Goal: Transaction & Acquisition: Purchase product/service

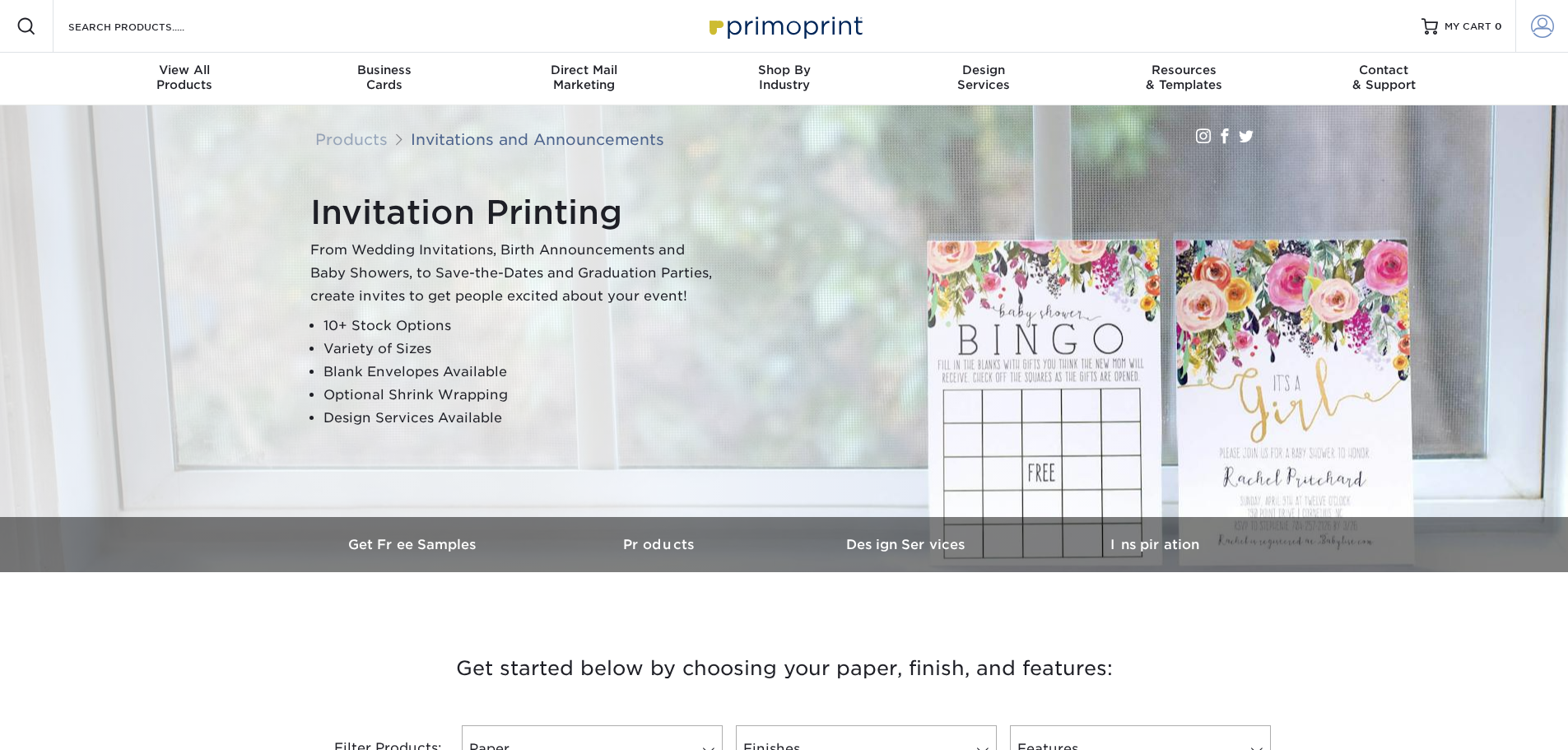
type input "[EMAIL_ADDRESS][DOMAIN_NAME]"
click at [1543, 29] on span at bounding box center [1542, 27] width 23 height 23
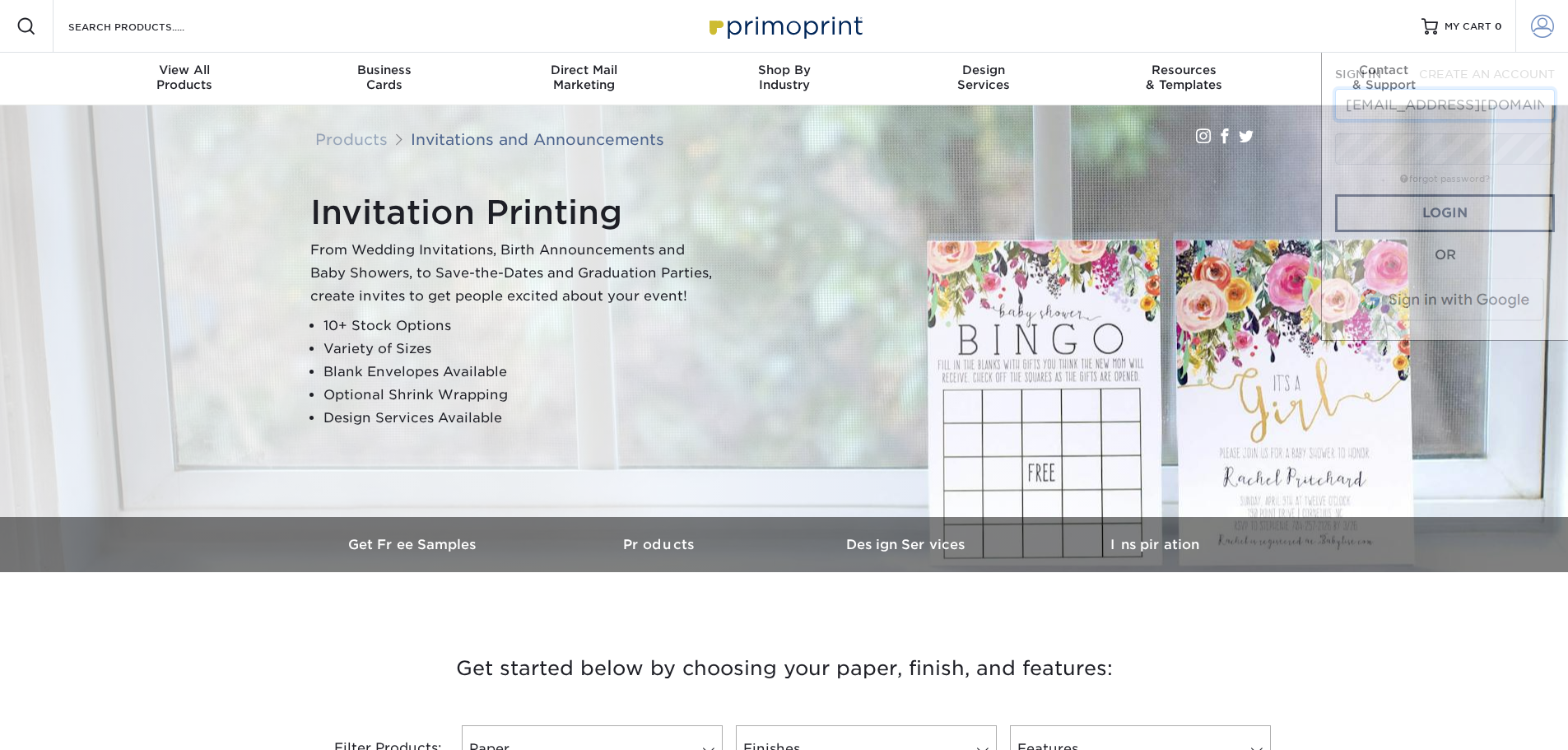
scroll to position [0, 4]
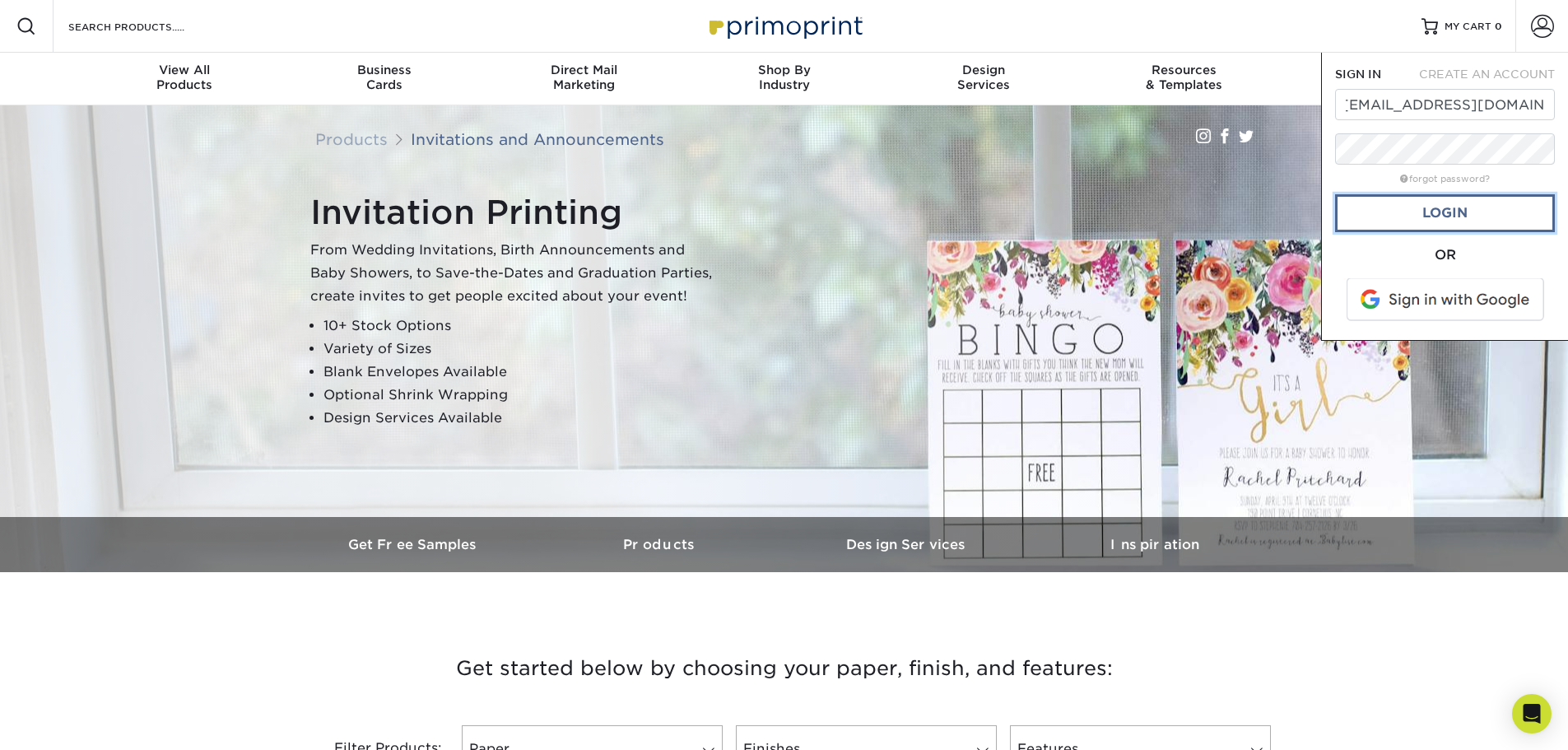
click at [1440, 216] on link "Login" at bounding box center [1444, 213] width 220 height 38
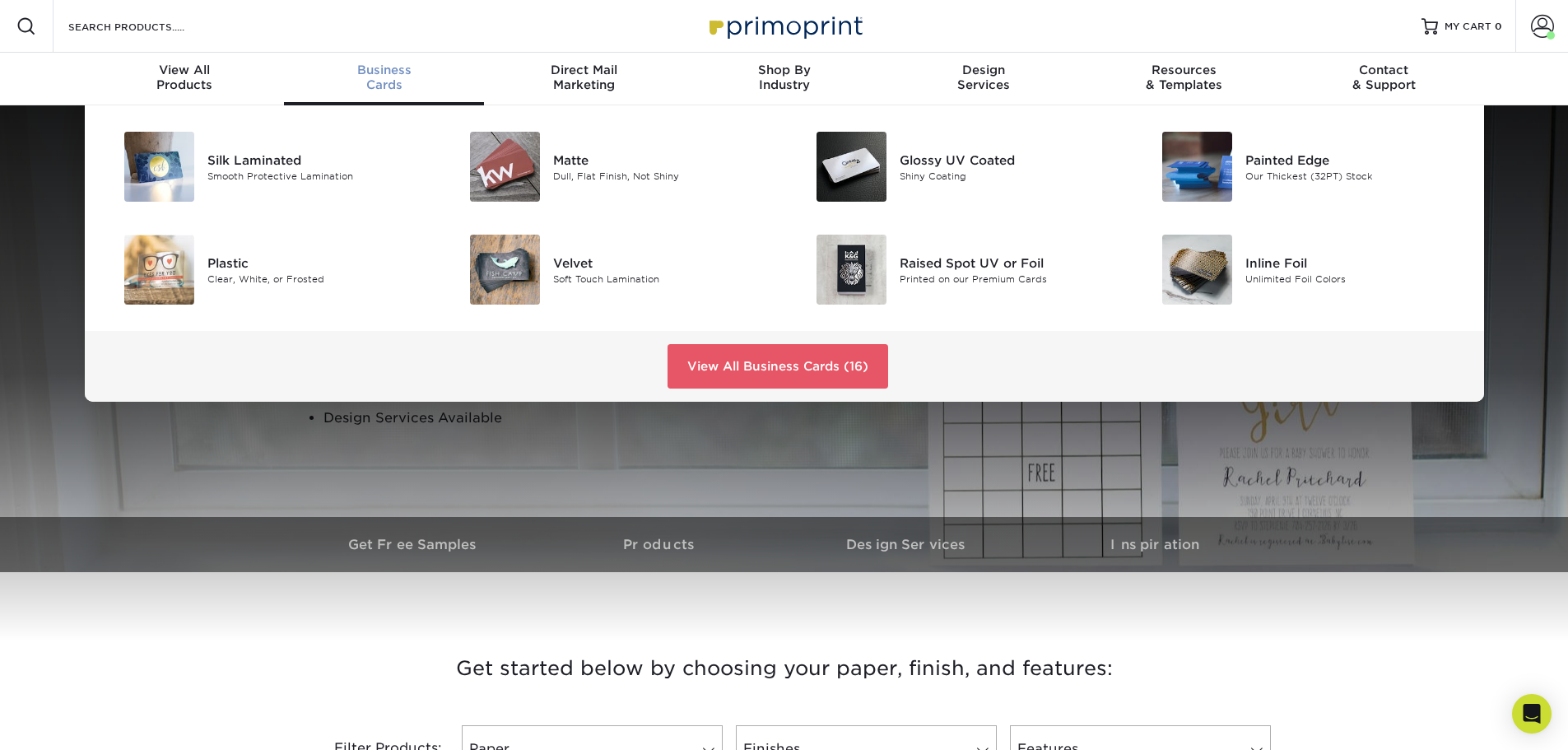
click at [379, 77] on div "Business Cards" at bounding box center [383, 77] width 200 height 29
click at [568, 154] on div "Matte" at bounding box center [662, 159] width 218 height 18
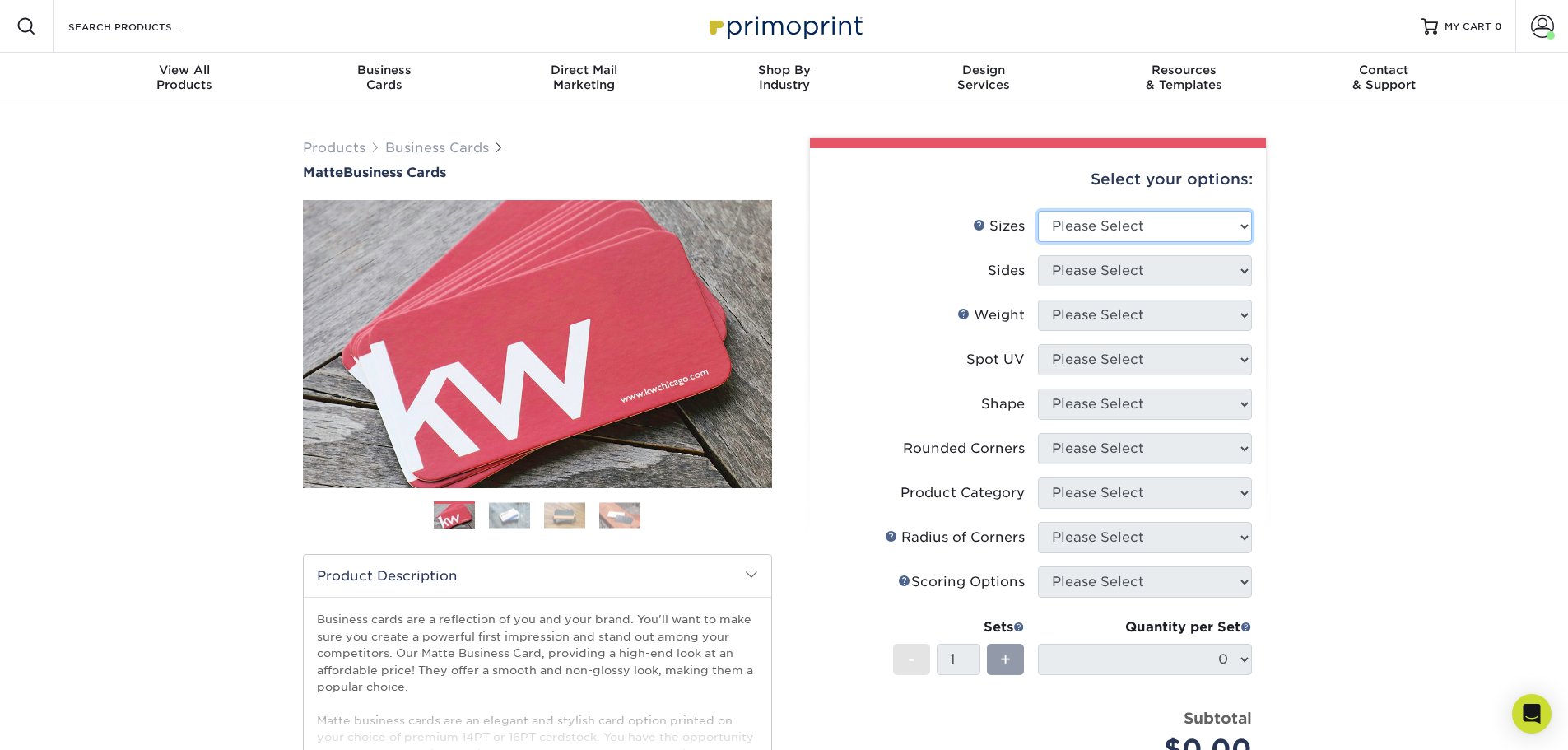
click at [1199, 222] on select "Please Select 1.5" x 3.5" - Mini 1.75" x 3.5" - Mini 2" x 2" - Square 2" x 3" -…" at bounding box center [1145, 226] width 214 height 31
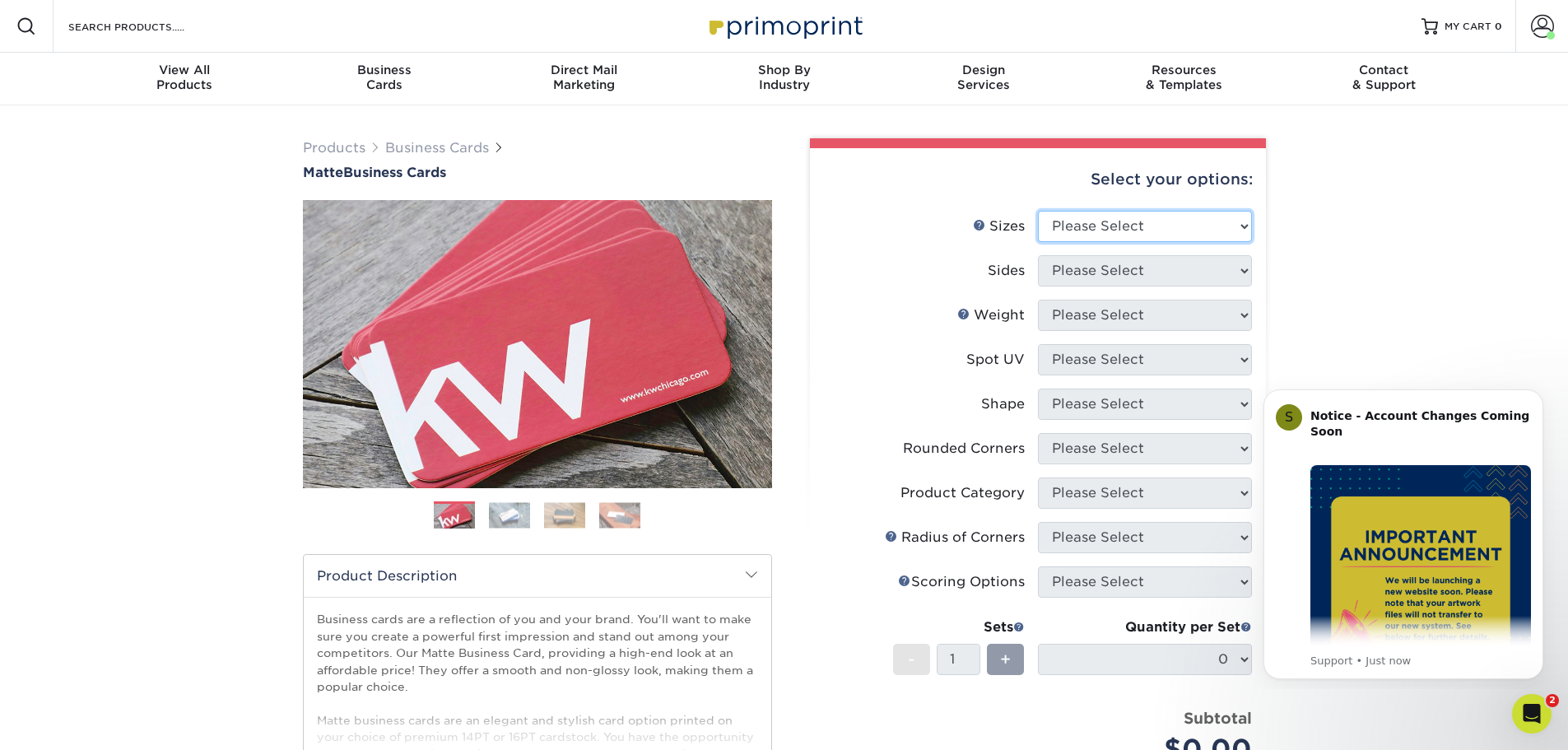
select select "2.00x3.50"
click at [1038, 211] on select "Please Select 1.5" x 3.5" - Mini 1.75" x 3.5" - Mini 2" x 2" - Square 2" x 3" -…" at bounding box center [1145, 226] width 214 height 31
click at [1169, 274] on select "Please Select Print Both Sides Print Front Only" at bounding box center [1145, 270] width 214 height 31
select select "13abbda7-1d64-4f25-8bb2-c179b224825d"
click at [1038, 255] on select "Please Select Print Both Sides Print Front Only" at bounding box center [1145, 270] width 214 height 31
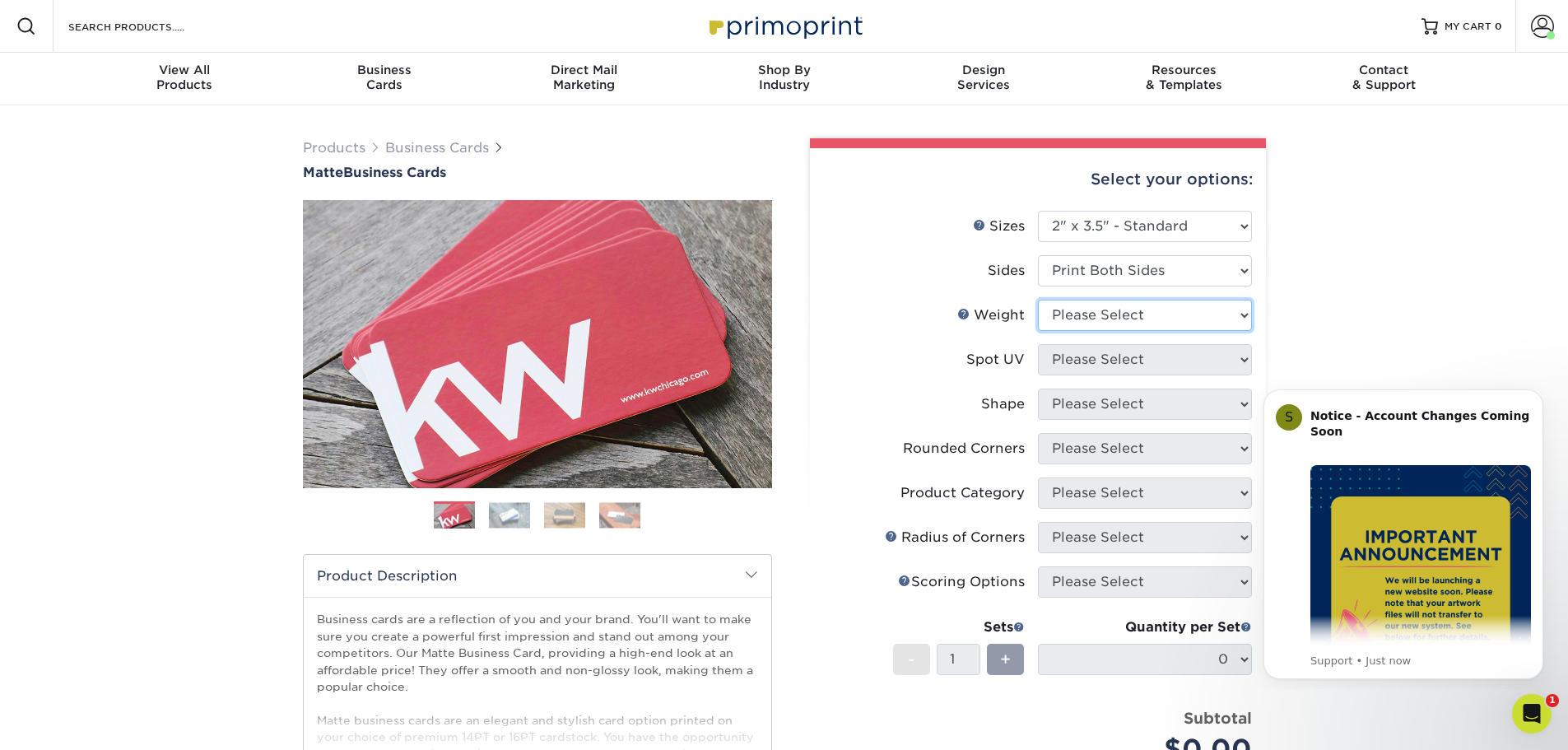
click at [1149, 318] on select "Please Select 16PT 14PT" at bounding box center [1145, 315] width 214 height 31
select select "16PT"
click at [1038, 300] on select "Please Select 16PT 14PT" at bounding box center [1145, 315] width 214 height 31
click at [1194, 359] on select "Please Select No Spot UV Front and Back (Both Sides) Front Only Back Only" at bounding box center [1145, 359] width 214 height 31
select select "3"
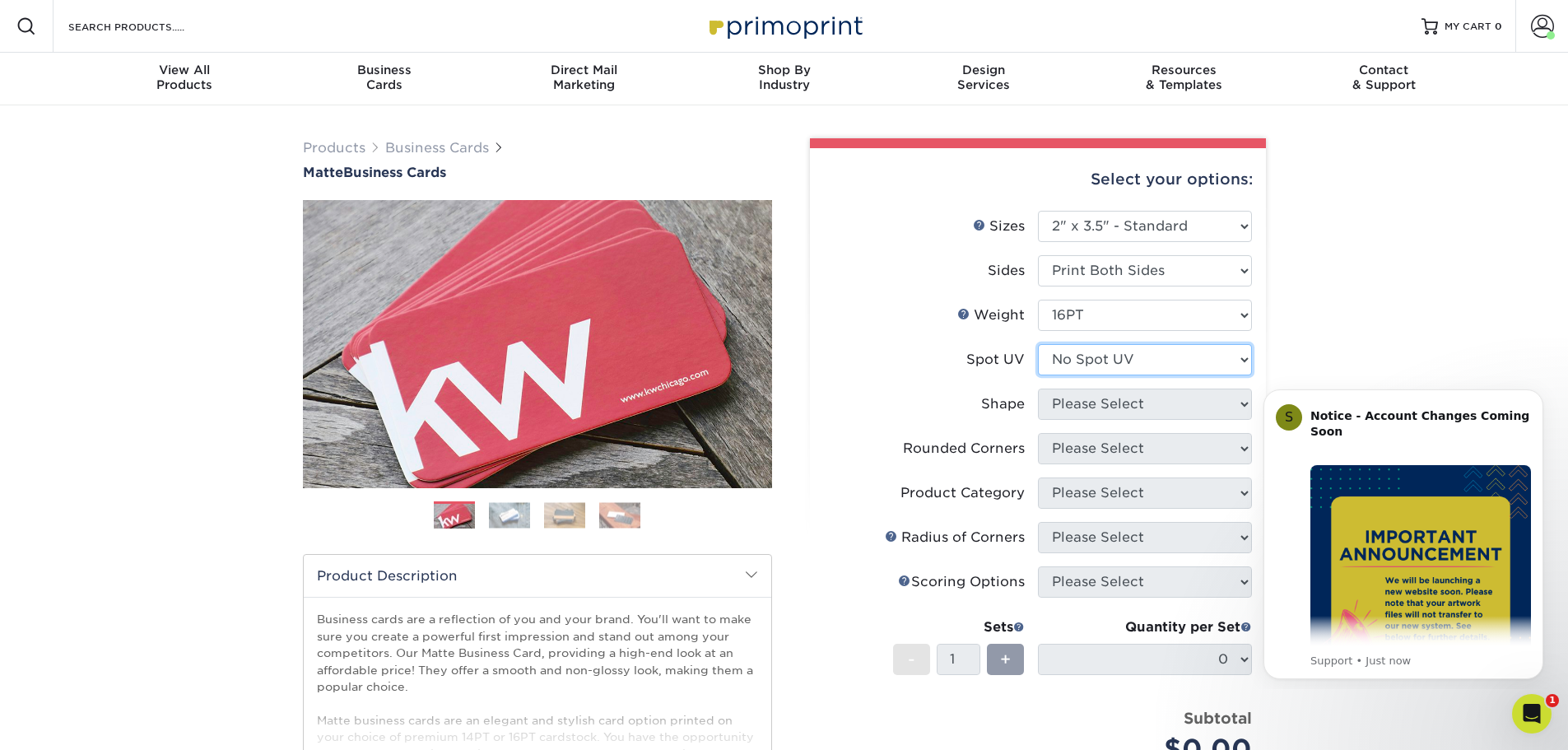
click at [1038, 344] on select "Please Select No Spot UV Front and Back (Both Sides) Front Only Back Only" at bounding box center [1145, 359] width 214 height 31
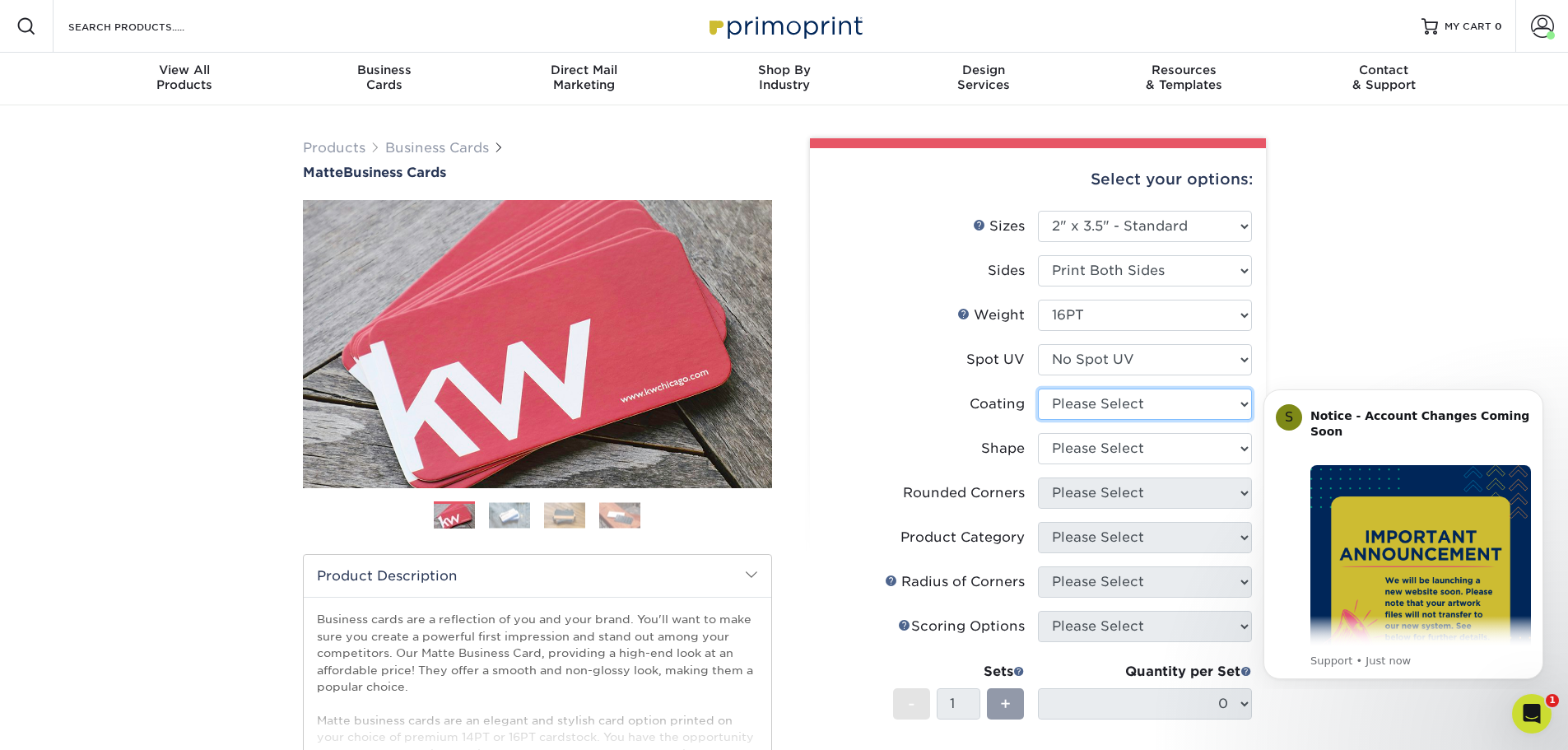
click at [1130, 403] on select at bounding box center [1145, 404] width 214 height 31
select select "121bb7b5-3b4d-429f-bd8d-bbf80e953313"
click at [1038, 389] on select at bounding box center [1145, 404] width 214 height 31
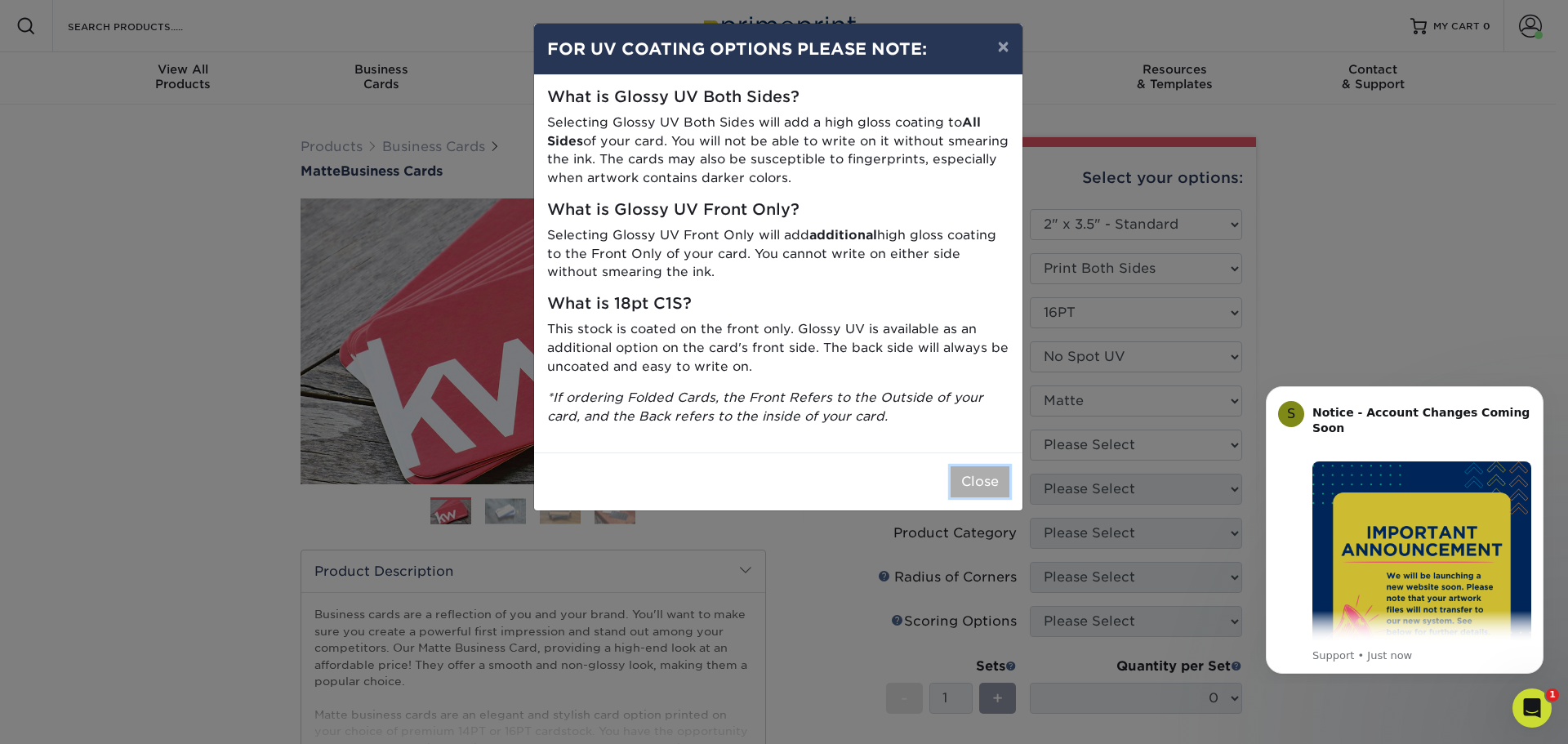
click at [1001, 485] on button "Close" at bounding box center [979, 481] width 59 height 31
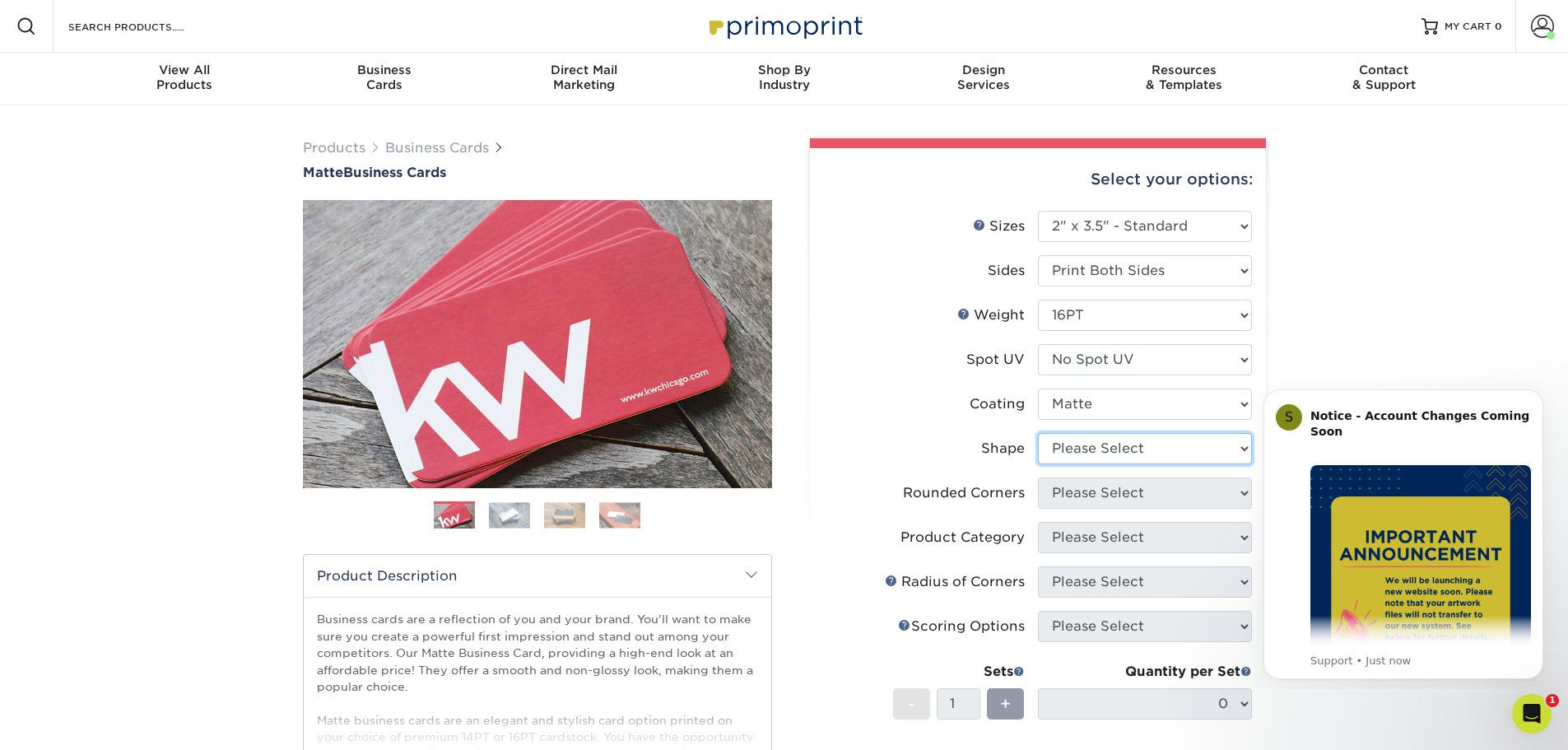
click at [1143, 440] on select "Please Select Standard Oval" at bounding box center [1145, 448] width 214 height 31
click at [1038, 433] on select "Please Select Standard Oval" at bounding box center [1145, 448] width 214 height 31
click at [1138, 459] on select "Please Select Standard Oval" at bounding box center [1145, 448] width 214 height 31
select select "standard"
click at [1038, 433] on select "Please Select Standard Oval" at bounding box center [1145, 448] width 214 height 31
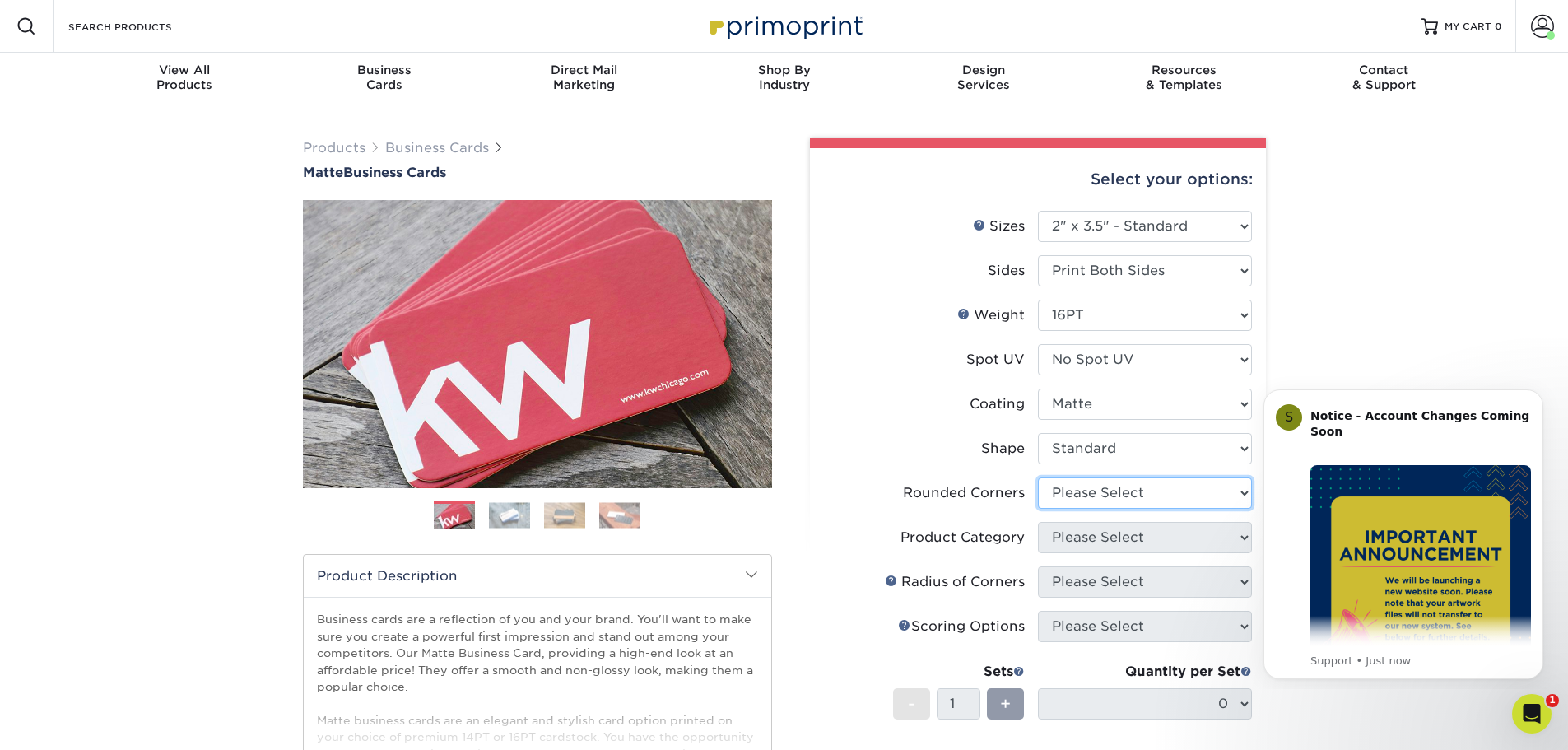
click at [1121, 485] on select "Please Select Yes - Round 2 Corners Yes - Round 4 Corners No" at bounding box center [1145, 493] width 214 height 31
select select "0"
click at [1038, 478] on select "Please Select Yes - Round 2 Corners Yes - Round 4 Corners No" at bounding box center [1145, 493] width 214 height 31
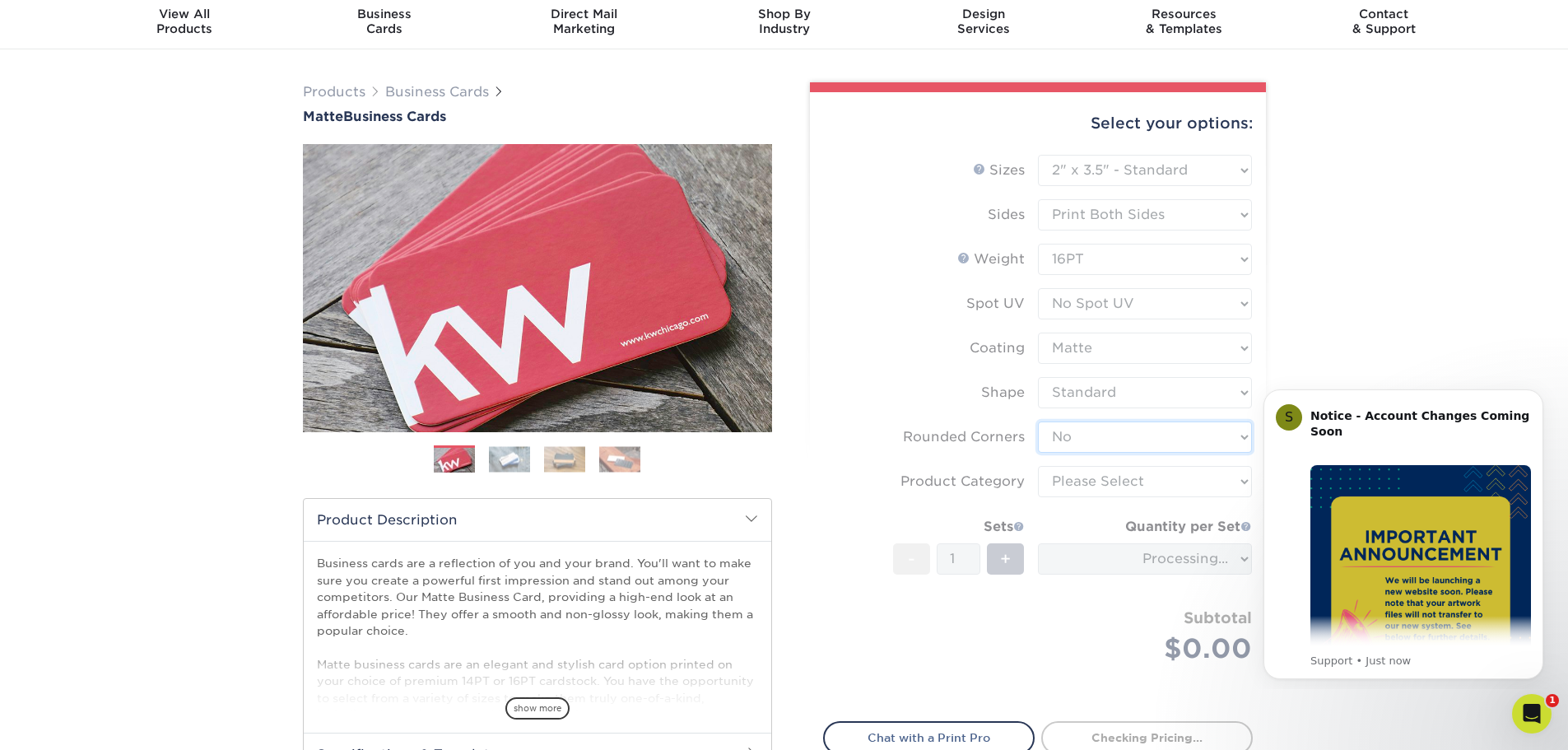
scroll to position [83, 0]
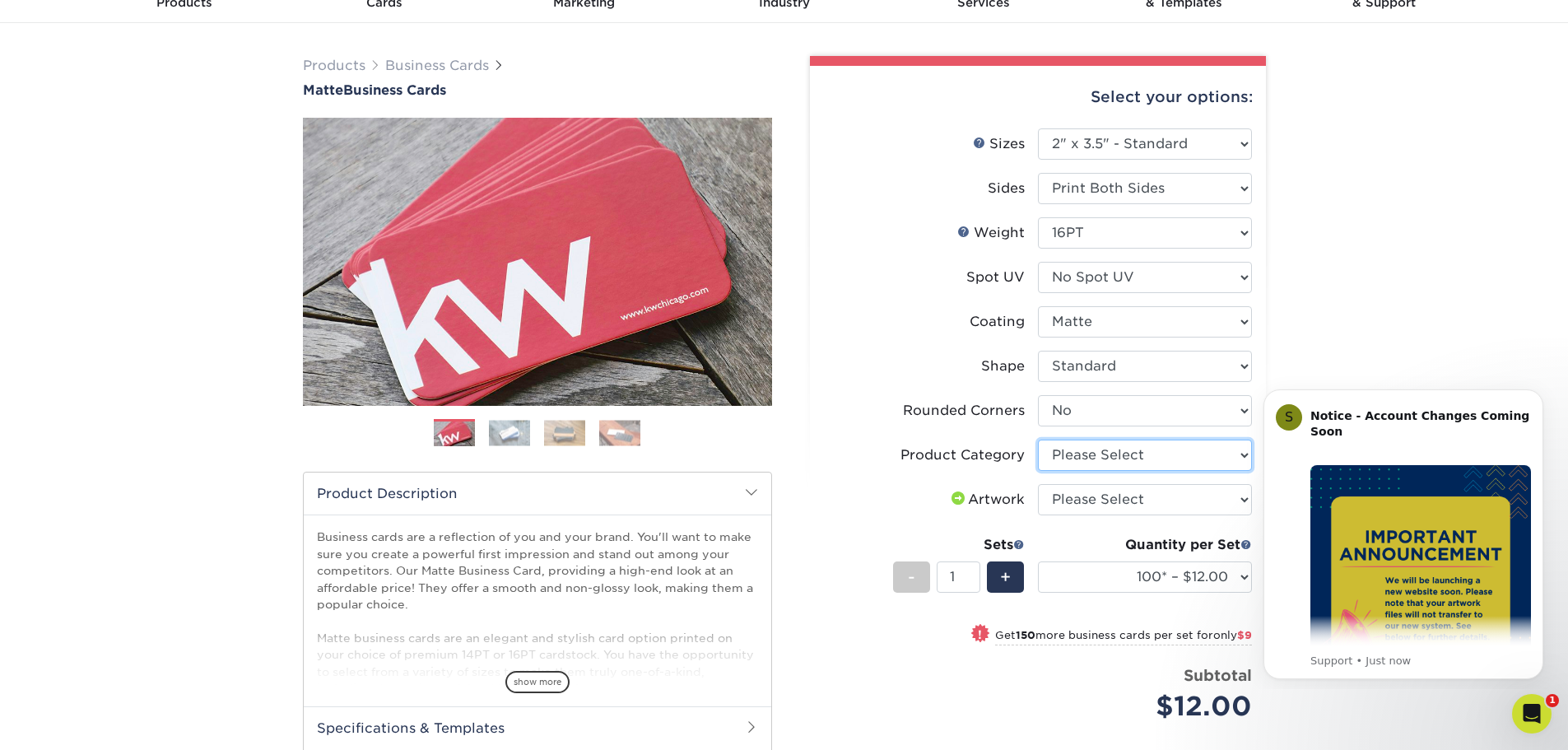
click at [1139, 456] on select "Please Select Business Cards" at bounding box center [1145, 455] width 214 height 31
select select "3b5148f1-0588-4f88-a218-97bcfdce65c1"
click at [1038, 440] on select "Please Select Business Cards" at bounding box center [1145, 455] width 214 height 31
click at [1124, 496] on select "Please Select I will upload files I need a design - $100" at bounding box center [1145, 499] width 214 height 31
select select "upload"
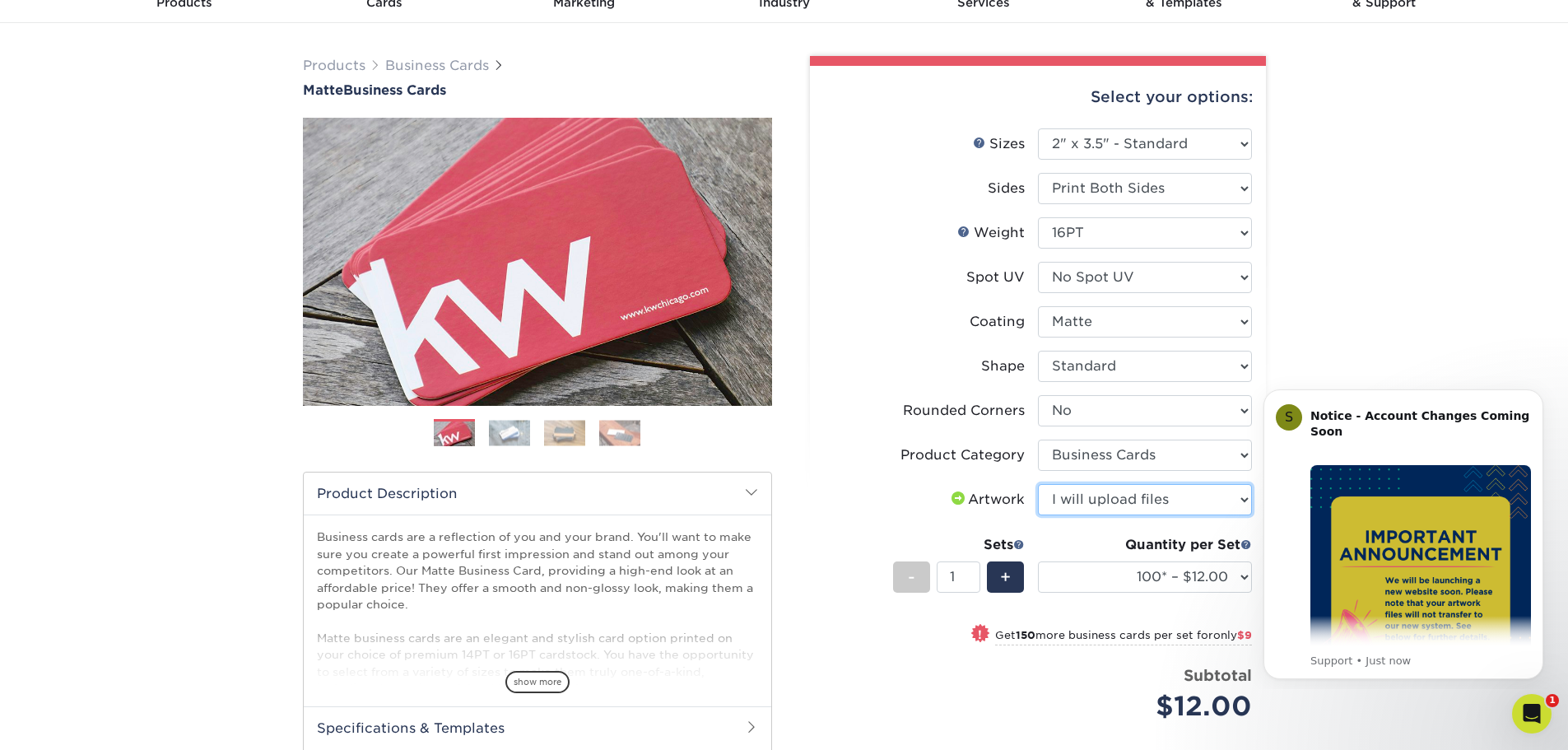
click at [1038, 484] on select "Please Select I will upload files I need a design - $100" at bounding box center [1145, 499] width 214 height 31
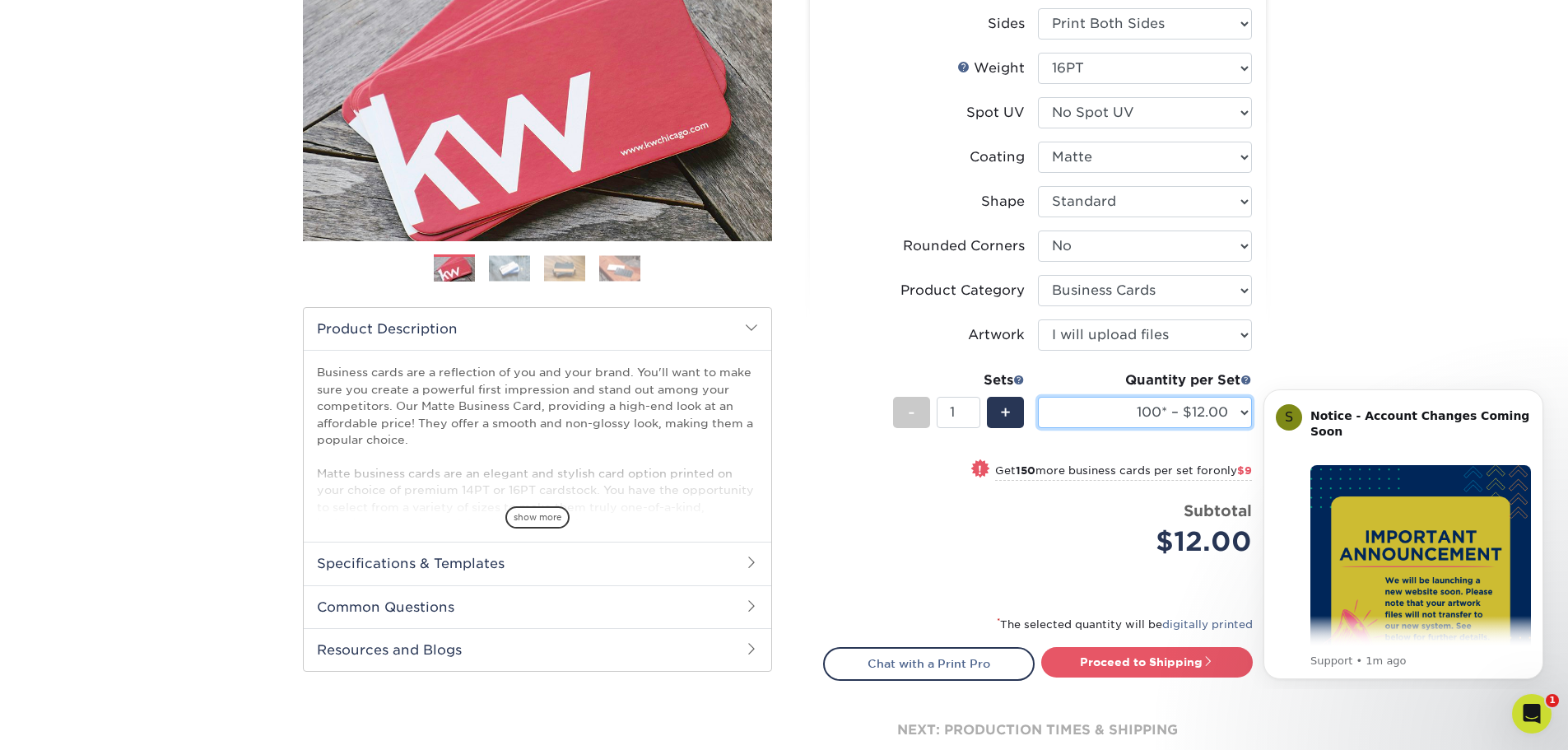
click at [1245, 408] on select "100* – $12.00 250* – $21.00 500 – $42.00 1000 – $53.00 2500 – $95.00 5000 – $18…" at bounding box center [1145, 412] width 214 height 31
click at [1366, 153] on div "Products Business Cards Matte Business Cards Previous Next 100 $ 9" at bounding box center [784, 349] width 1568 height 980
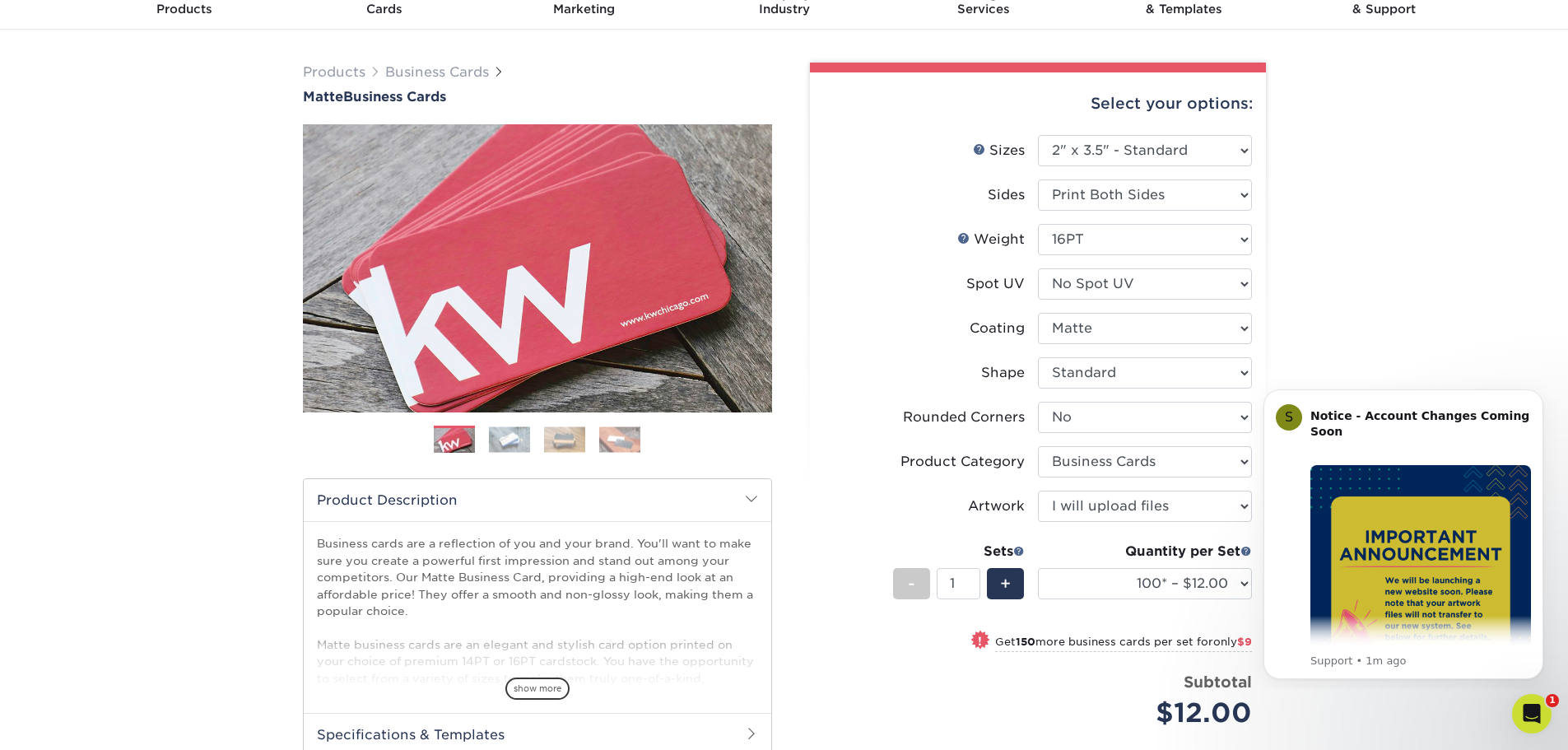
scroll to position [0, 0]
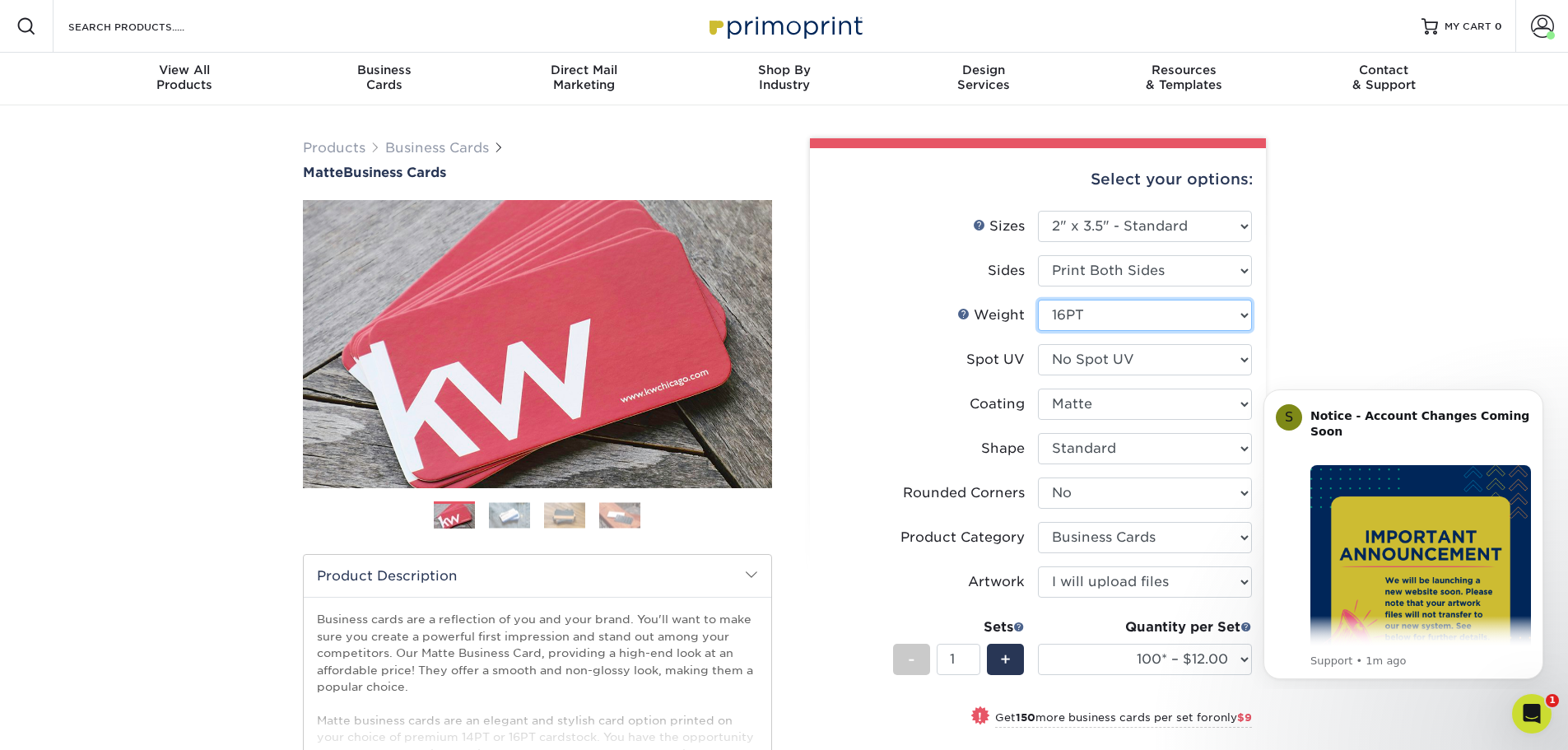
click at [1197, 305] on select "Please Select 16PT 14PT" at bounding box center [1145, 315] width 214 height 31
click at [1202, 312] on select "Please Select 16PT 14PT" at bounding box center [1145, 315] width 214 height 31
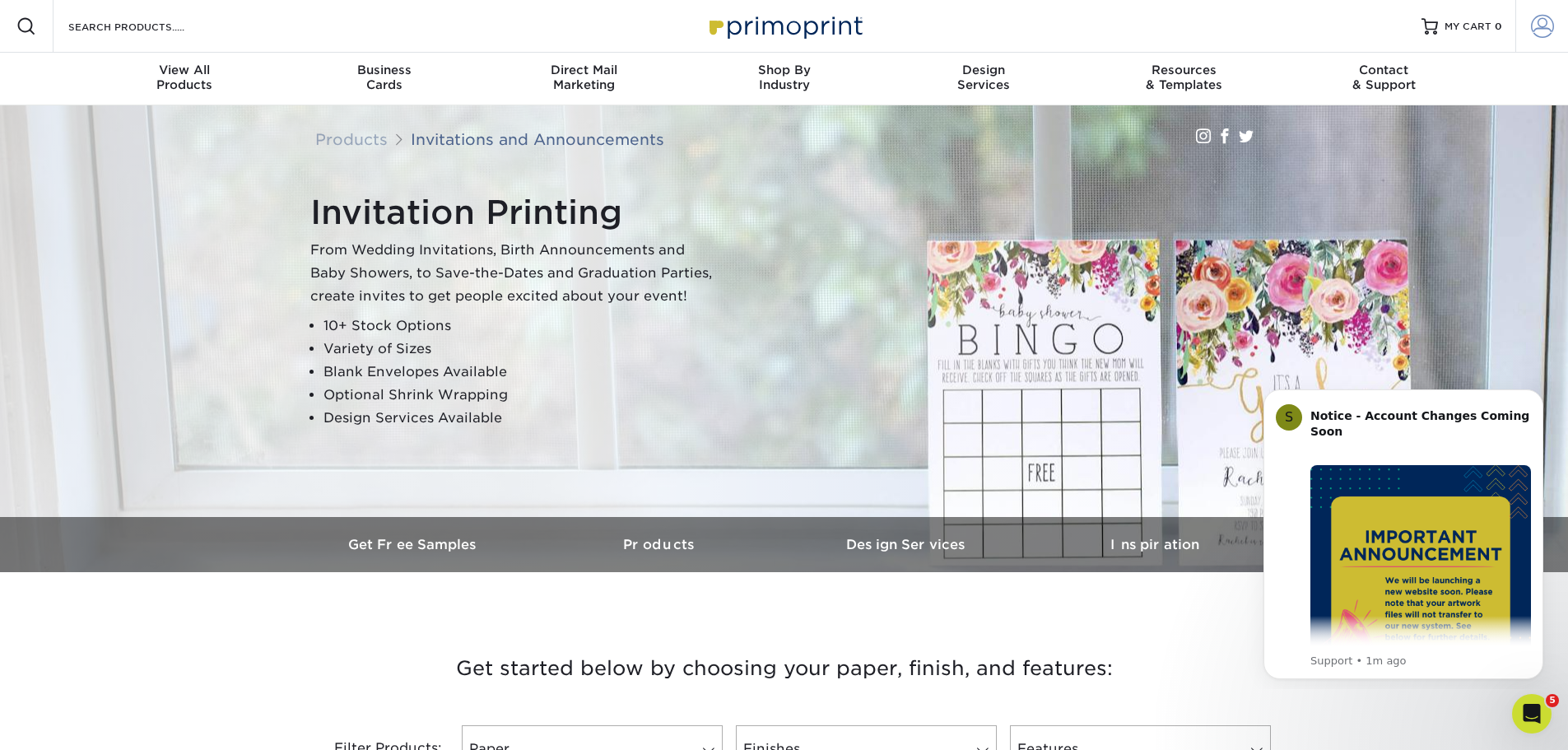
click at [1540, 31] on span at bounding box center [1542, 27] width 23 height 23
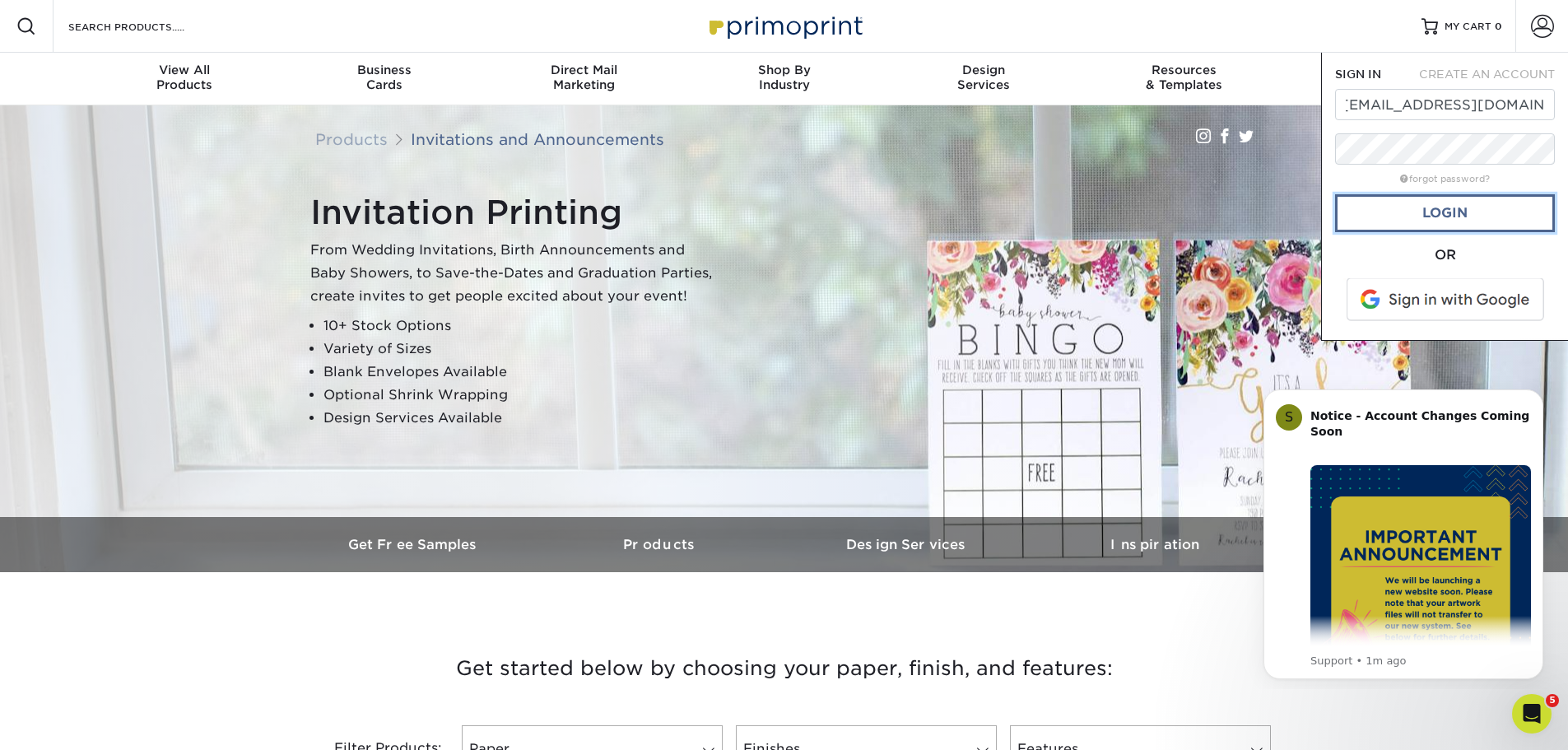
click at [1455, 210] on link "Login" at bounding box center [1444, 213] width 220 height 38
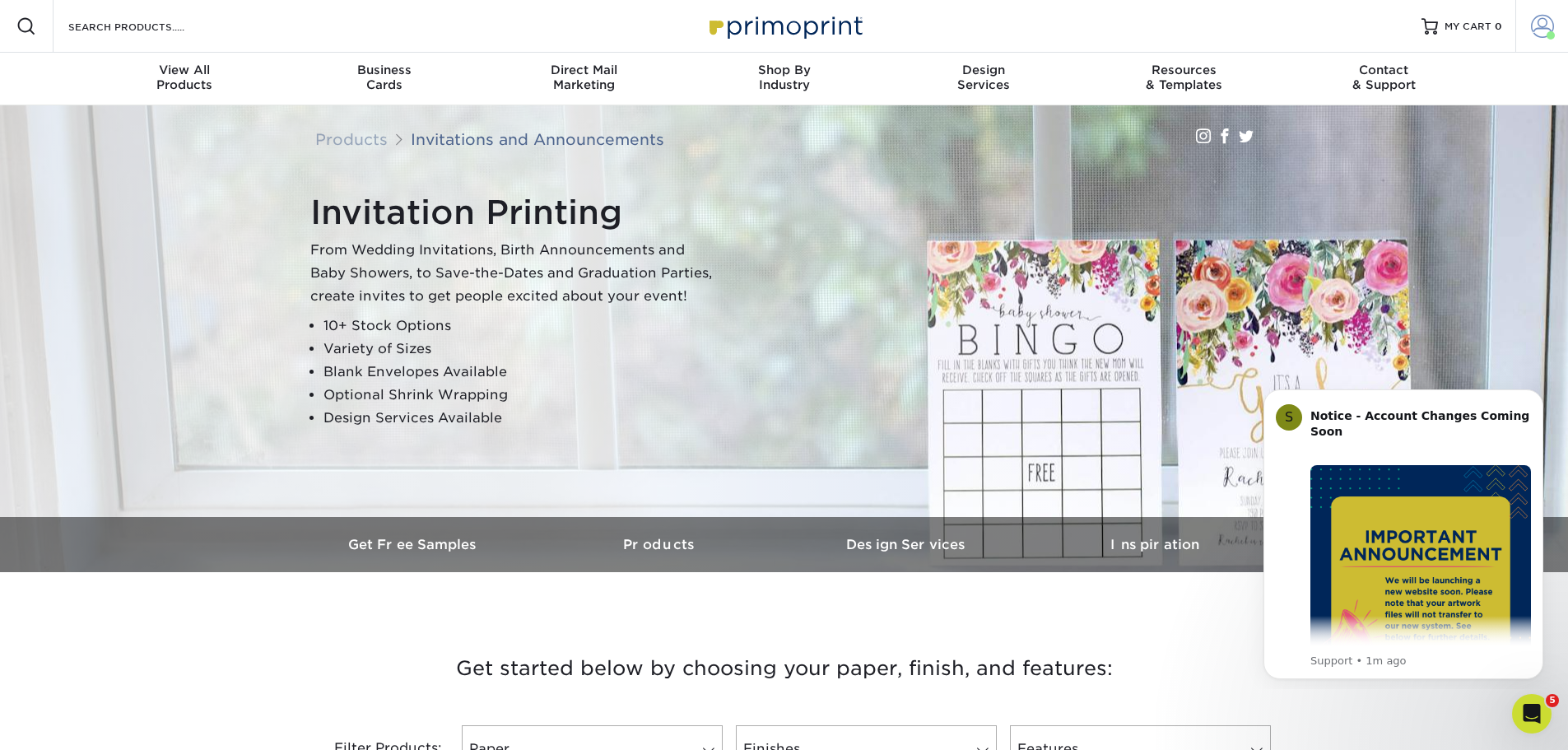
click at [1539, 23] on span at bounding box center [1542, 27] width 23 height 23
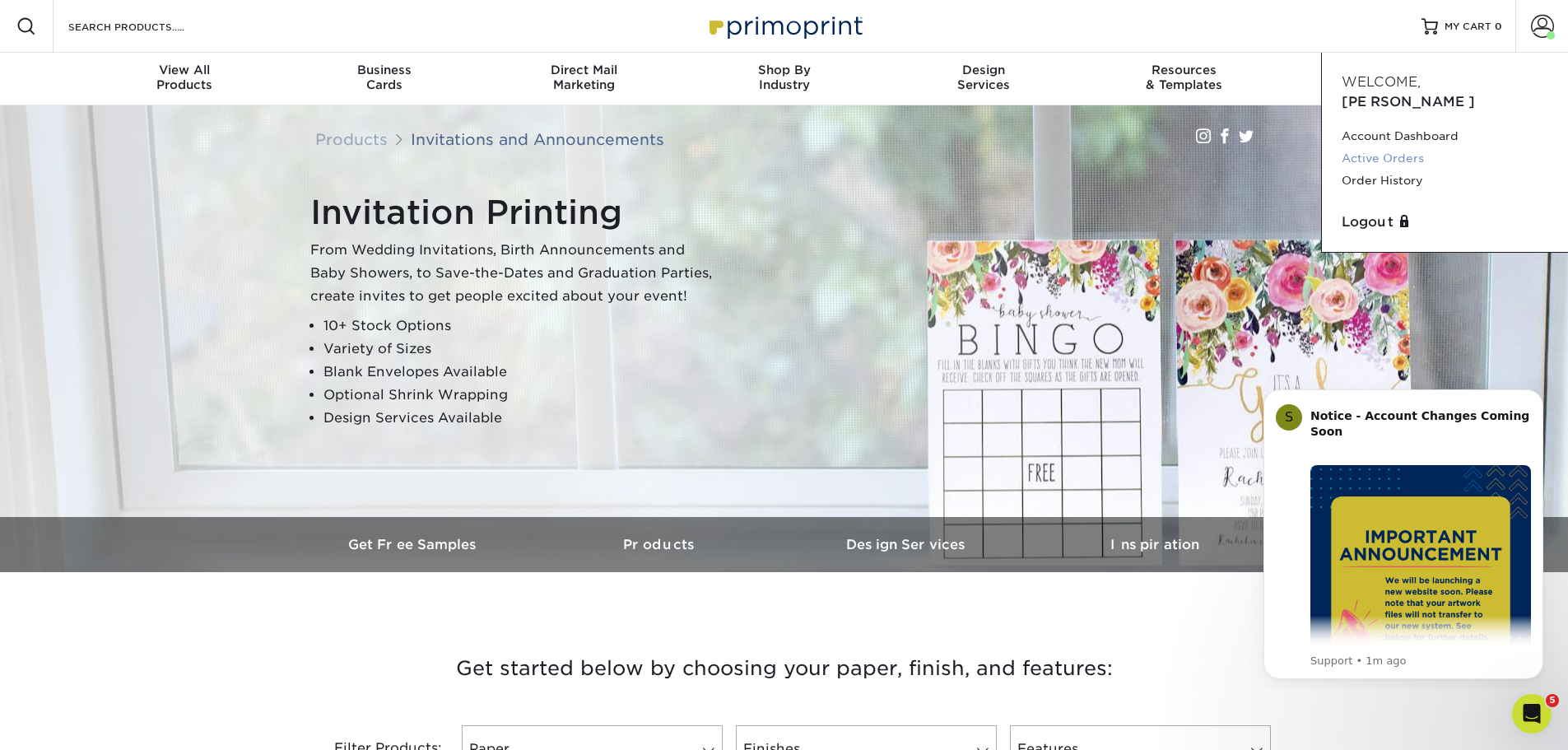
click at [1391, 148] on link "Active Orders" at bounding box center [1445, 158] width 206 height 22
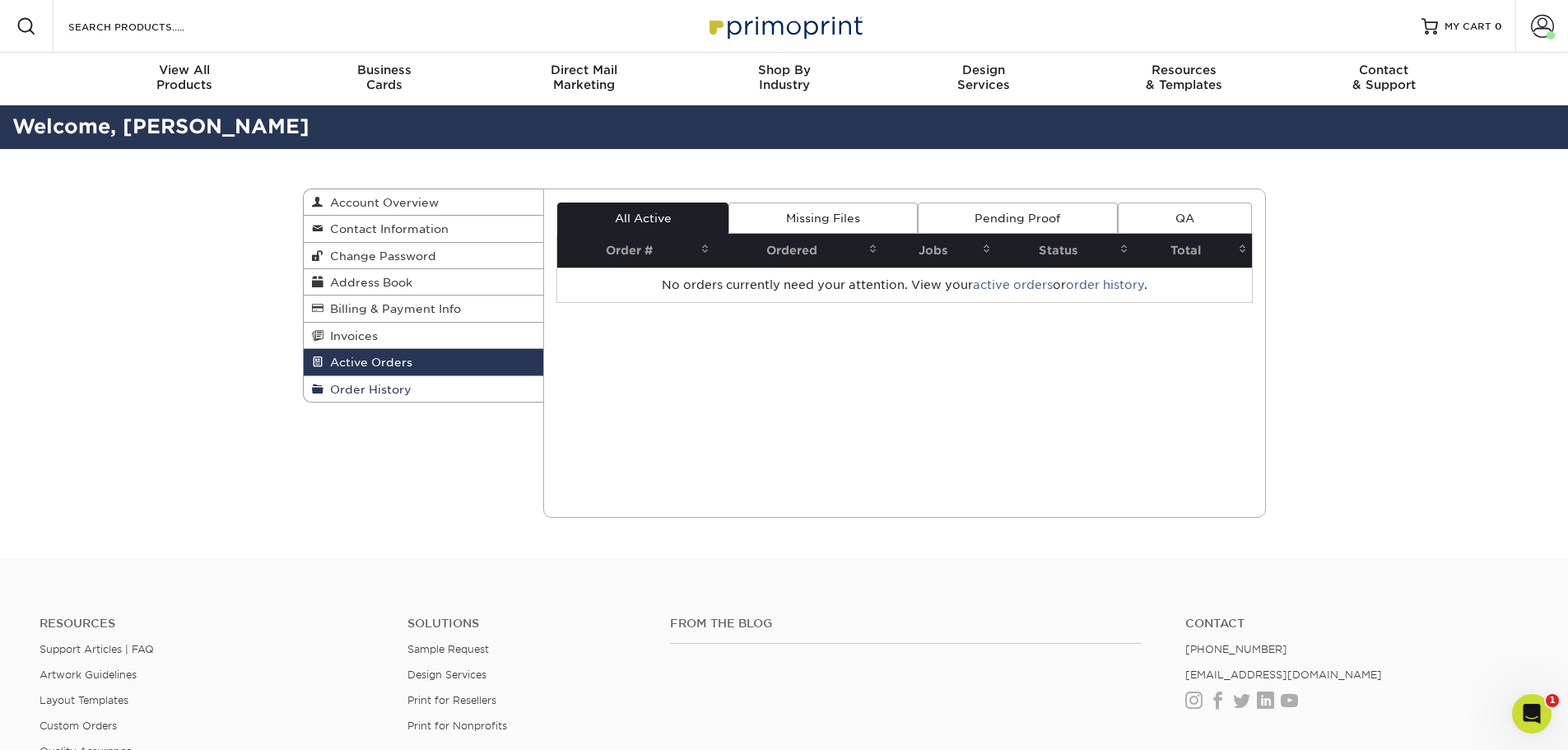
click at [386, 391] on span "Order History" at bounding box center [367, 389] width 88 height 13
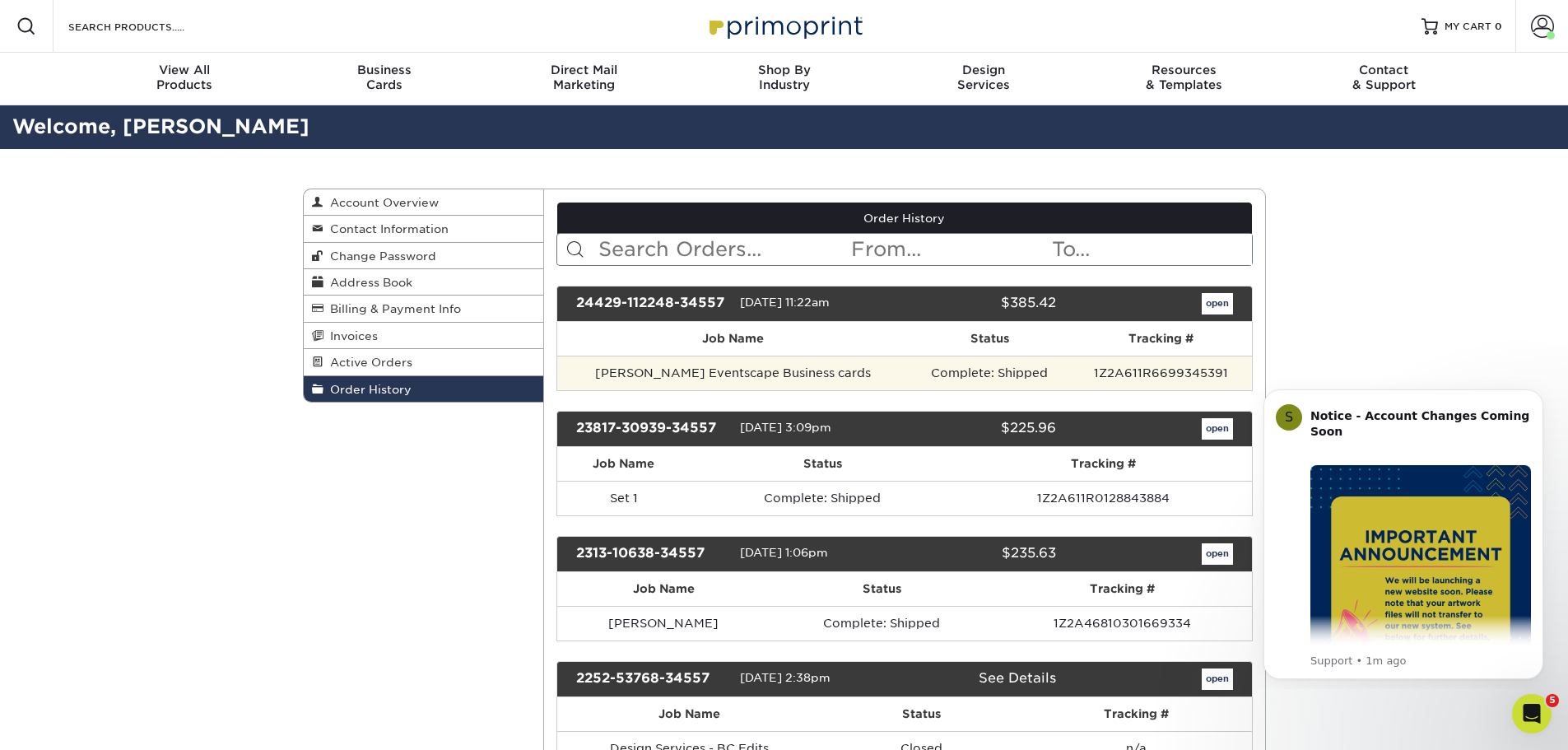
click at [823, 367] on td "Darrin Eventscape Business cards" at bounding box center [734, 373] width 352 height 35
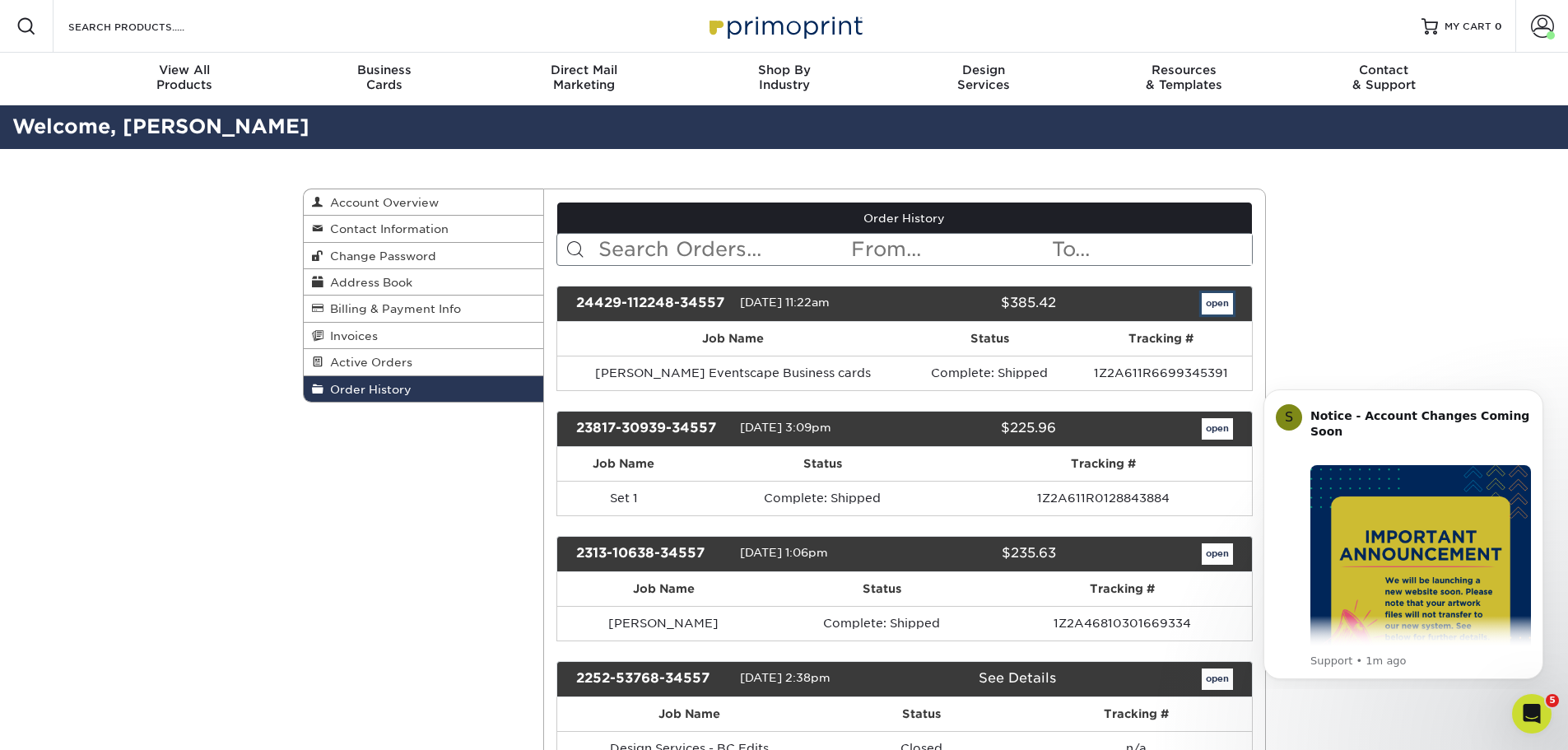
click at [1218, 303] on link "open" at bounding box center [1217, 303] width 31 height 21
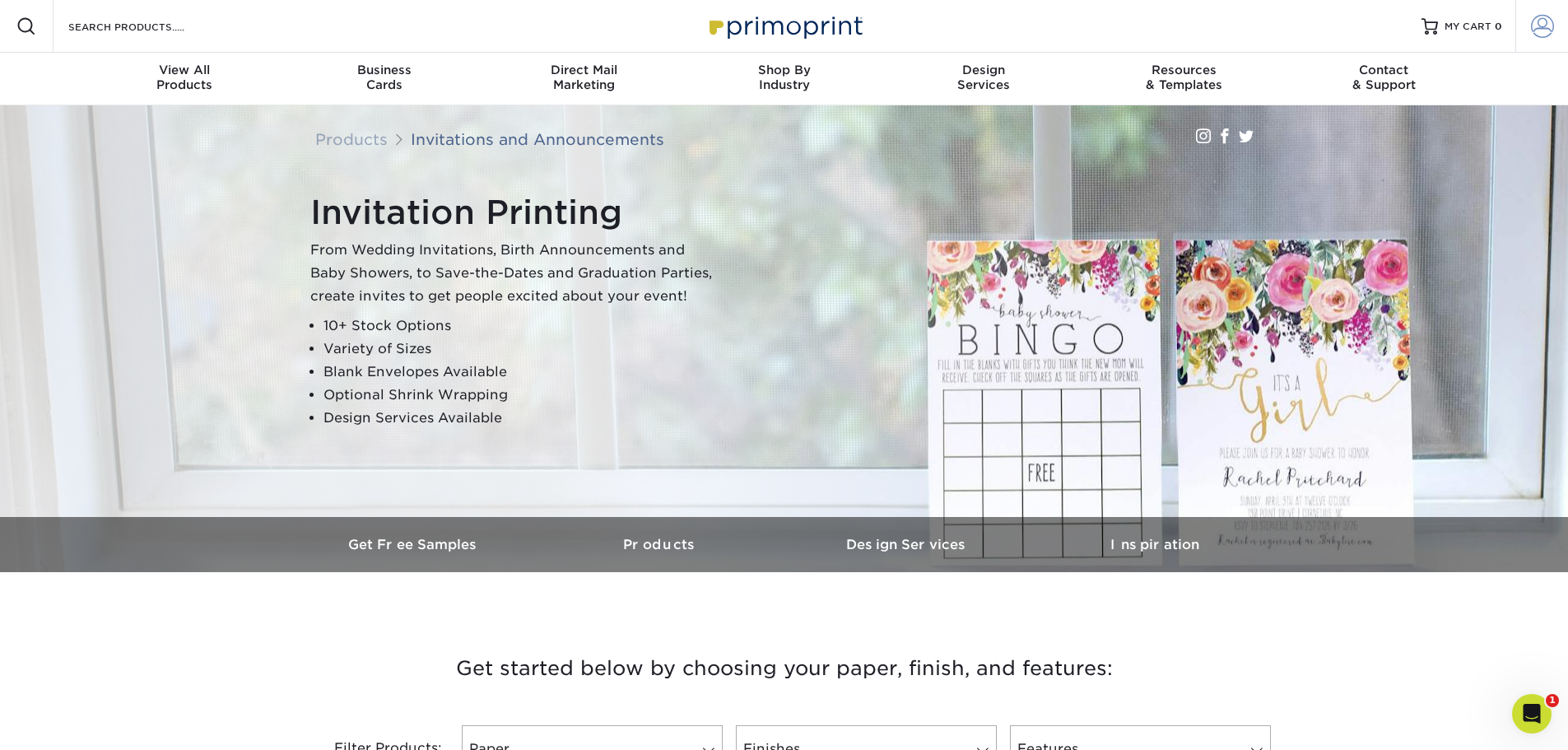
type input "[EMAIL_ADDRESS][DOMAIN_NAME]"
click at [1538, 21] on span at bounding box center [1542, 27] width 23 height 23
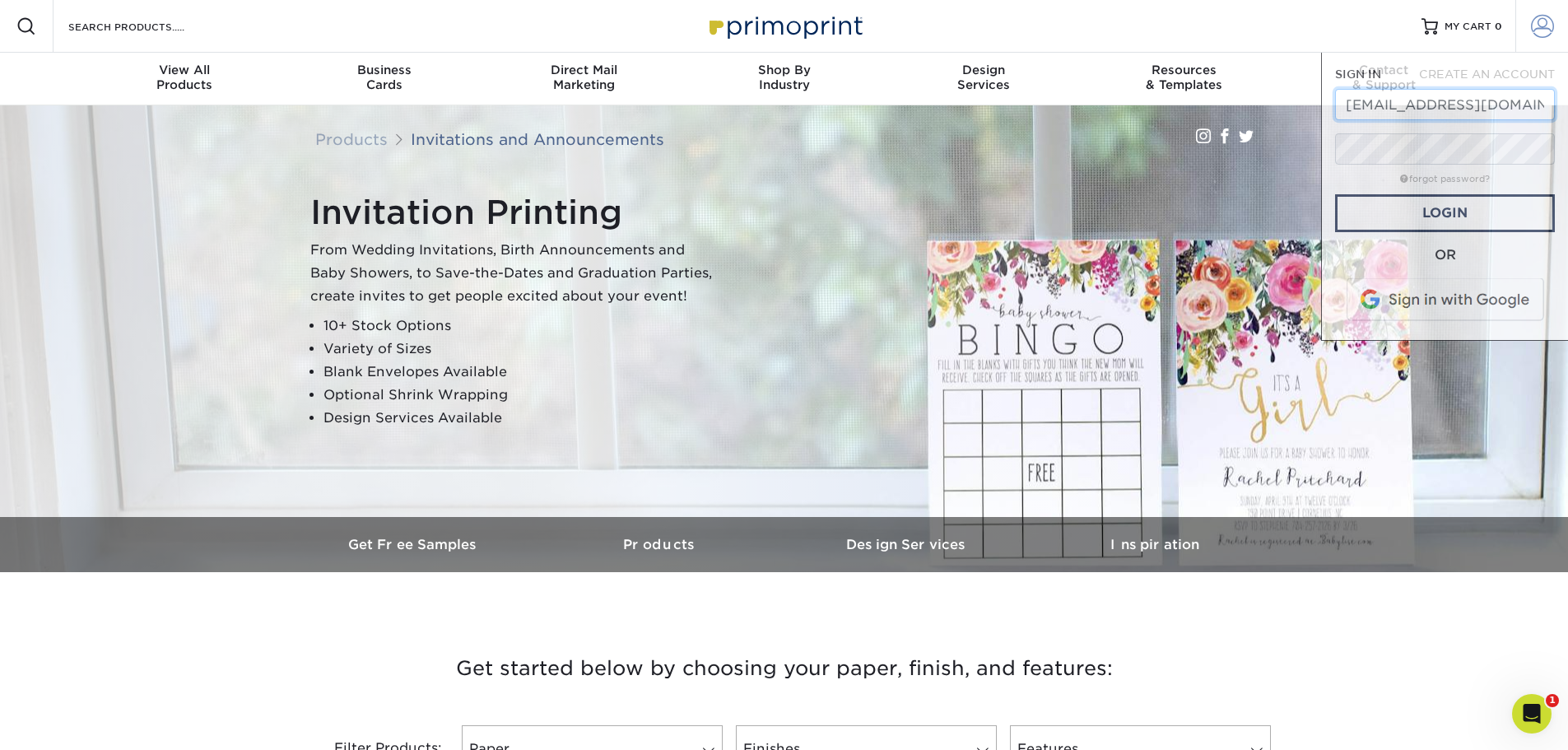
scroll to position [0, 4]
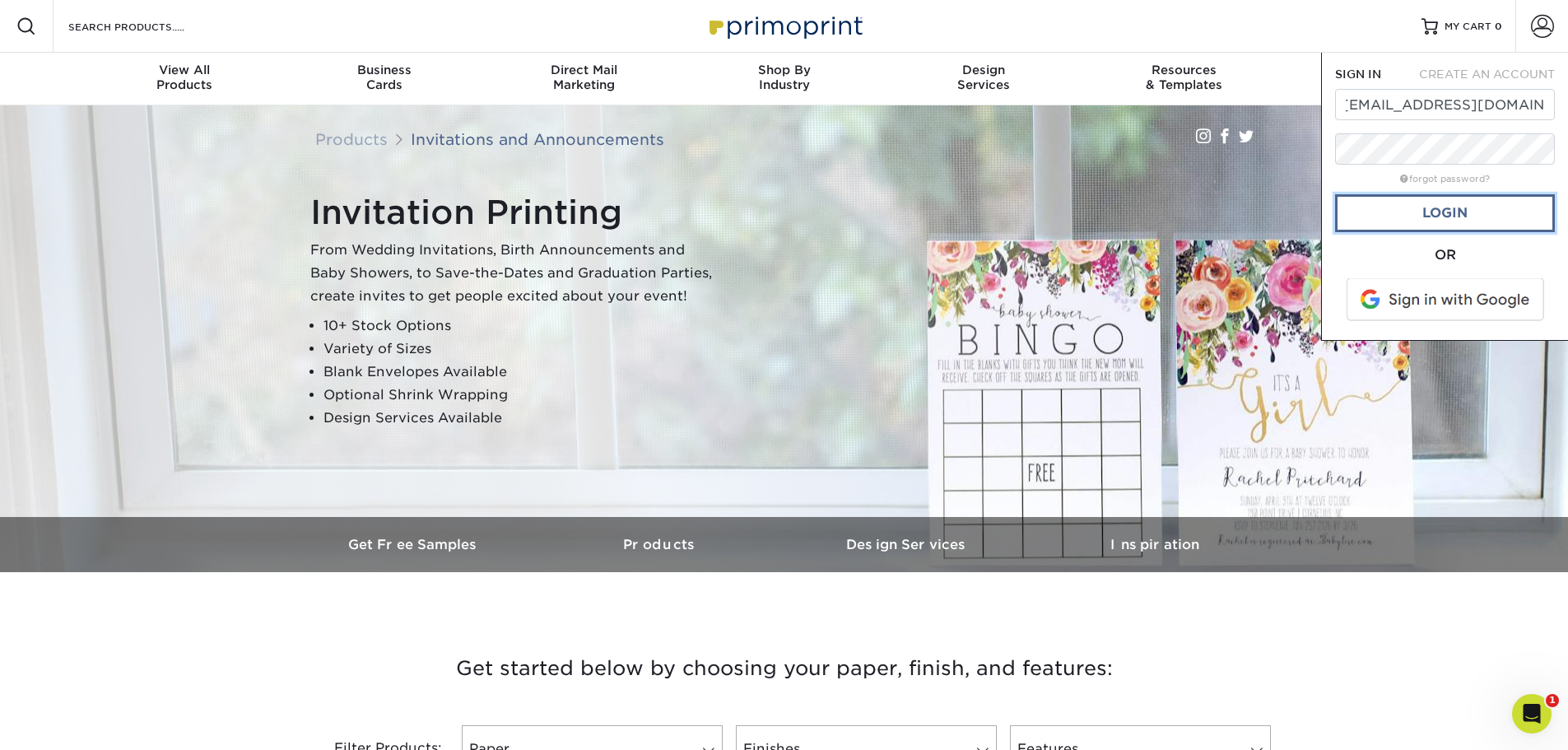
click at [1459, 208] on link "Login" at bounding box center [1444, 213] width 220 height 38
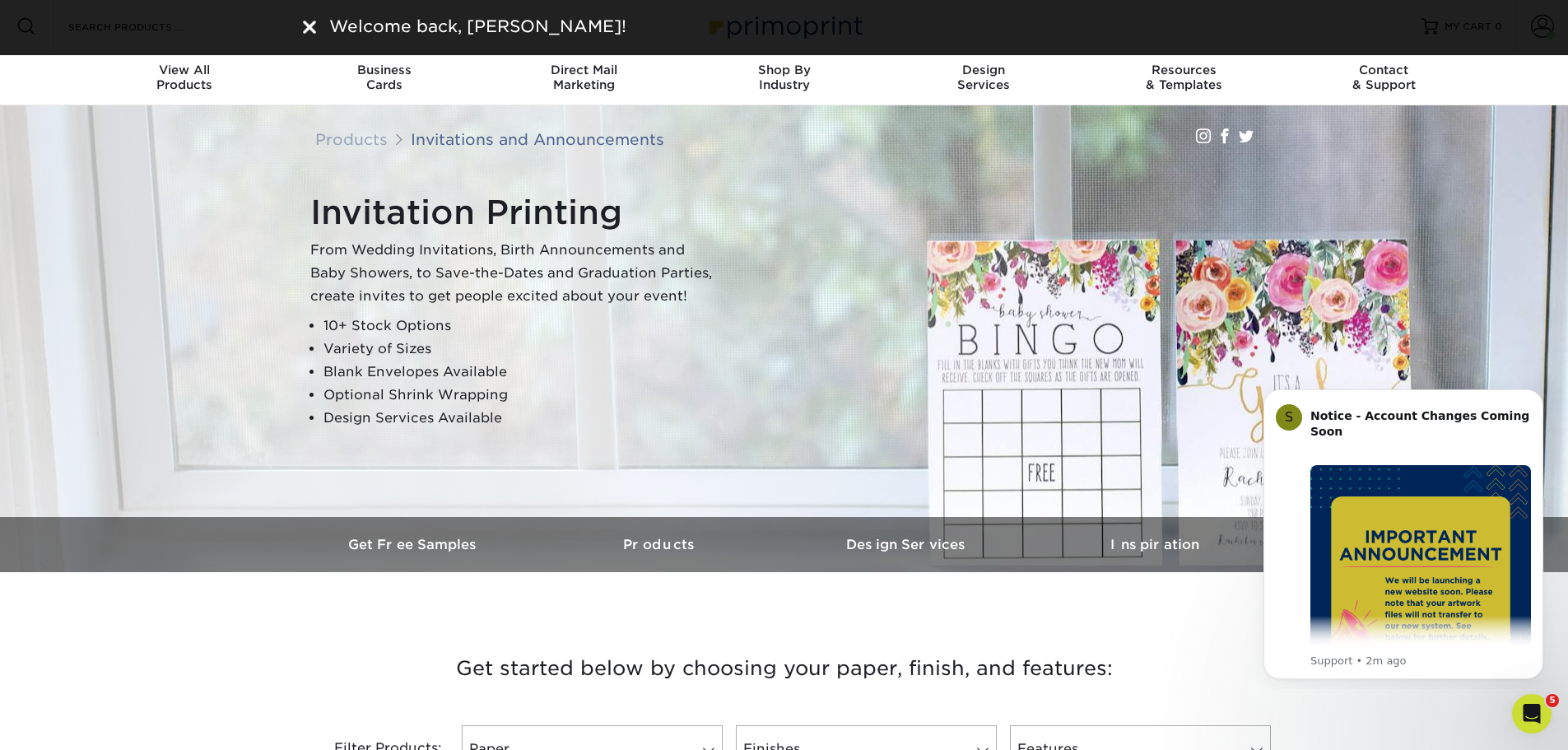
scroll to position [0, 0]
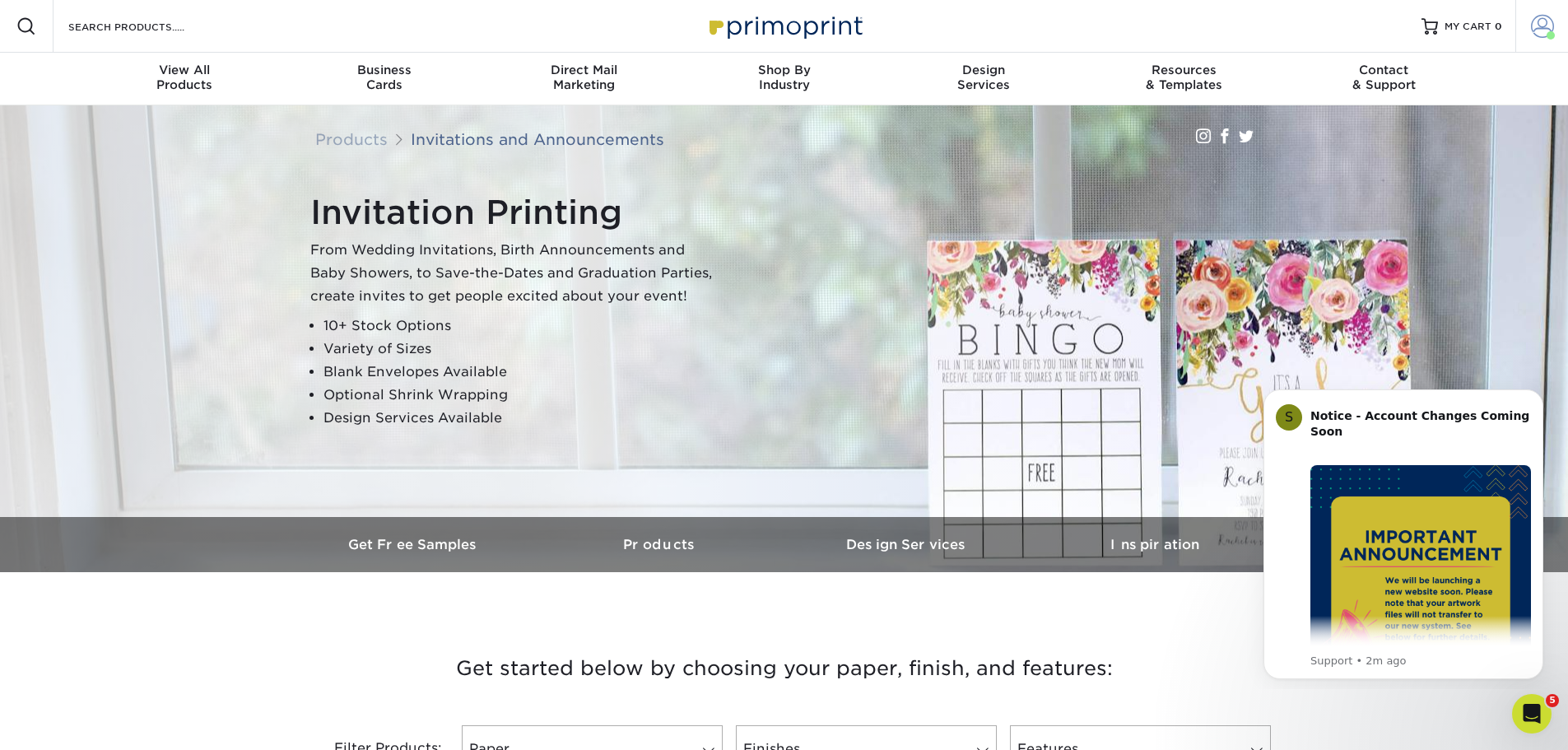
click at [1534, 25] on span at bounding box center [1542, 27] width 23 height 23
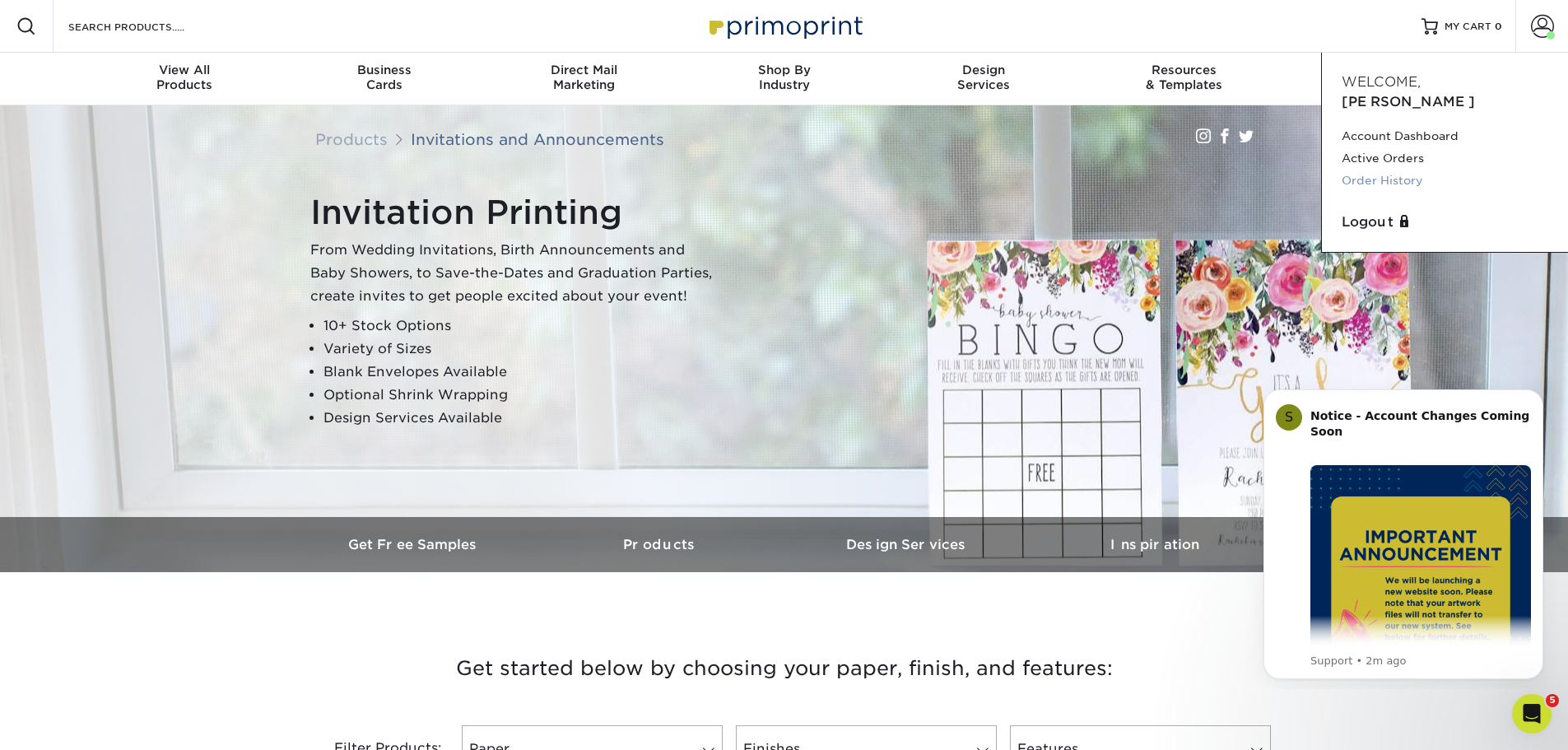
click at [1372, 170] on link "Order History" at bounding box center [1445, 181] width 206 height 22
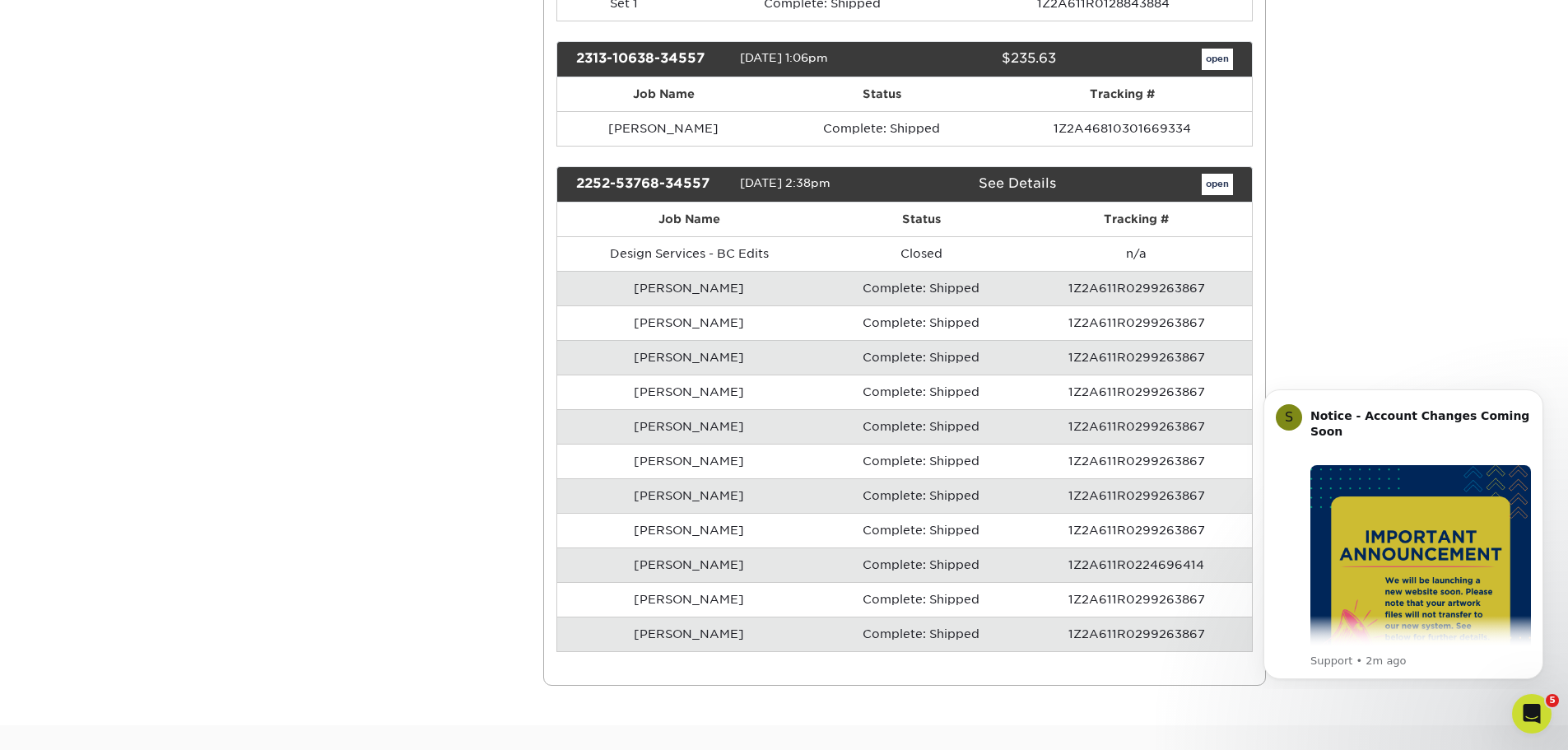
scroll to position [494, 0]
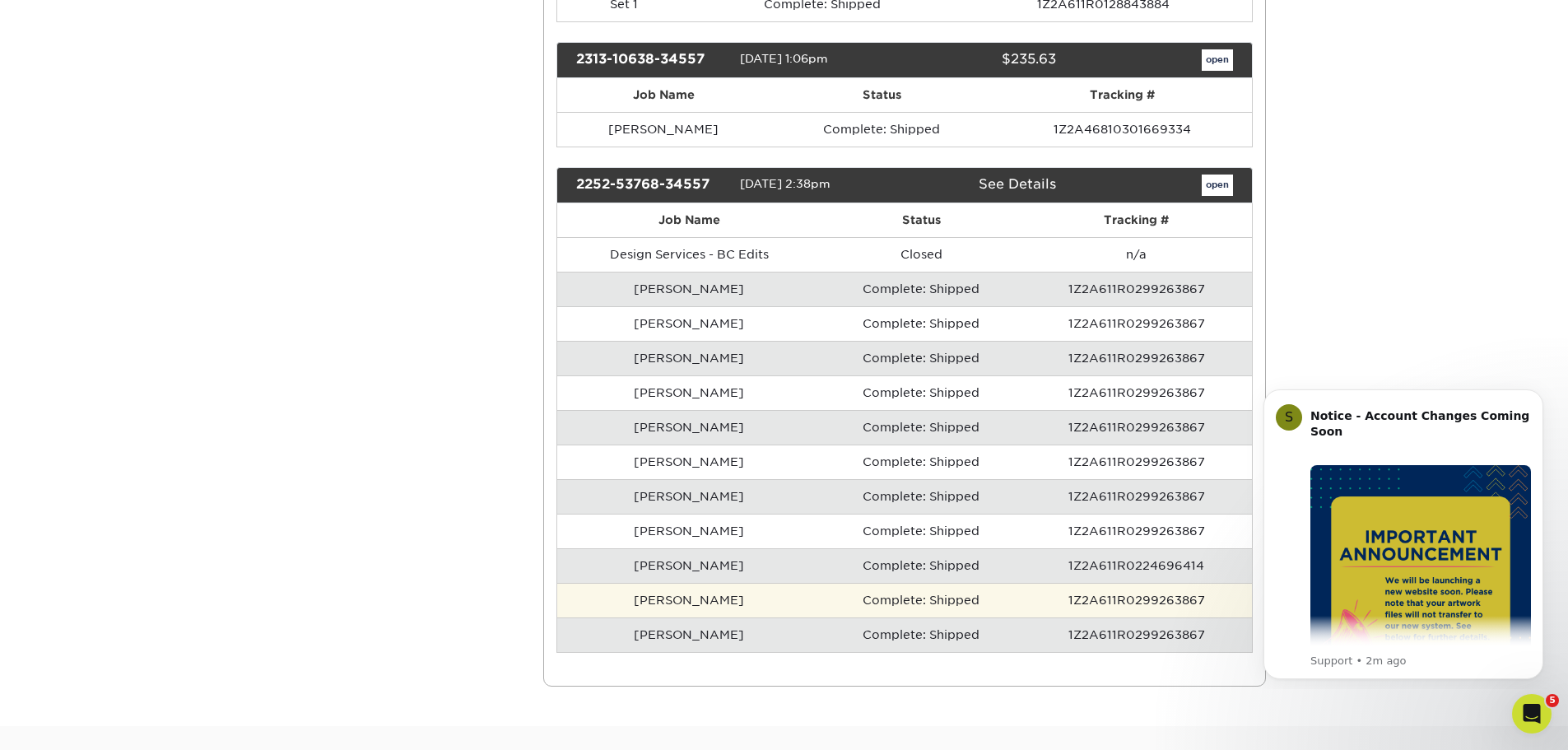
click at [756, 598] on td "[PERSON_NAME]" at bounding box center [689, 600] width 263 height 35
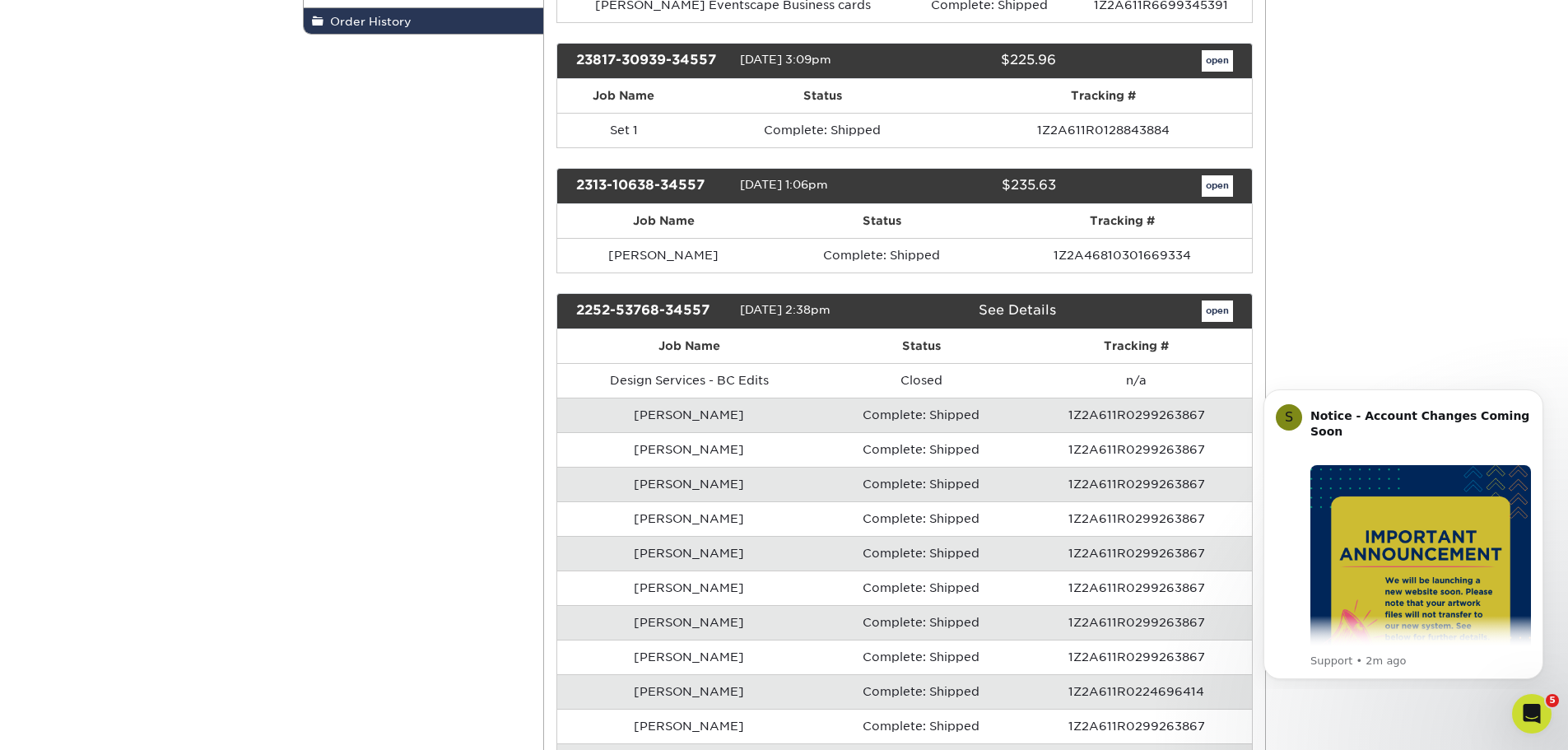
scroll to position [165, 0]
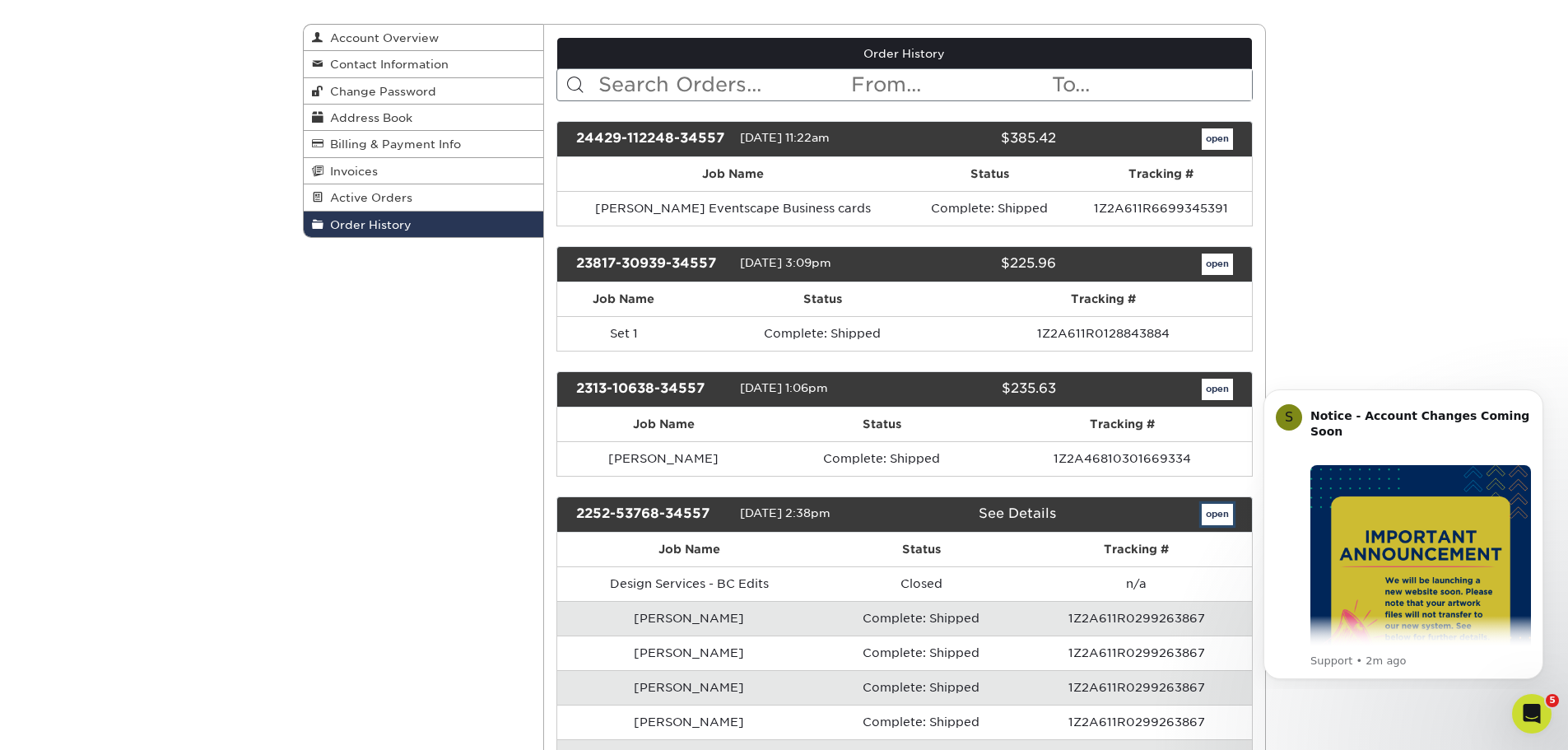
click at [1223, 513] on link "open" at bounding box center [1217, 514] width 31 height 21
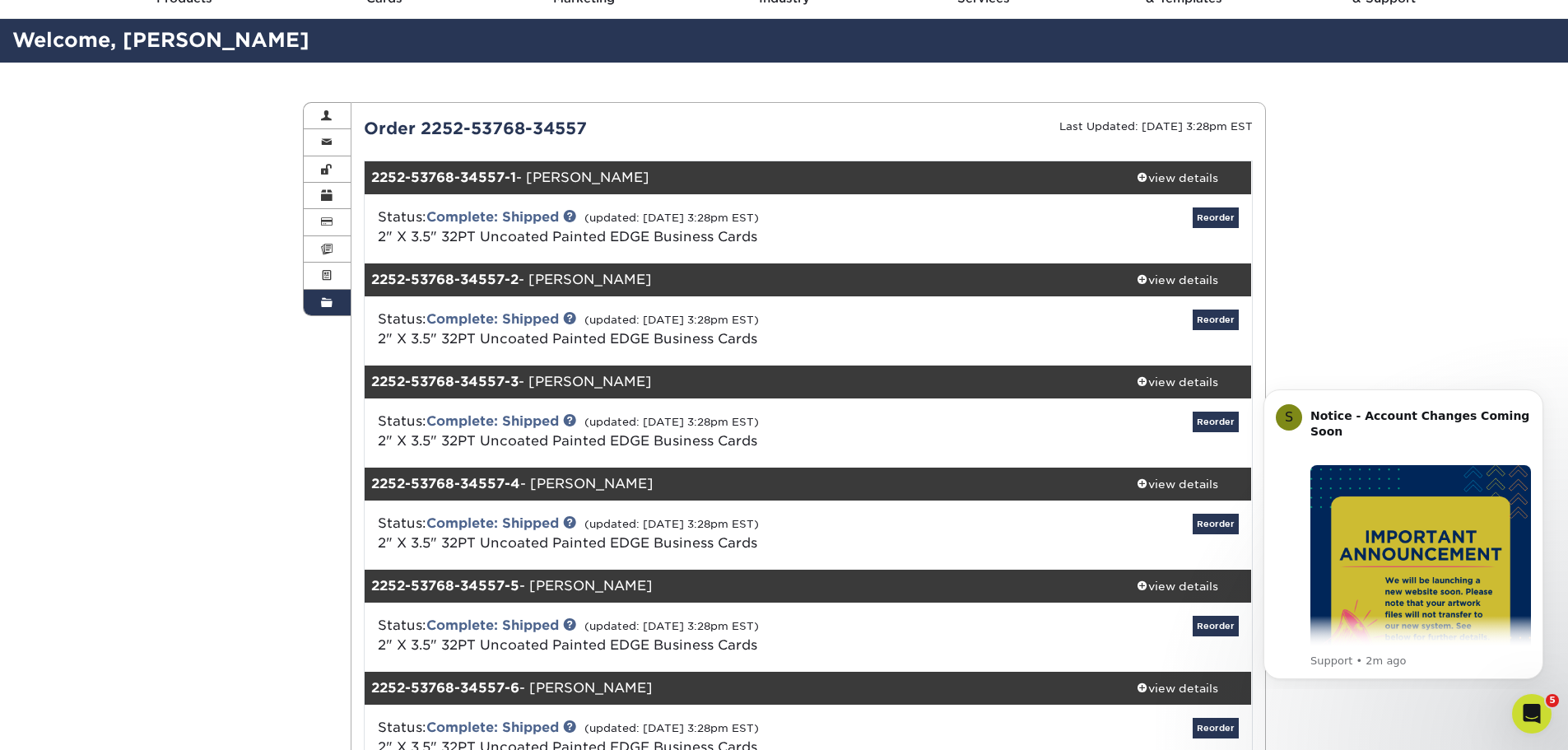
scroll to position [0, 0]
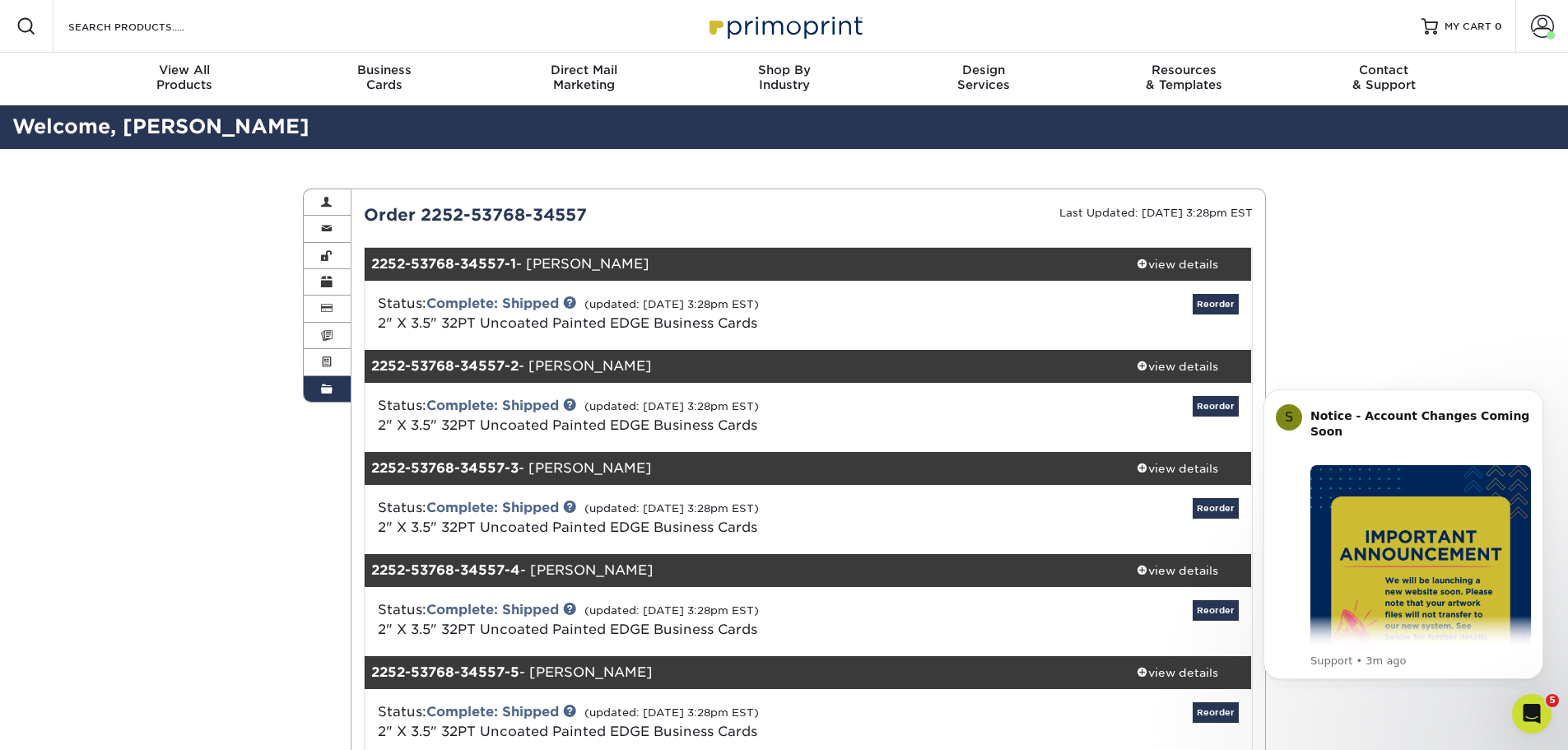
click at [337, 392] on link "Order History" at bounding box center [327, 389] width 48 height 26
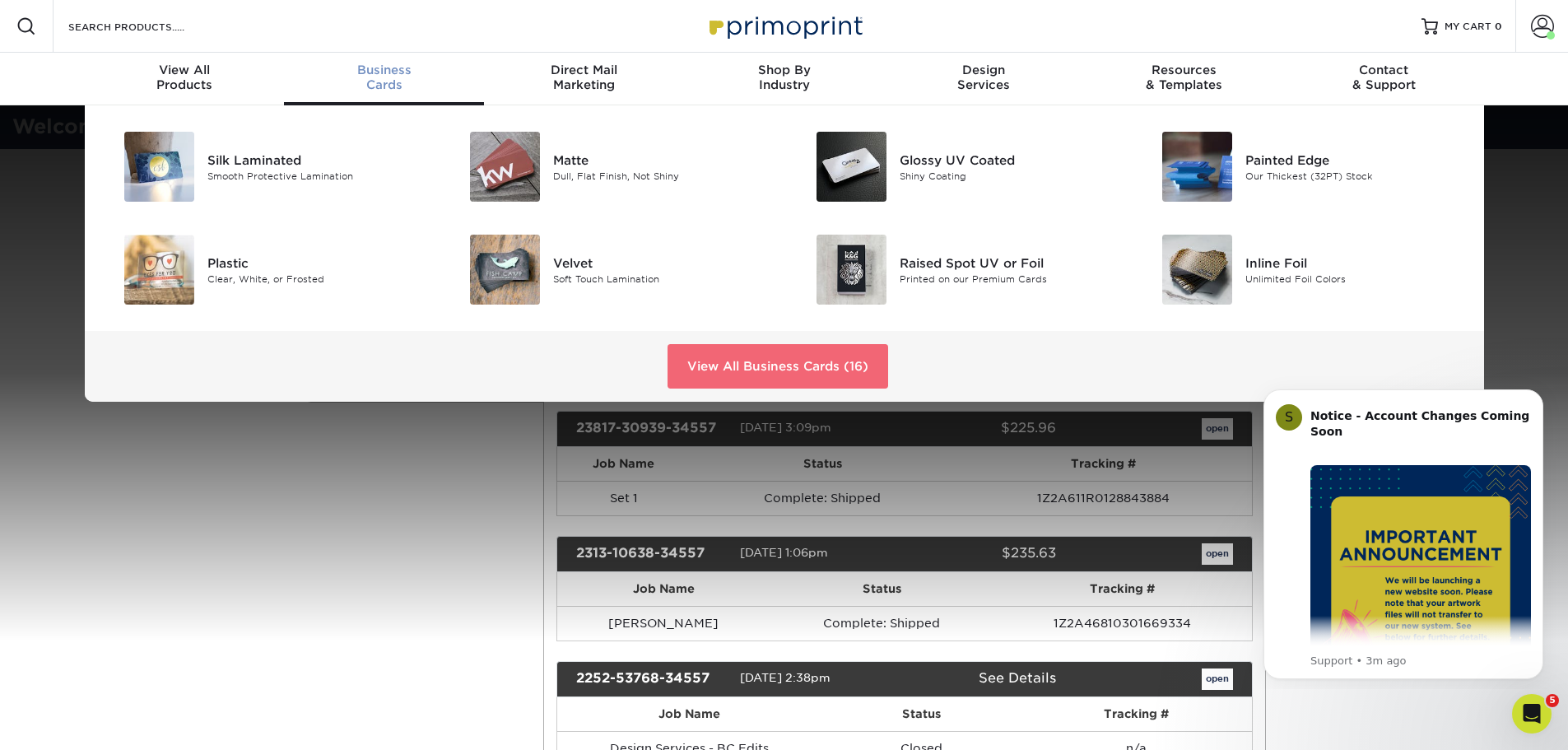
click at [751, 365] on link "View All Business Cards (16)" at bounding box center [778, 367] width 221 height 44
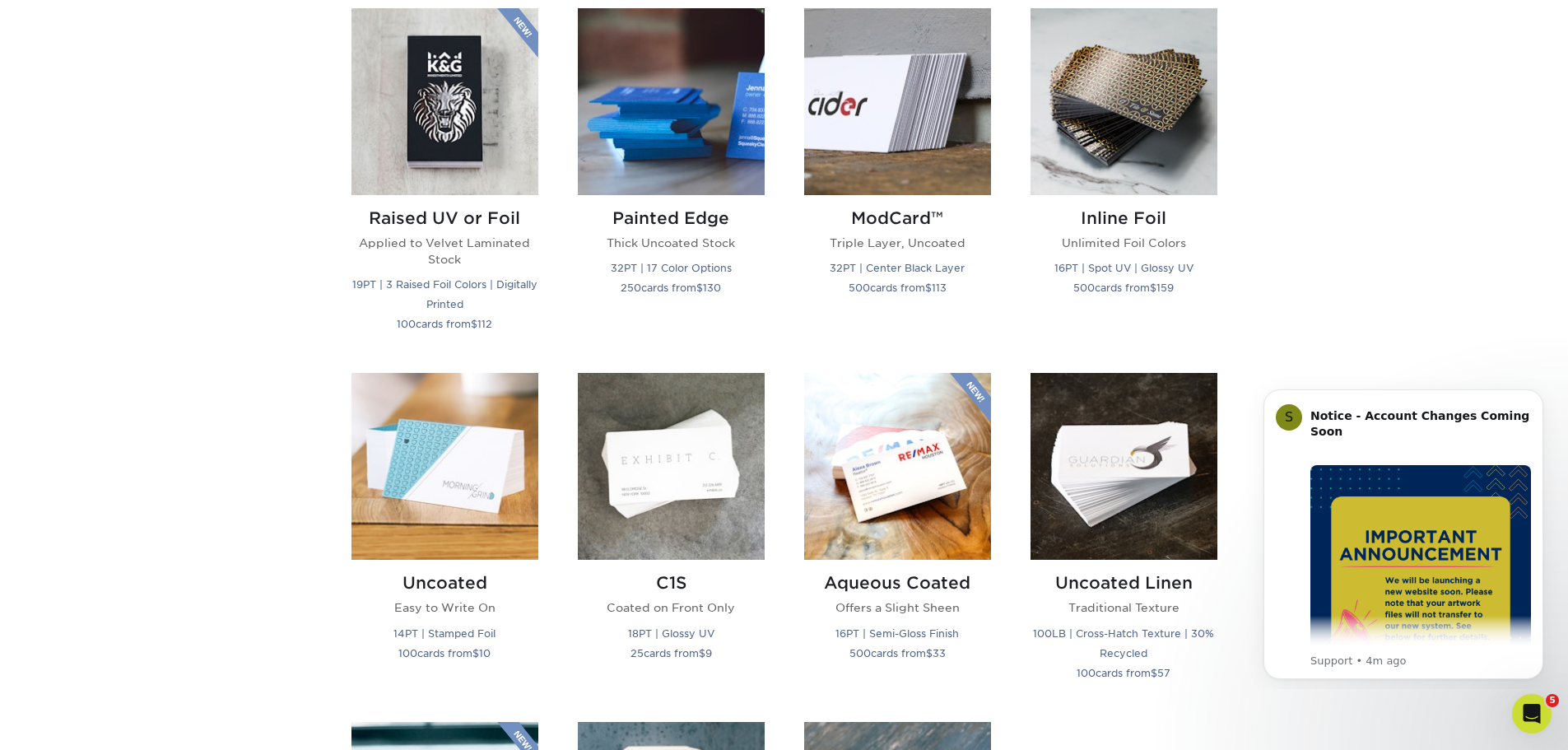
scroll to position [906, 0]
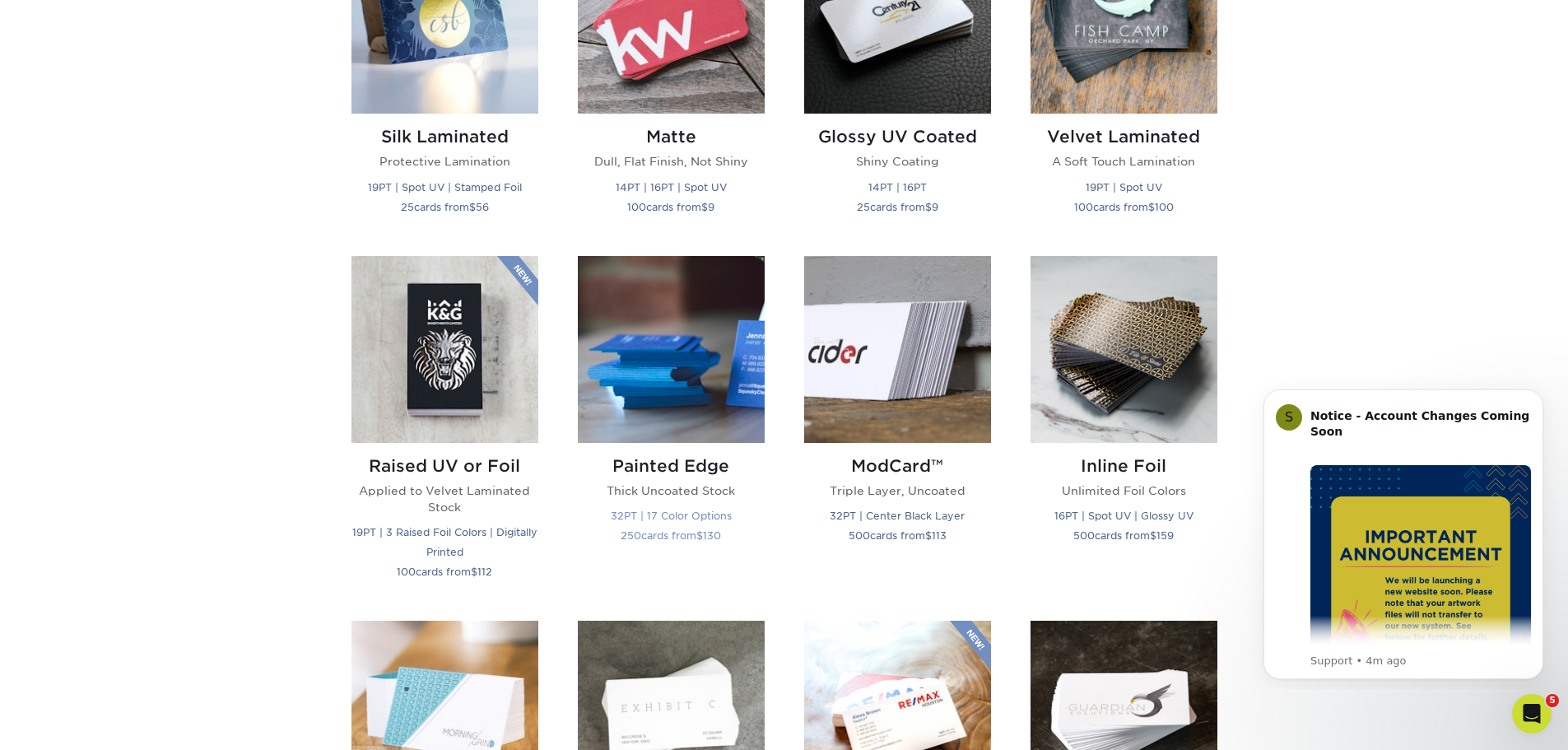
click at [714, 387] on img at bounding box center [671, 350] width 187 height 187
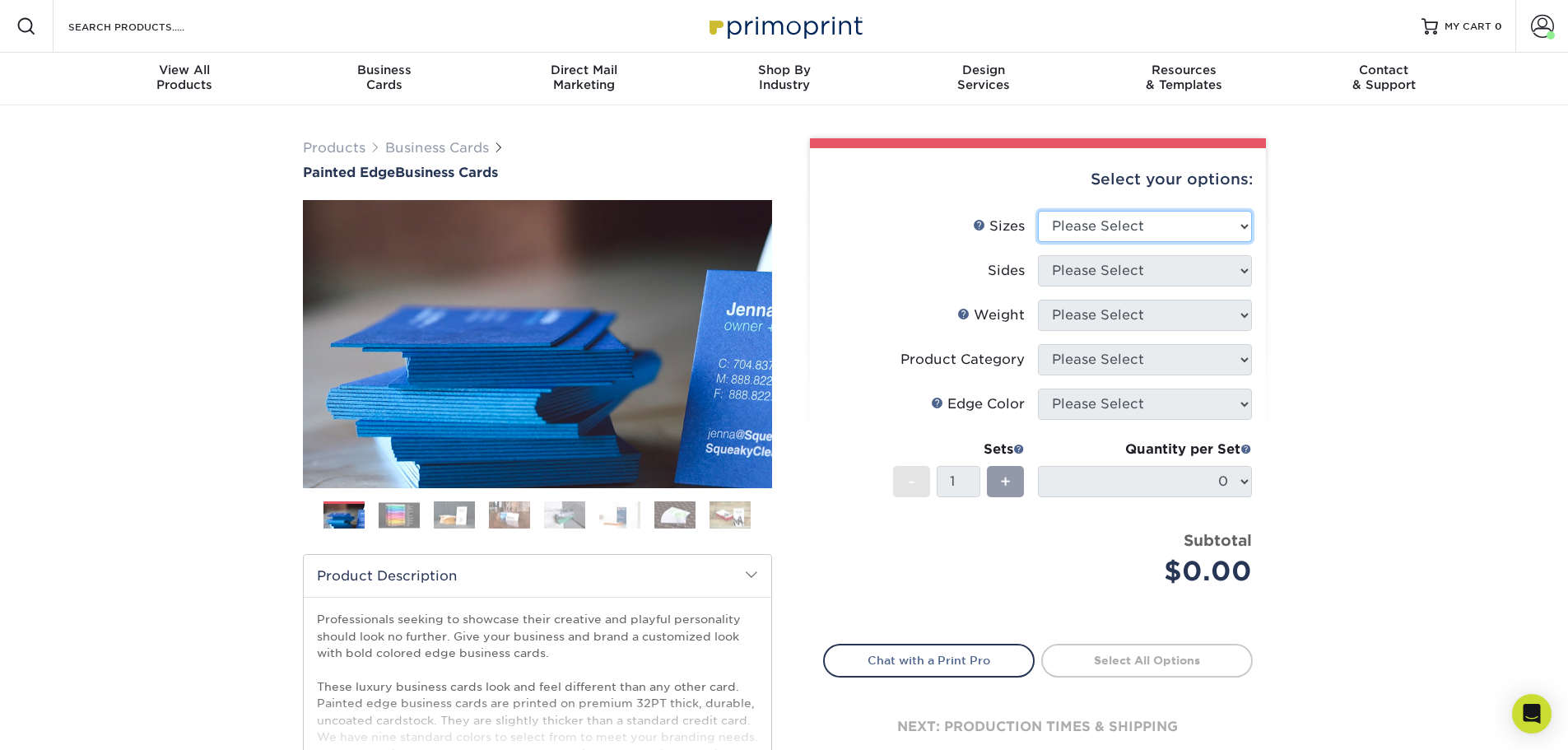
click at [1194, 220] on select "Please Select 2" x 3.5" - Standard 2.125" x 3.375" - European 2.5" x 2.5" - Squ…" at bounding box center [1145, 226] width 214 height 31
select select "2.00x3.50"
click at [1038, 211] on select "Please Select 2" x 3.5" - Standard 2.125" x 3.375" - European 2.5" x 2.5" - Squ…" at bounding box center [1145, 226] width 214 height 31
click at [1183, 282] on select "Please Select Print Both Sides Print Front Only" at bounding box center [1145, 270] width 214 height 31
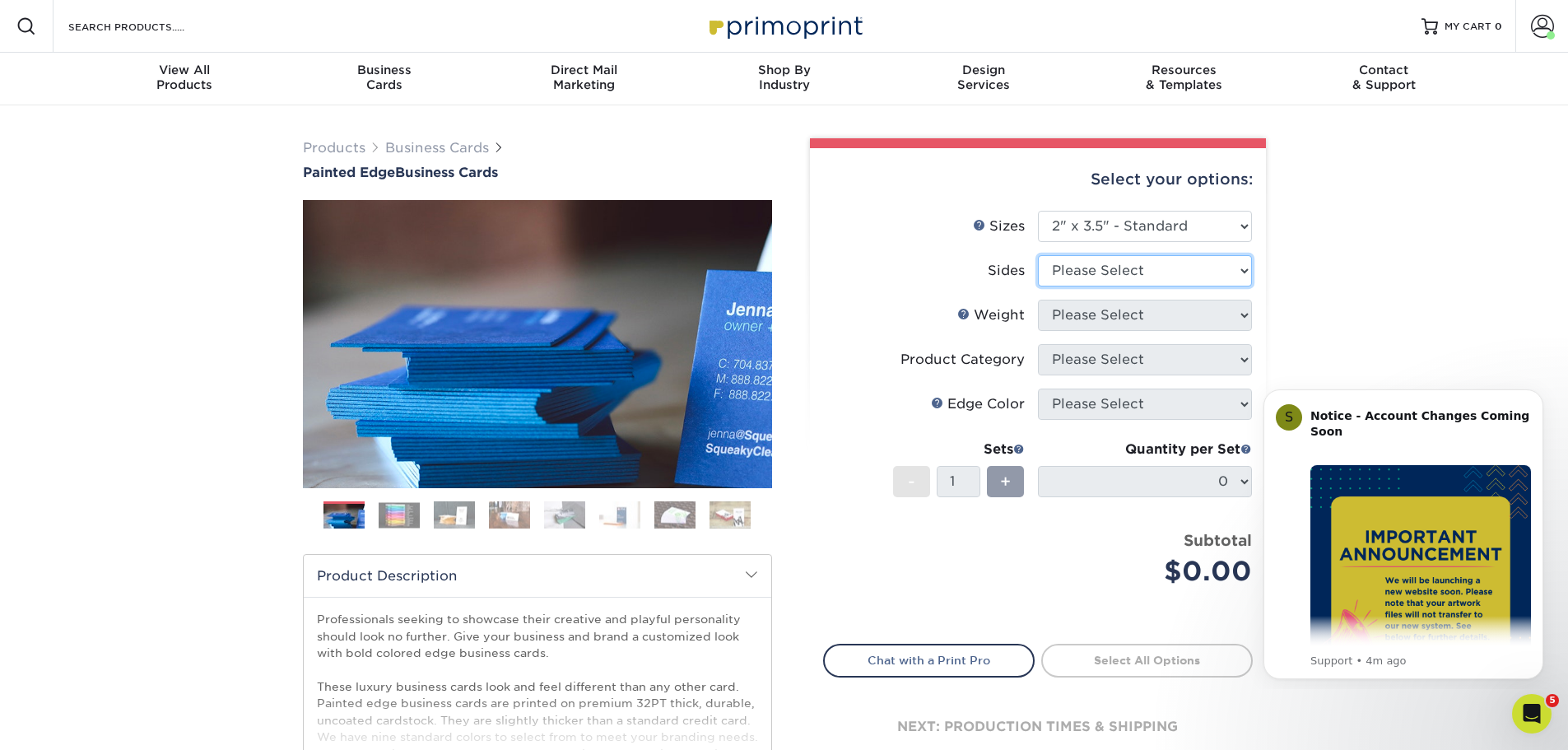
select select "13abbda7-1d64-4f25-8bb2-c179b224825d"
click at [1038, 255] on select "Please Select Print Both Sides Print Front Only" at bounding box center [1145, 270] width 214 height 31
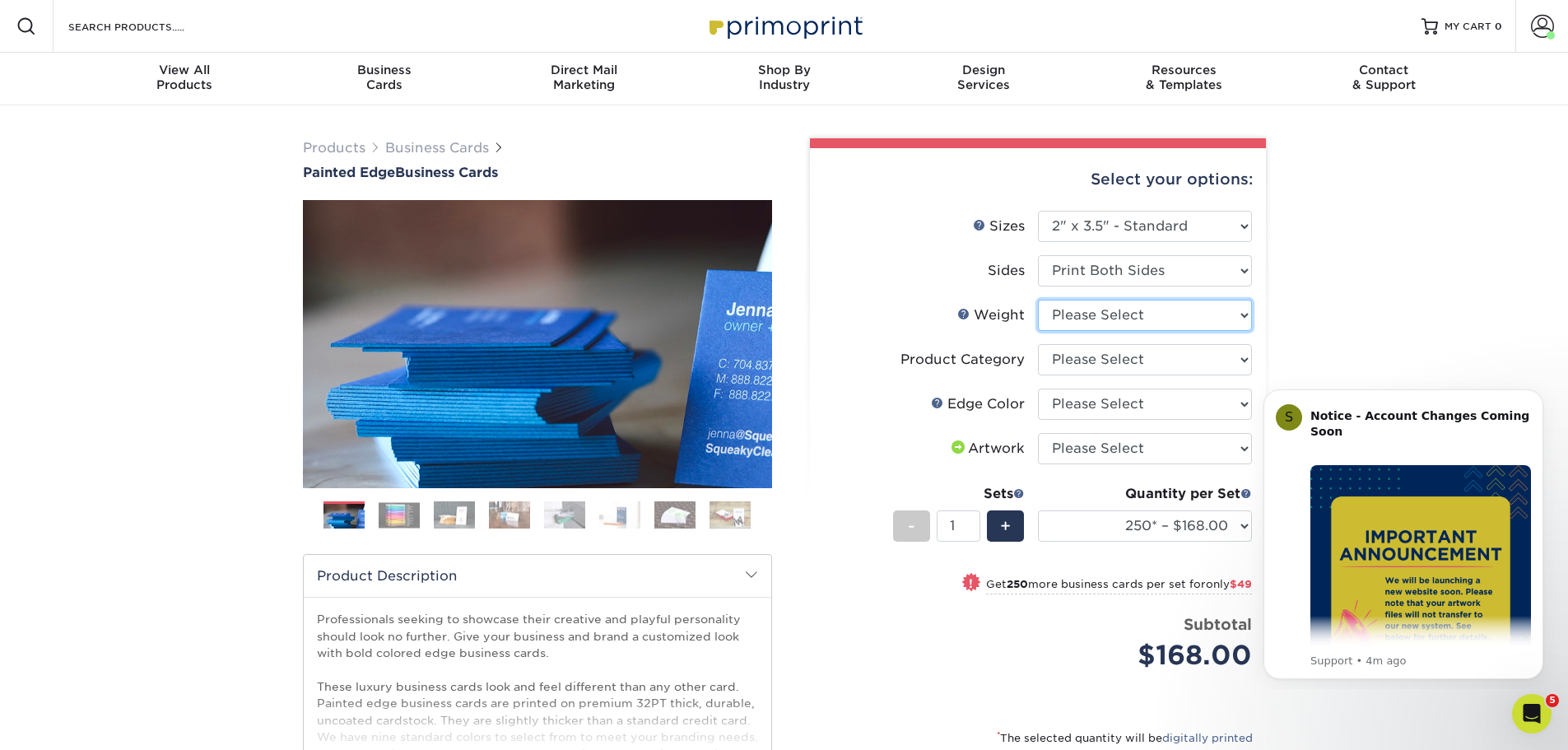
click at [1170, 323] on select "Please Select 32PTUC" at bounding box center [1145, 315] width 214 height 31
select select "32PTUC"
click at [1038, 300] on select "Please Select 32PTUC" at bounding box center [1145, 315] width 214 height 31
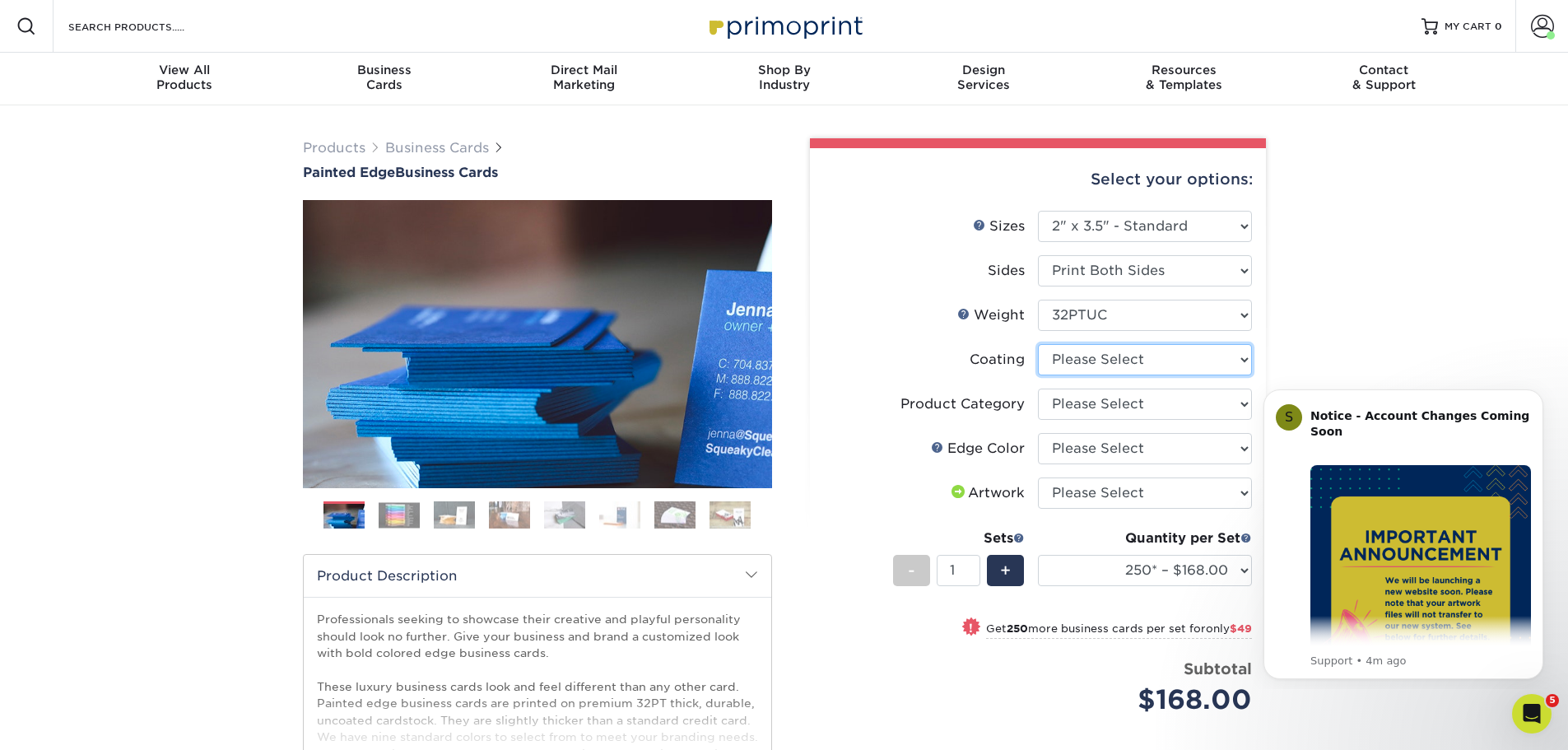
click at [1145, 364] on select at bounding box center [1145, 359] width 214 height 31
select select "3e7618de-abca-4bda-9f97-8b9129e913d8"
click at [1038, 344] on select at bounding box center [1145, 359] width 214 height 31
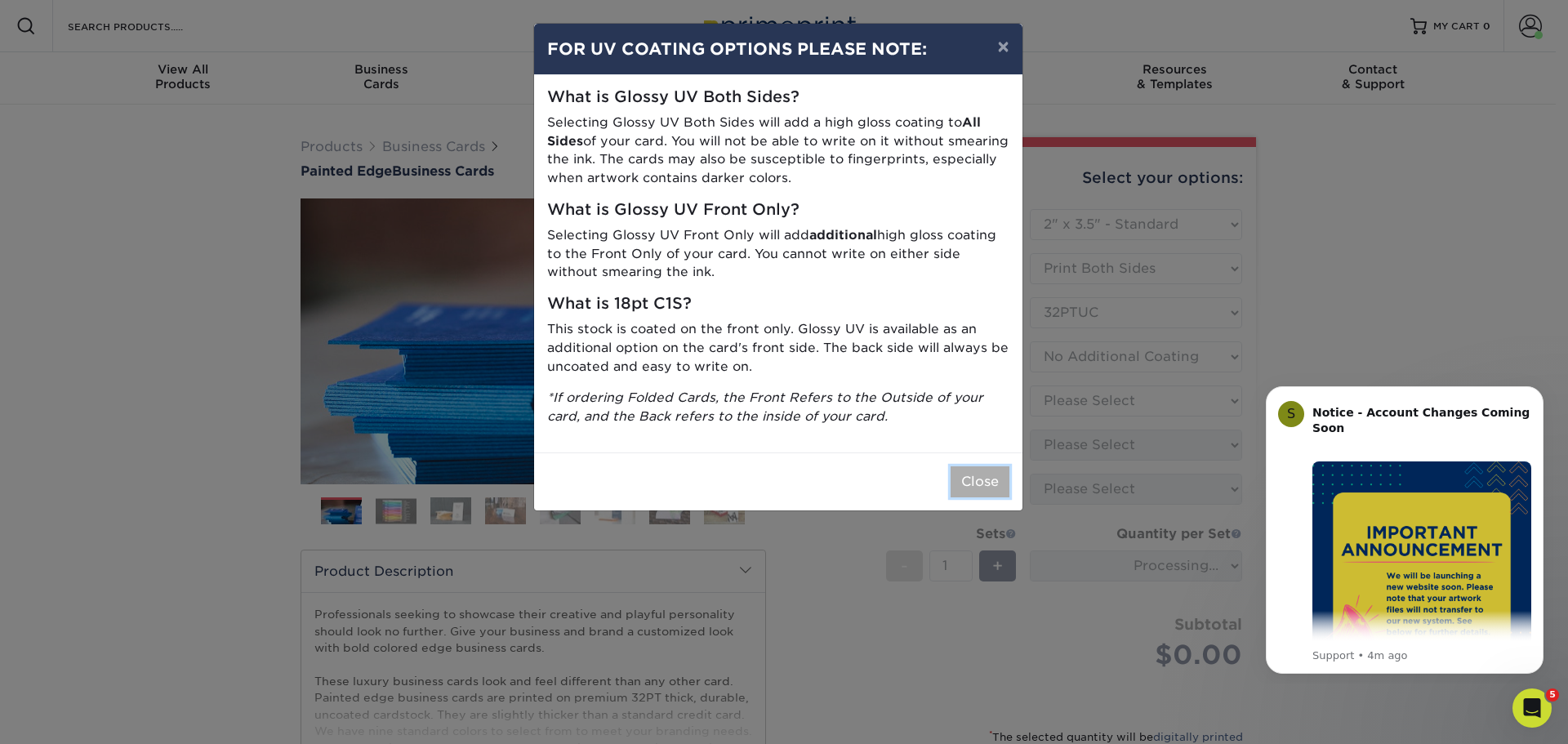
click at [984, 491] on button "Close" at bounding box center [979, 481] width 59 height 31
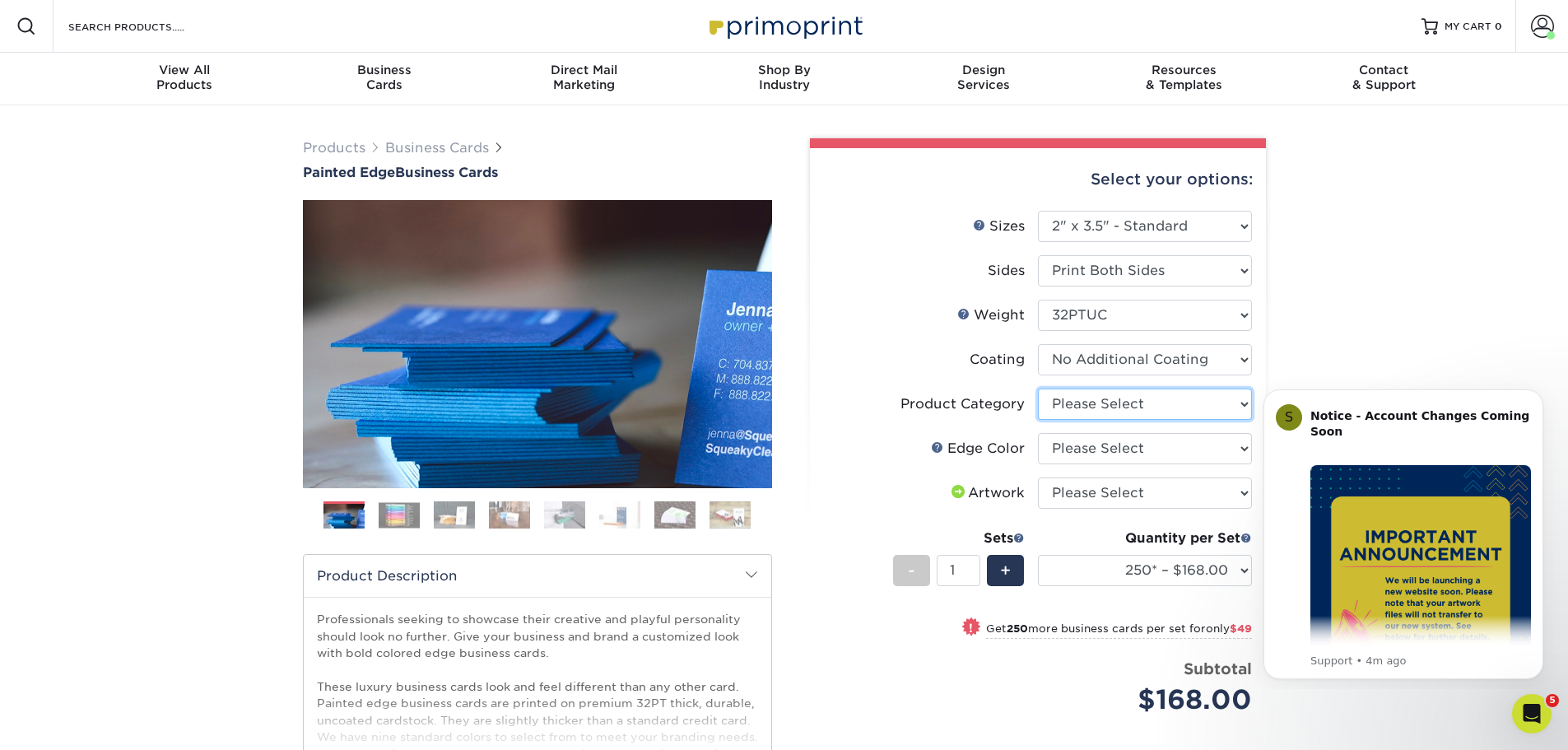
click at [1170, 412] on select "Please Select Business Cards" at bounding box center [1145, 404] width 214 height 31
click at [1128, 467] on li "Edge Color Please Select Charcoal Black Brown Blue Pearlescent Blue Pearlescent…" at bounding box center [1037, 456] width 428 height 44
click at [1146, 409] on select "Please Select Business Cards" at bounding box center [1145, 404] width 214 height 31
select select "3b5148f1-0588-4f88-a218-97bcfdce65c1"
click at [1038, 389] on select "Please Select Business Cards" at bounding box center [1145, 404] width 214 height 31
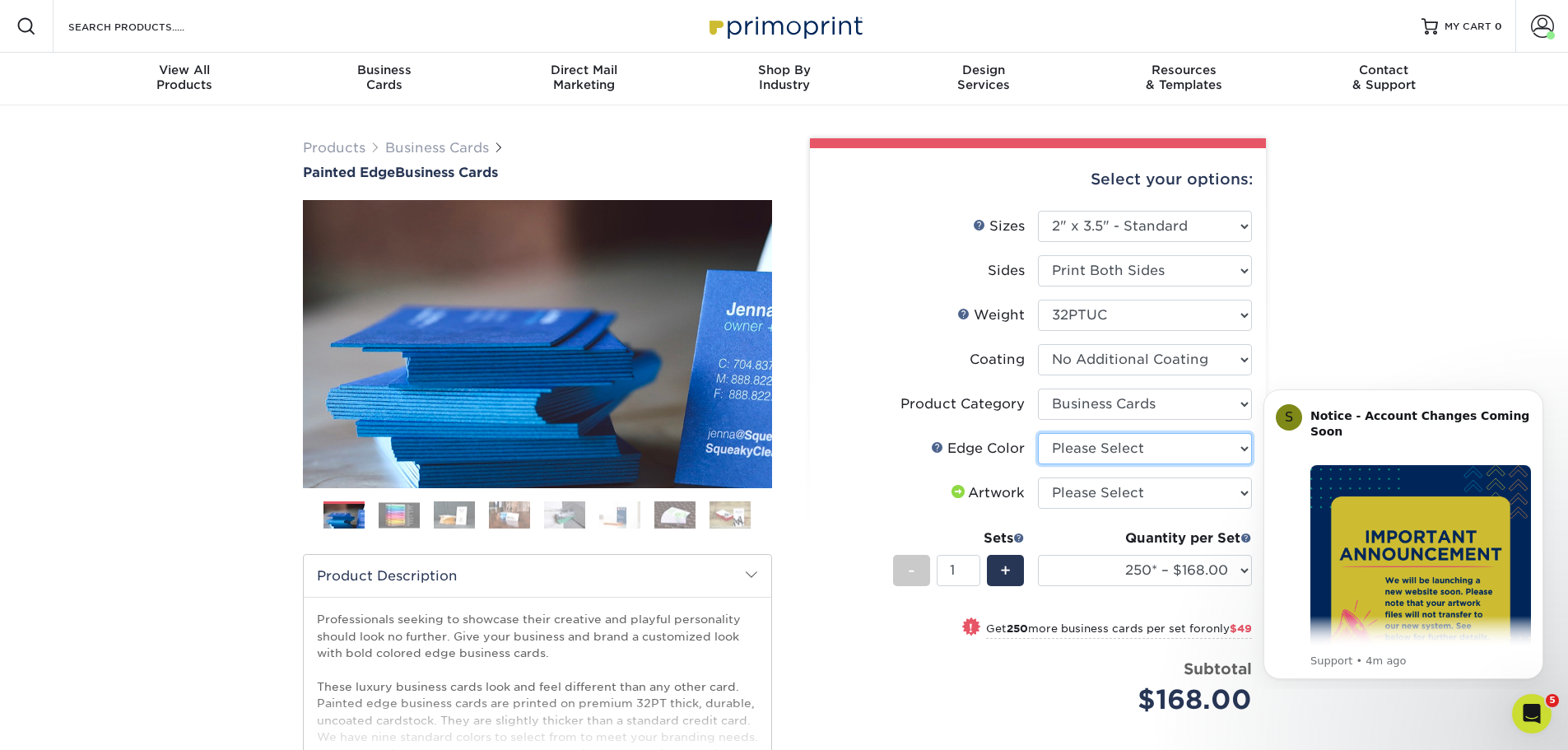
click at [1130, 436] on select "Please Select Charcoal Black Brown Blue Pearlescent Blue Pearlescent Gold Pearl…" at bounding box center [1145, 448] width 214 height 31
select select "34794e23-ba15-445e-813c-341542a5462f"
click at [1038, 433] on select "Please Select Charcoal Black Brown Blue Pearlescent Blue Pearlescent Gold Pearl…" at bounding box center [1145, 448] width 214 height 31
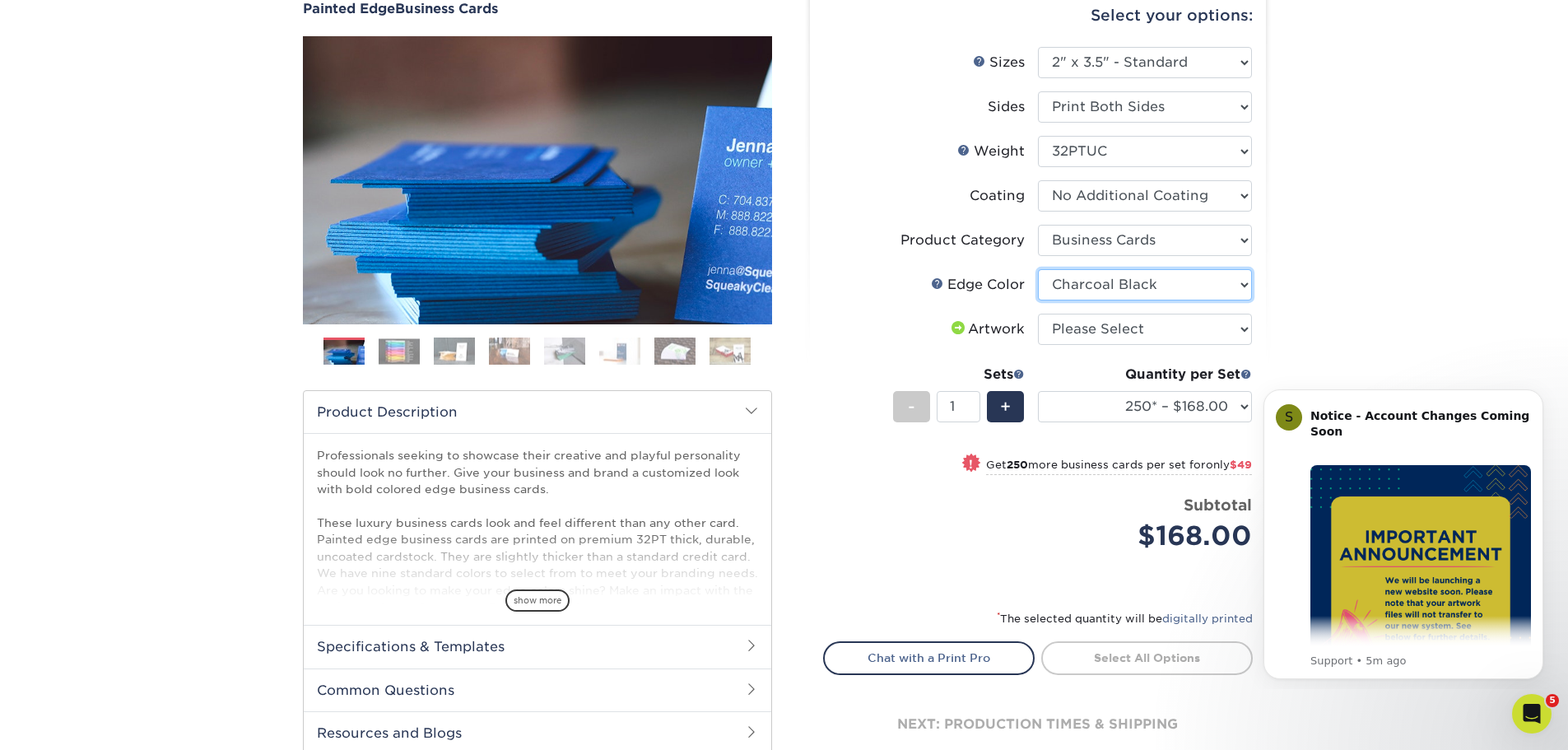
scroll to position [165, 0]
drag, startPoint x: 1132, startPoint y: 303, endPoint x: 1153, endPoint y: 326, distance: 31.1
click at [1132, 303] on li "Edge Color Please Select Charcoal Black Brown Blue Pearlescent Blue Pearlescent…" at bounding box center [1037, 291] width 428 height 44
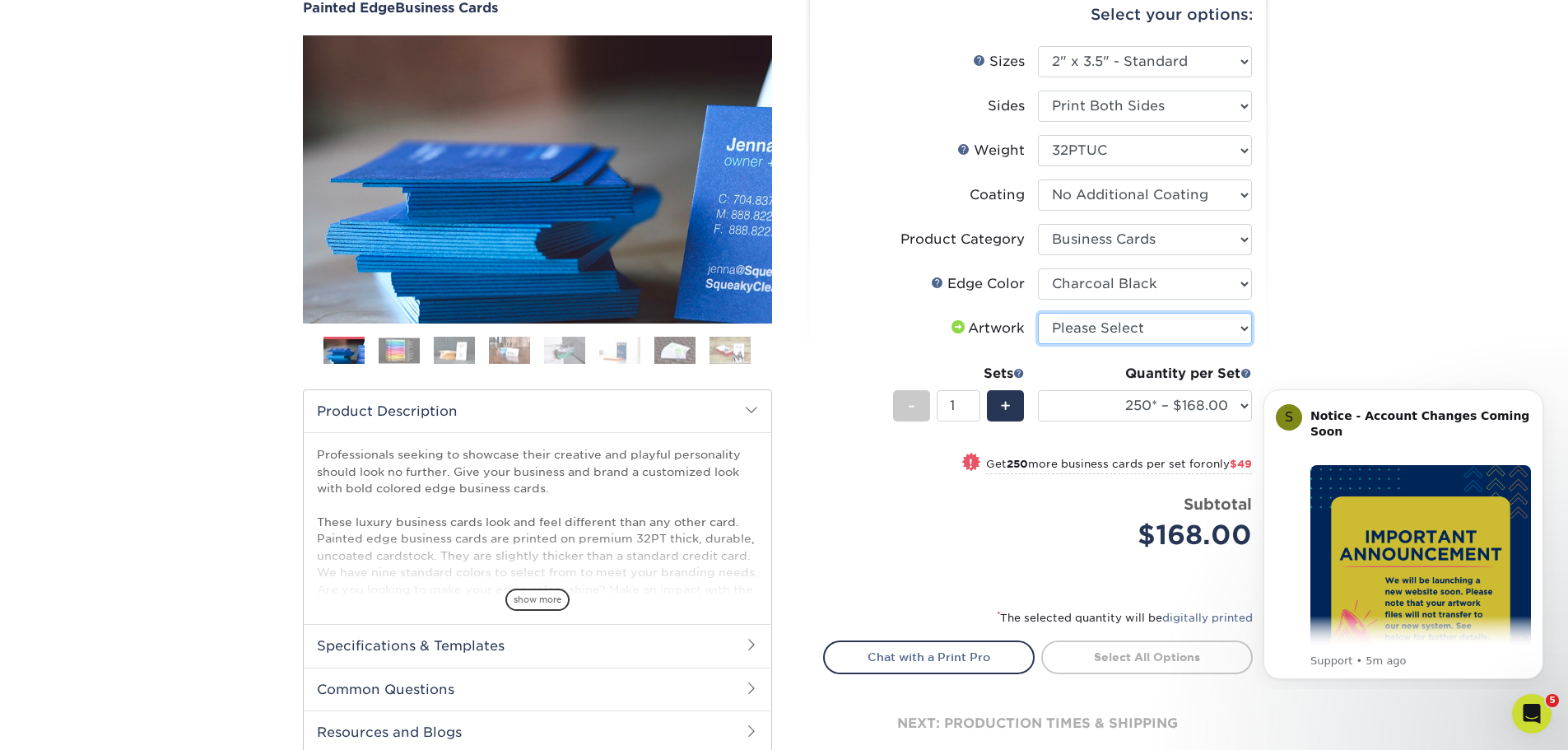
click at [1154, 327] on select "Please Select I will upload files I need a design - $100" at bounding box center [1145, 328] width 214 height 31
select select "upload"
click at [1038, 313] on select "Please Select I will upload files I need a design - $100" at bounding box center [1145, 328] width 214 height 31
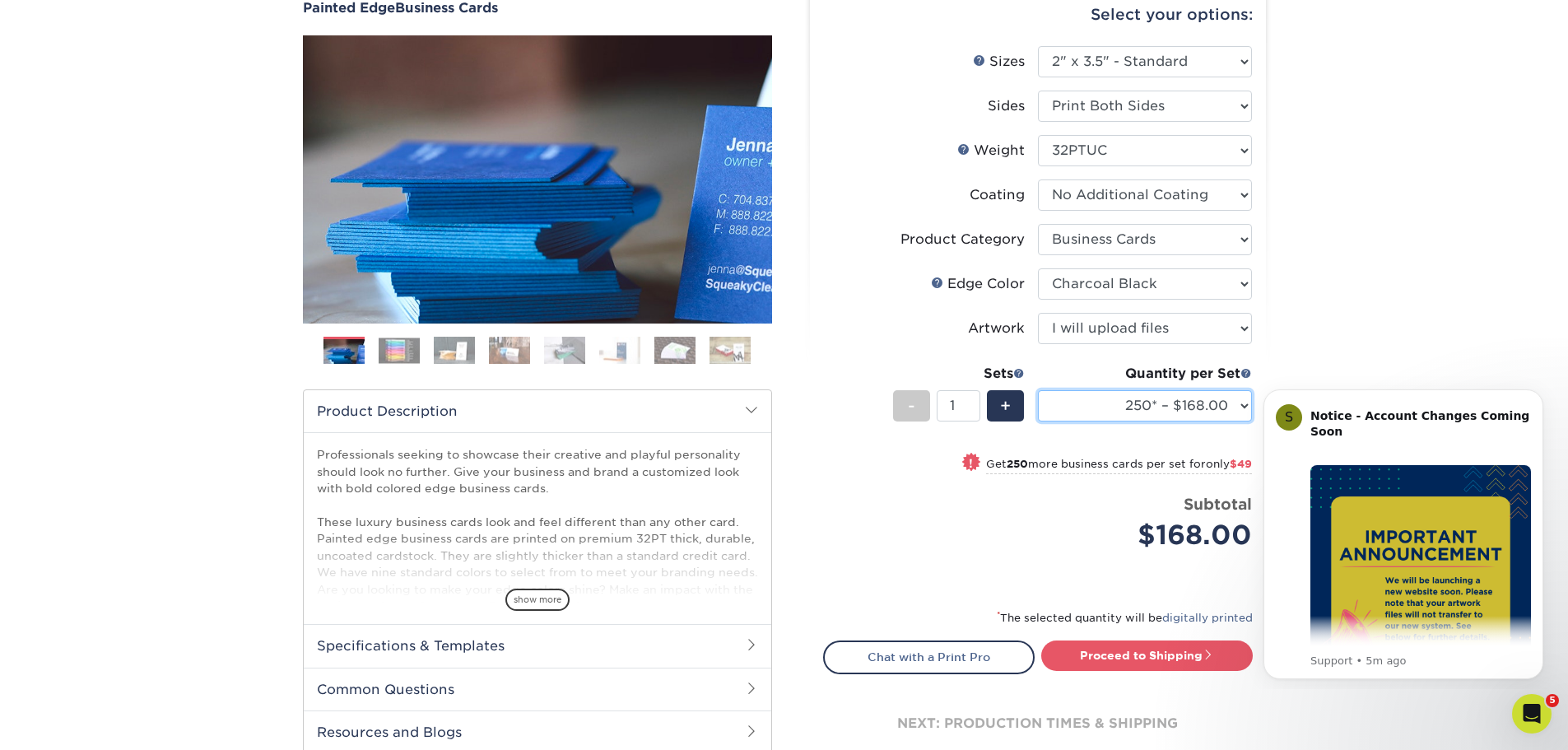
click at [1193, 408] on select "250* – $168.00 500* – $217.00 1000* – $339.00" at bounding box center [1145, 406] width 214 height 31
select select "500* – $217.00"
click at [1038, 391] on select "250* – $168.00 500* – $217.00 1000* – $339.00" at bounding box center [1145, 406] width 214 height 31
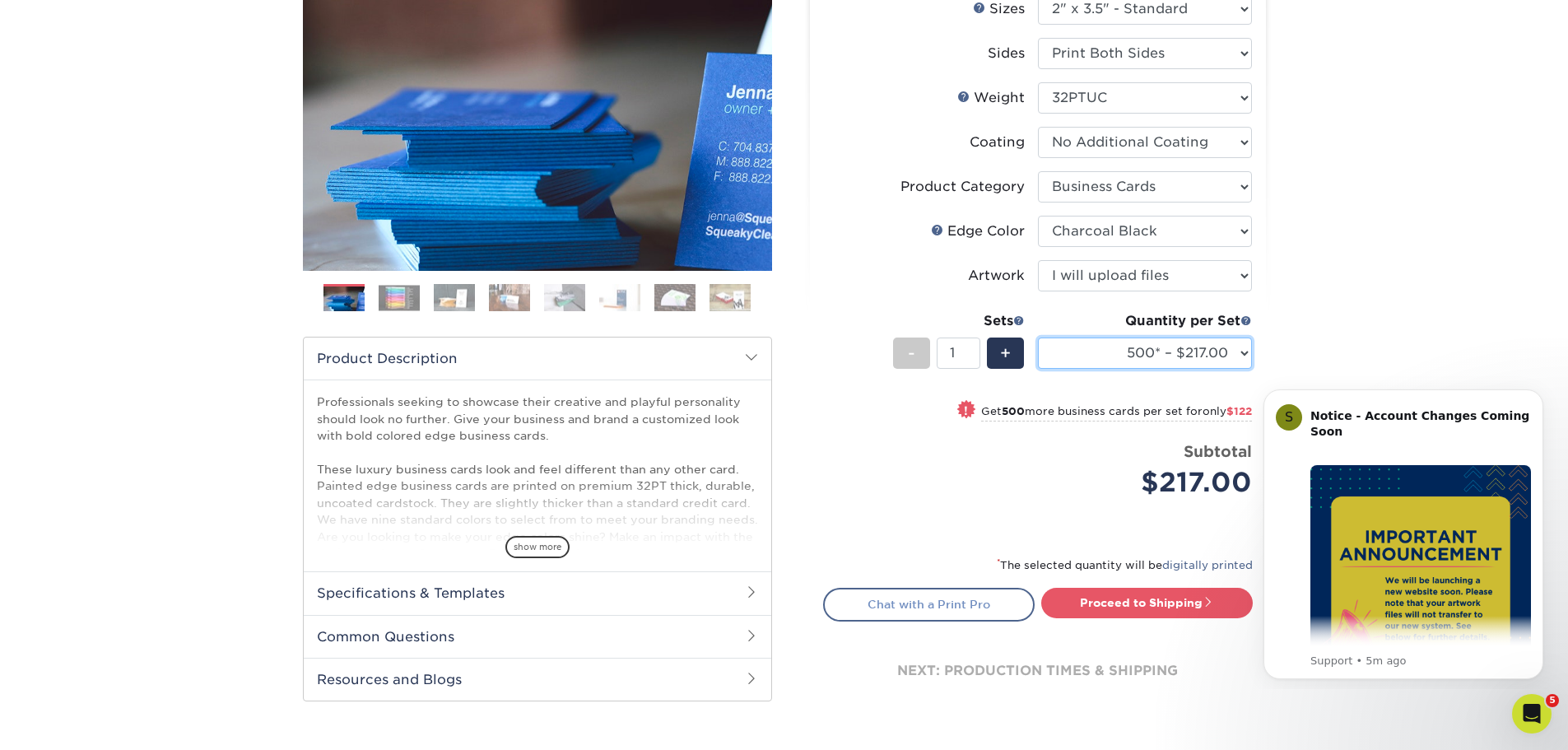
scroll to position [247, 0]
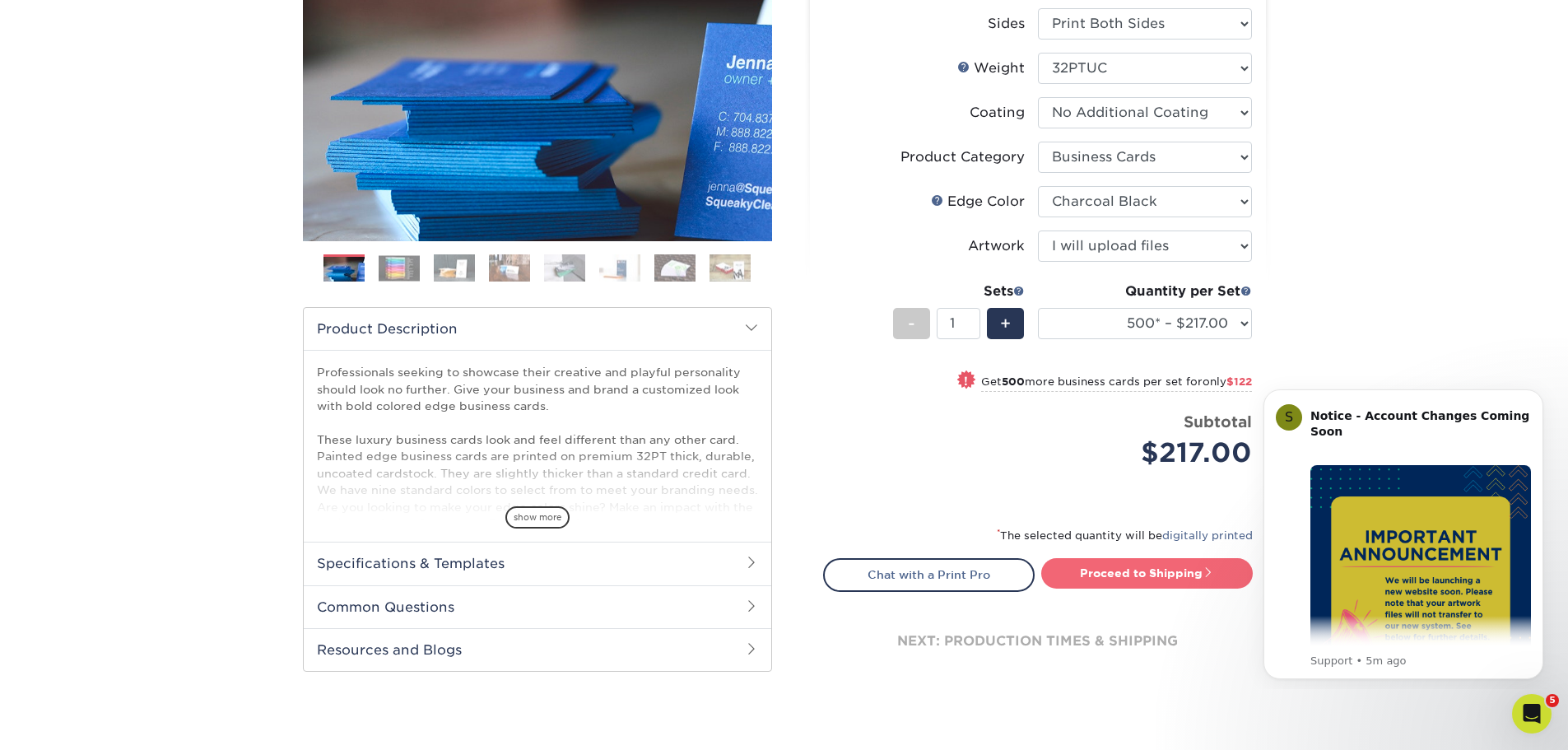
click at [1120, 577] on link "Proceed to Shipping" at bounding box center [1147, 572] width 212 height 29
type input "Set 1"
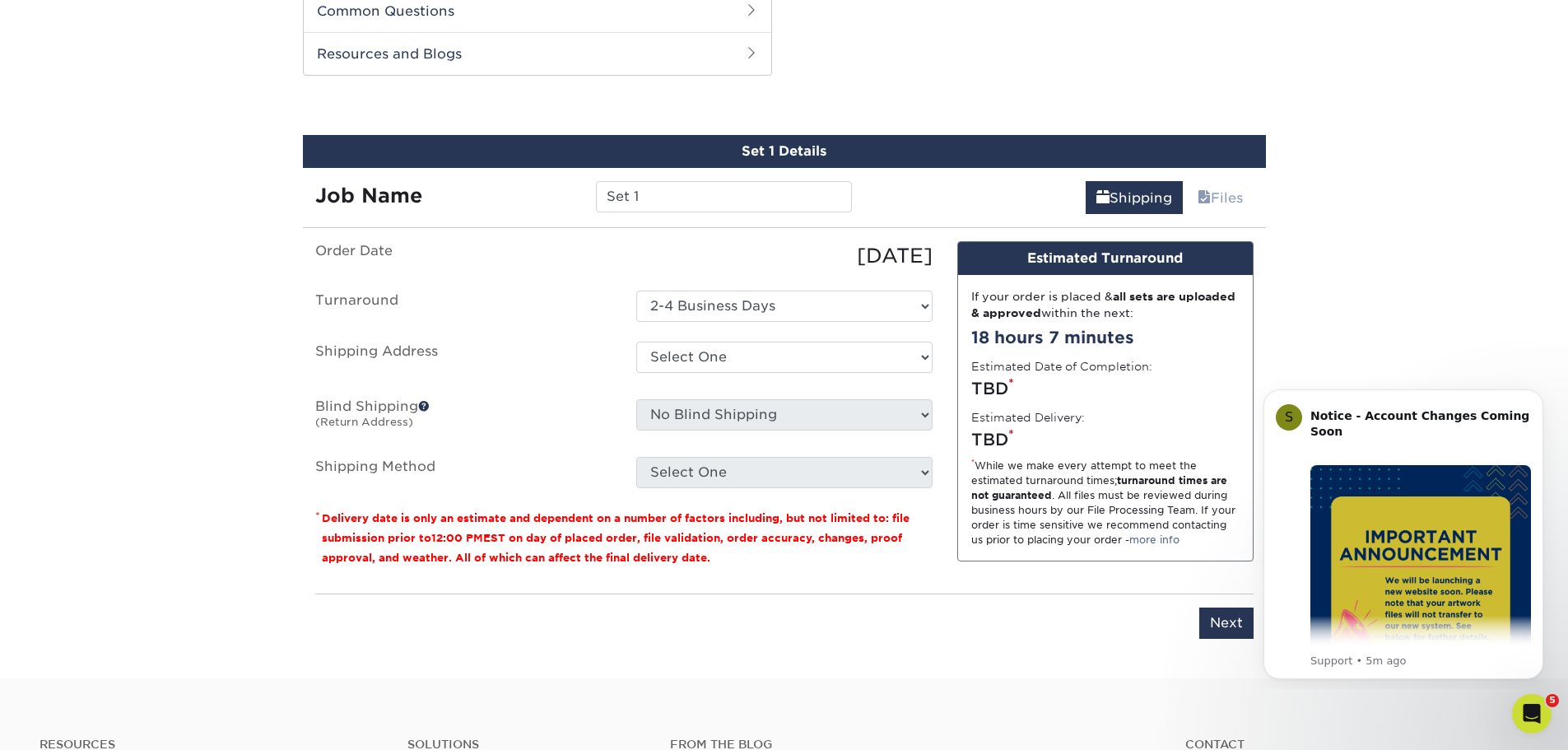
scroll to position [851, 0]
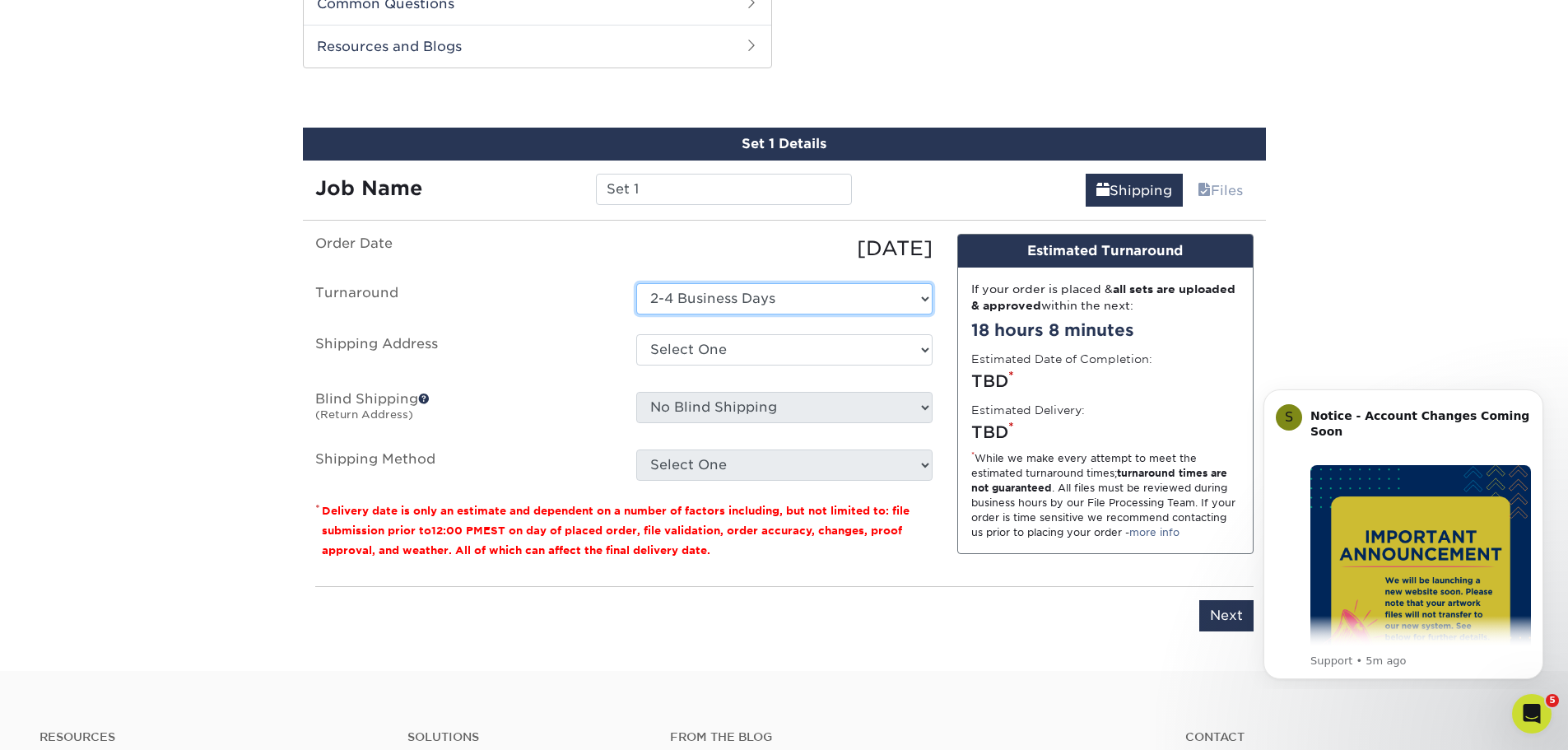
click at [756, 295] on select "Select One 2-4 Business Days" at bounding box center [784, 298] width 296 height 31
click at [636, 283] on select "Select One 2-4 Business Days" at bounding box center [784, 298] width 296 height 31
click at [752, 301] on select "Select One 2-4 Business Days" at bounding box center [784, 298] width 296 height 31
select select "31d45b01-d4a6-4b39-b84d-4391606115ca"
click at [636, 283] on select "Select One 2-4 Business Days" at bounding box center [784, 298] width 296 height 31
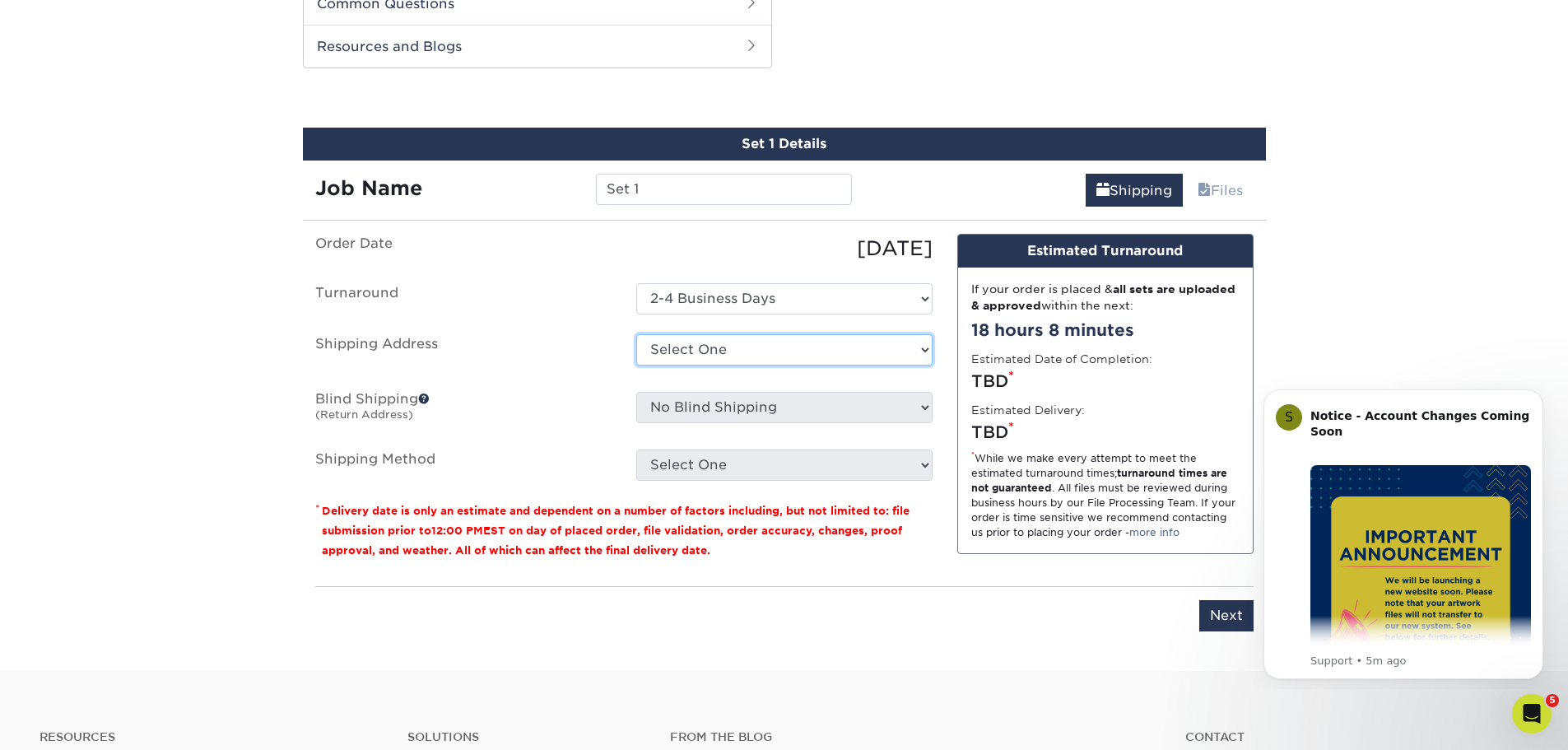
click at [748, 346] on select "Select One Business Cards Eventscape A+D Inc Eventscape head office [PERSON_NAM…" at bounding box center [784, 350] width 296 height 31
select select "262953"
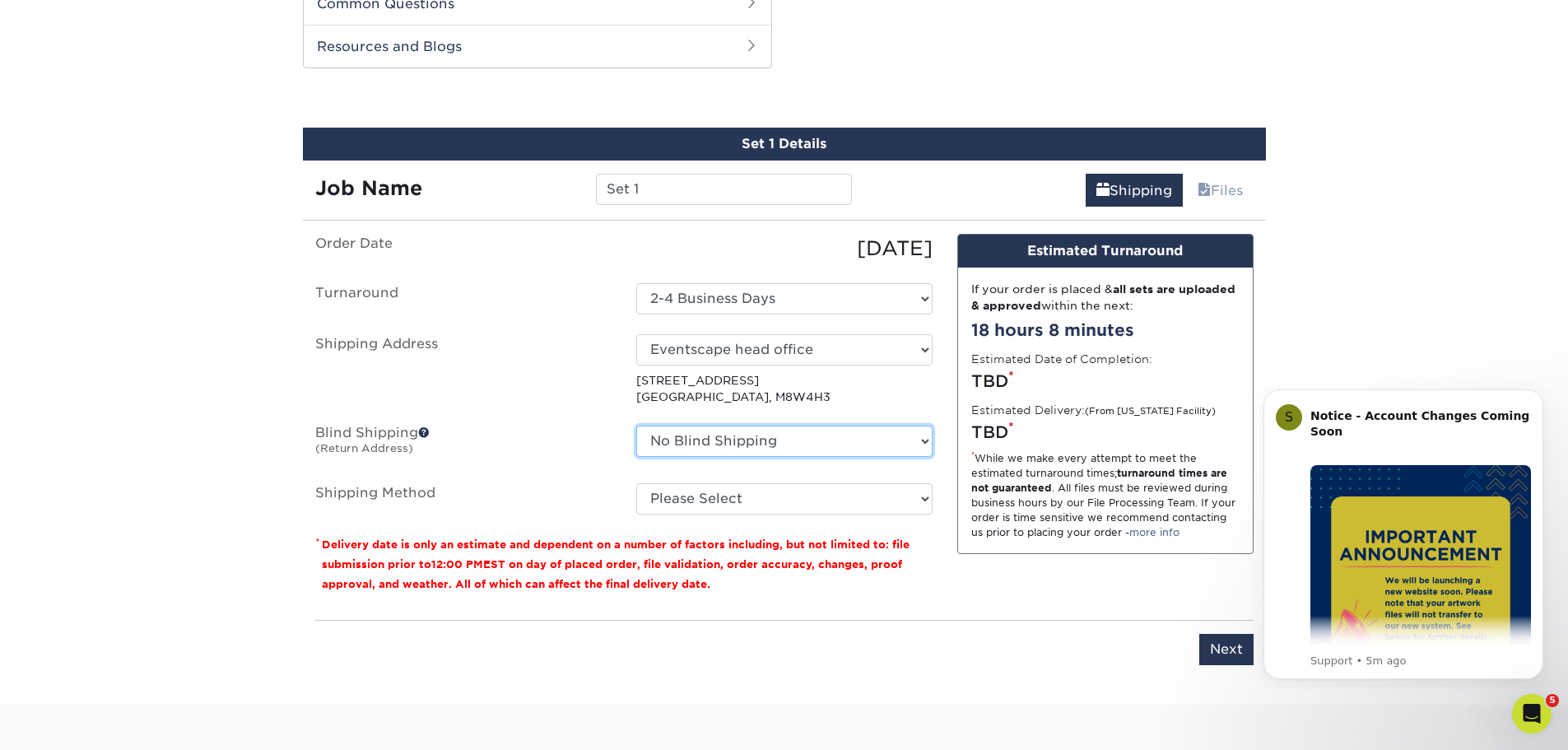
click at [735, 443] on select "No Blind Shipping Business Cards Eventscape A+D Inc Eventscape head office [PER…" at bounding box center [784, 440] width 296 height 31
select select "262953"
click at [636, 425] on select "No Blind Shipping Business Cards Eventscape A+D Inc Eventscape head office [PER…" at bounding box center [784, 440] width 296 height 31
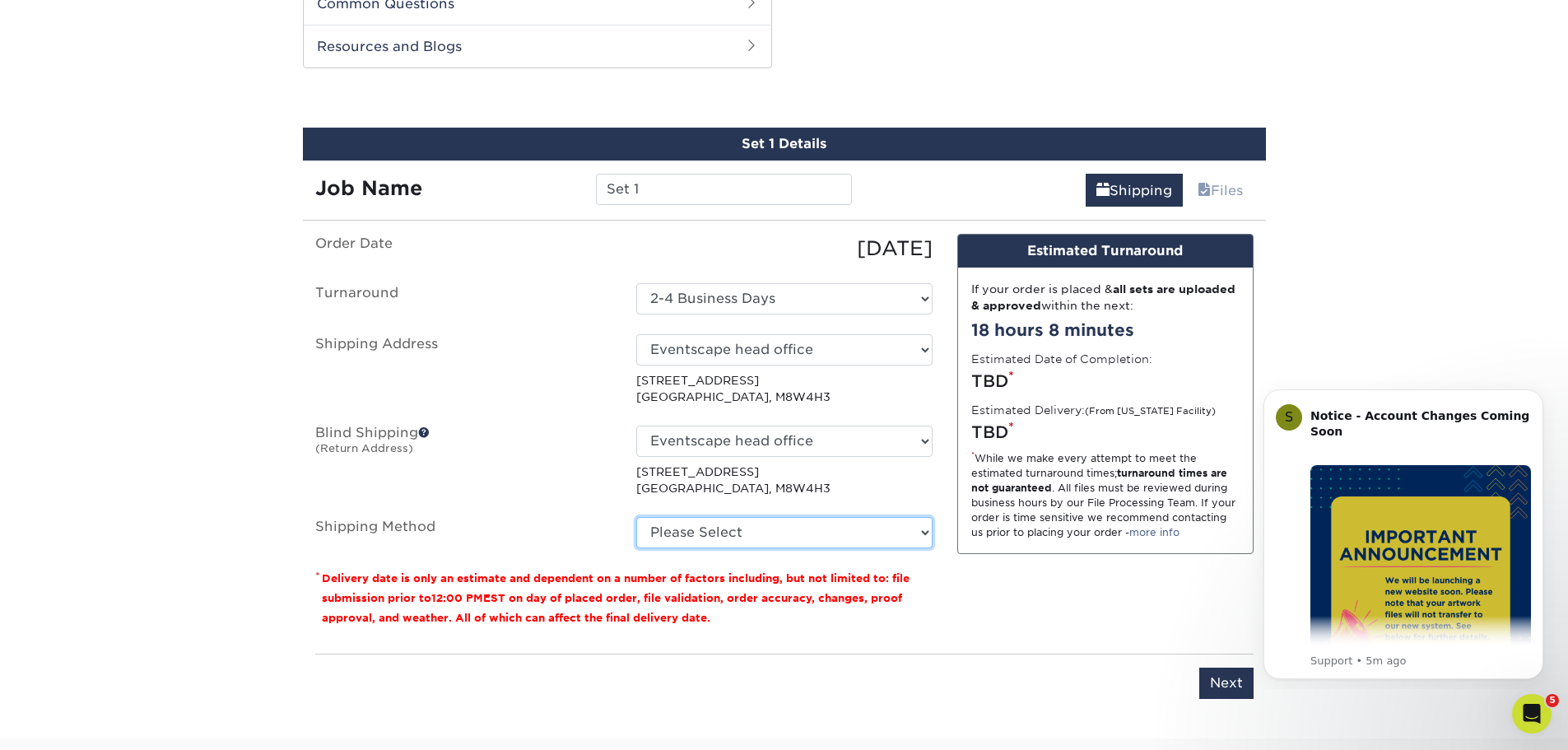
click at [698, 535] on select "Please Select Worldwide Expedited (+$35.37) Standard (+$36.41) Worldwide Expres…" at bounding box center [784, 532] width 296 height 31
click at [636, 517] on select "Please Select Worldwide Expedited (+$35.37) Standard (+$36.41) Worldwide Expres…" at bounding box center [784, 532] width 296 height 31
click at [755, 539] on select "Please Select Worldwide Expedited (+$35.37) Standard (+$36.41) Worldwide Expres…" at bounding box center [784, 532] width 296 height 31
click at [636, 517] on select "Please Select Worldwide Expedited (+$35.37) Standard (+$36.41) Worldwide Expres…" at bounding box center [784, 532] width 296 height 31
click at [755, 536] on select "Please Select Worldwide Expedited (+$35.37) Standard (+$36.41) Worldwide Expres…" at bounding box center [784, 532] width 296 height 31
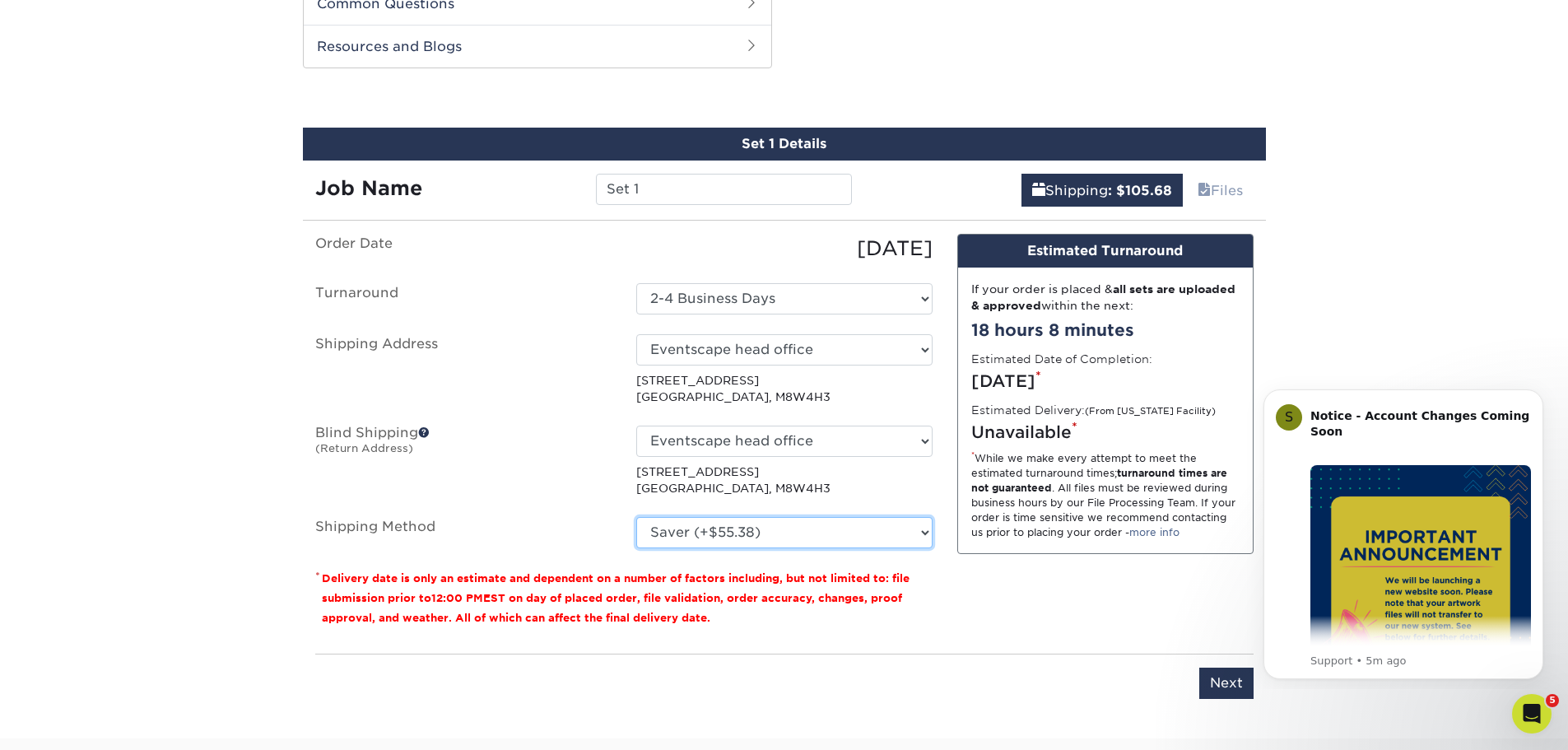
click at [636, 517] on select "Please Select Worldwide Expedited (+$35.37) Standard (+$36.41) Worldwide Expres…" at bounding box center [784, 532] width 296 height 31
click at [768, 536] on select "Please Select Worldwide Expedited (+$35.37) Standard (+$36.41) Worldwide Expres…" at bounding box center [784, 532] width 296 height 31
click at [636, 517] on select "Please Select Worldwide Expedited (+$35.37) Standard (+$36.41) Worldwide Expres…" at bounding box center [784, 532] width 296 height 31
click at [789, 530] on select "Please Select Worldwide Expedited (+$35.37) Standard (+$36.41) Worldwide Expres…" at bounding box center [784, 532] width 296 height 31
click at [636, 517] on select "Please Select Worldwide Expedited (+$35.37) Standard (+$36.41) Worldwide Expres…" at bounding box center [784, 532] width 296 height 31
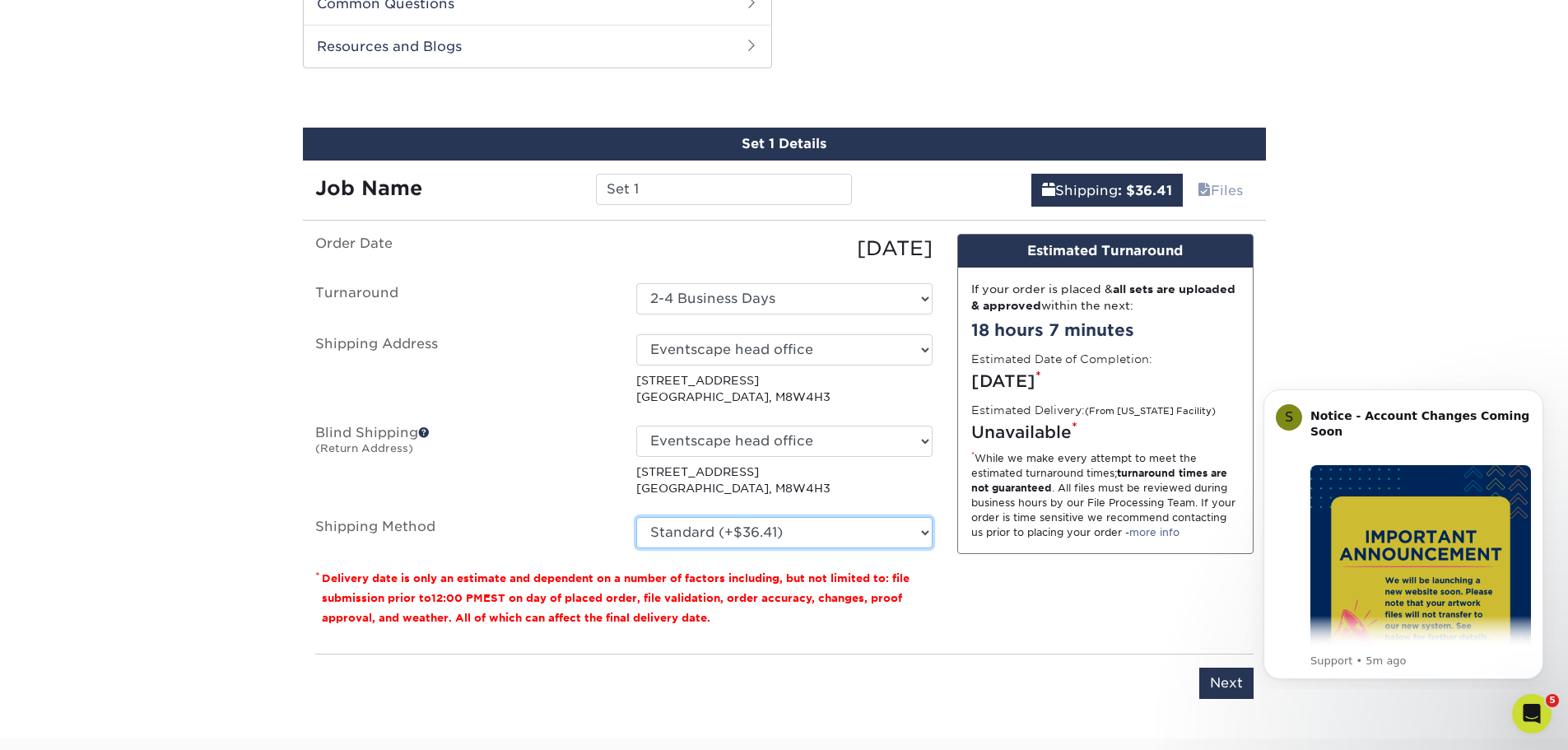
click at [779, 539] on select "Please Select Worldwide Expedited (+$35.37) Standard (+$36.41) Worldwide Expres…" at bounding box center [784, 532] width 296 height 31
select select "07"
click at [636, 517] on select "Please Select Worldwide Expedited (+$35.37) Standard (+$36.41) Worldwide Expres…" at bounding box center [784, 532] width 296 height 31
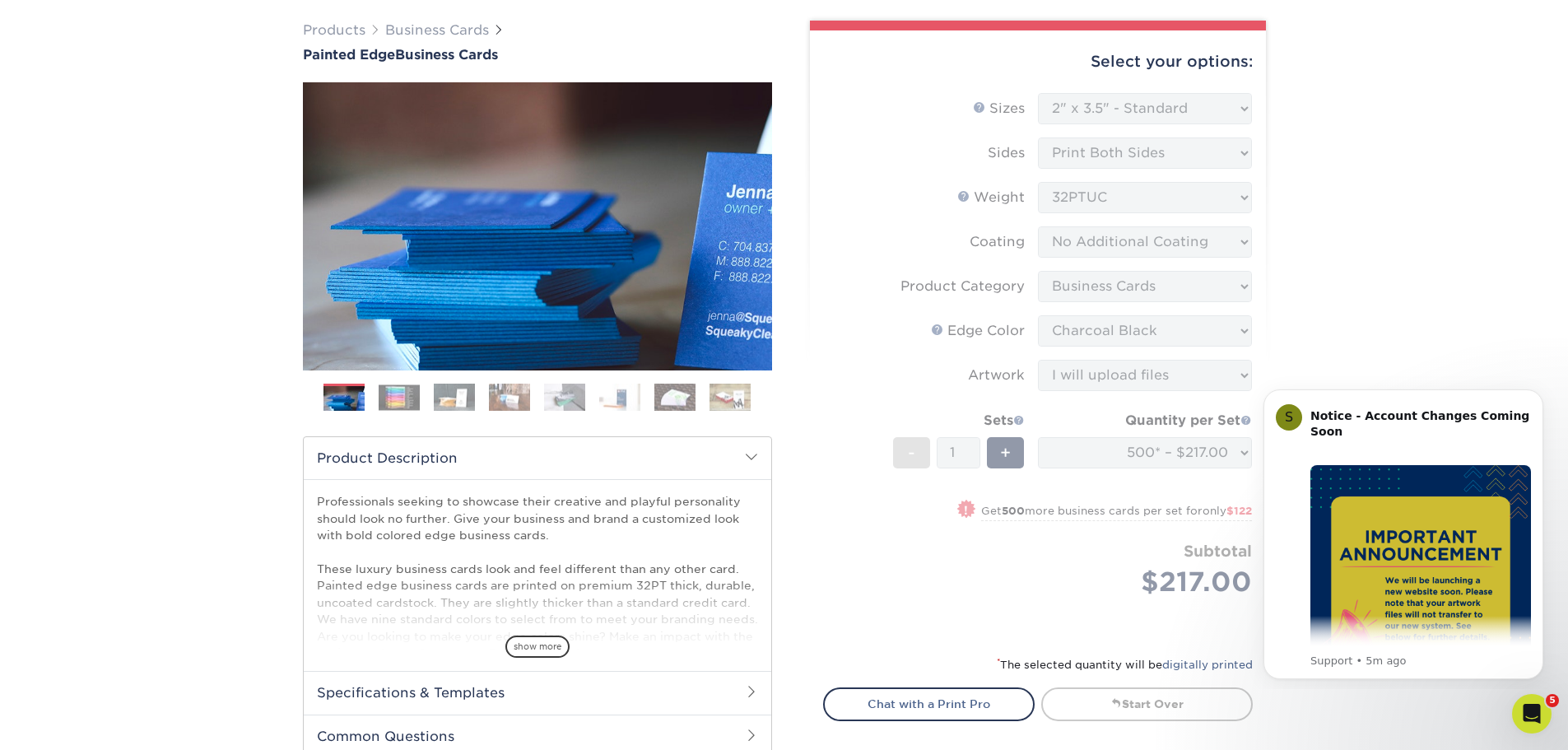
scroll to position [0, 0]
